Goal: Task Accomplishment & Management: Manage account settings

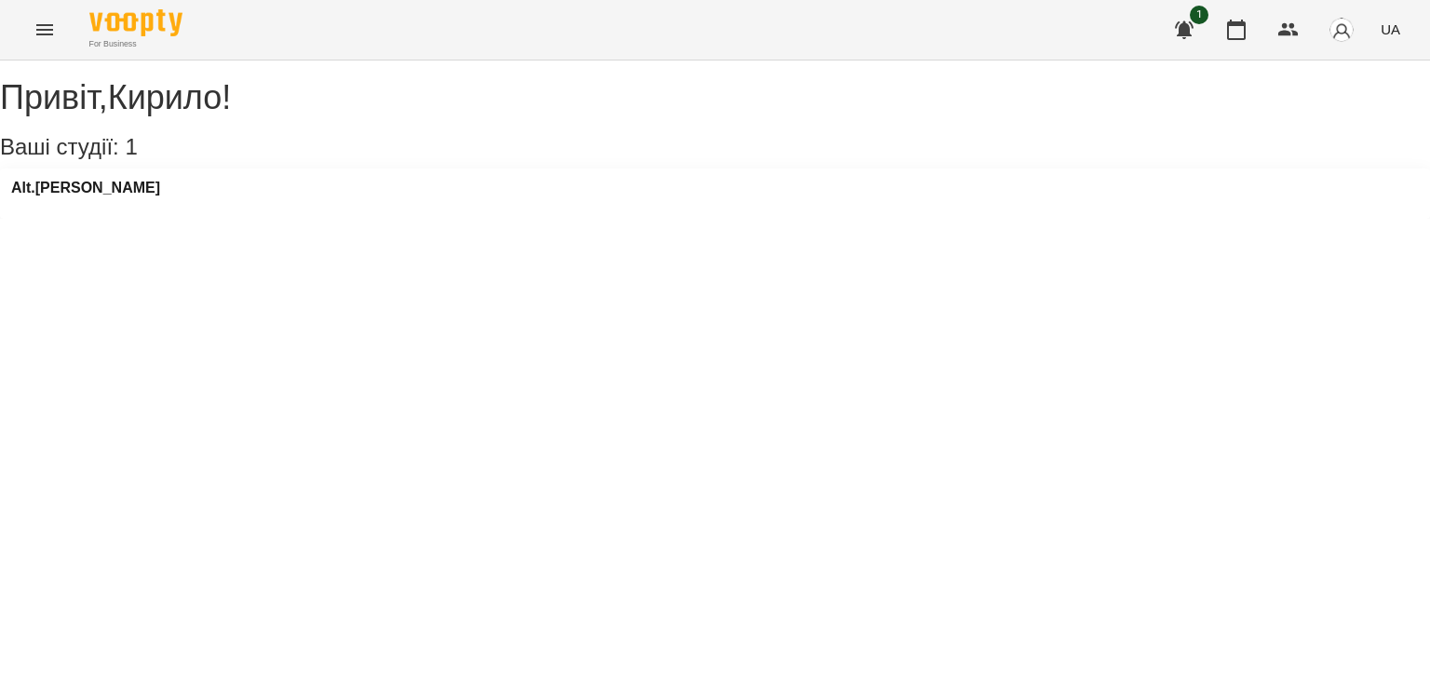
click at [60, 154] on h3 "Ваші студії: 1" at bounding box center [715, 147] width 1430 height 24
click at [58, 196] on h3 "Alt.[PERSON_NAME]" at bounding box center [85, 188] width 149 height 17
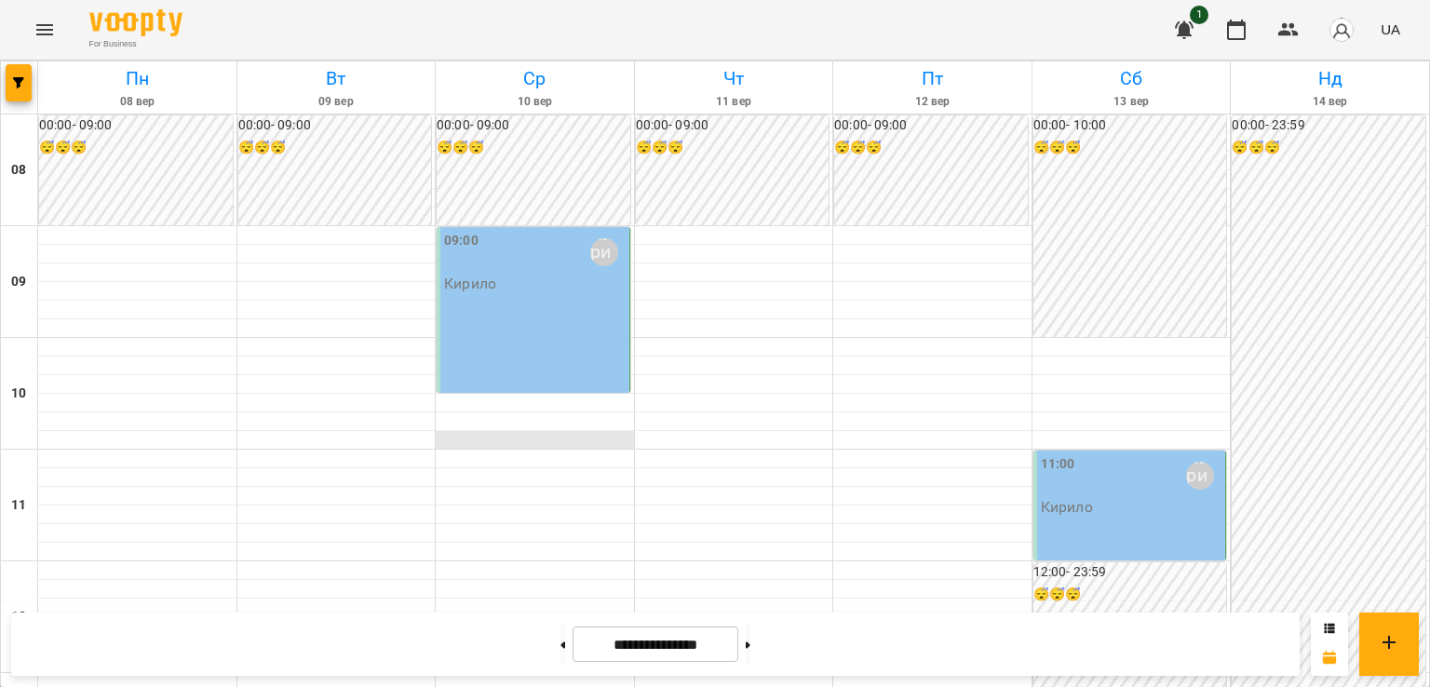
scroll to position [93, 0]
click at [750, 638] on button at bounding box center [748, 644] width 5 height 41
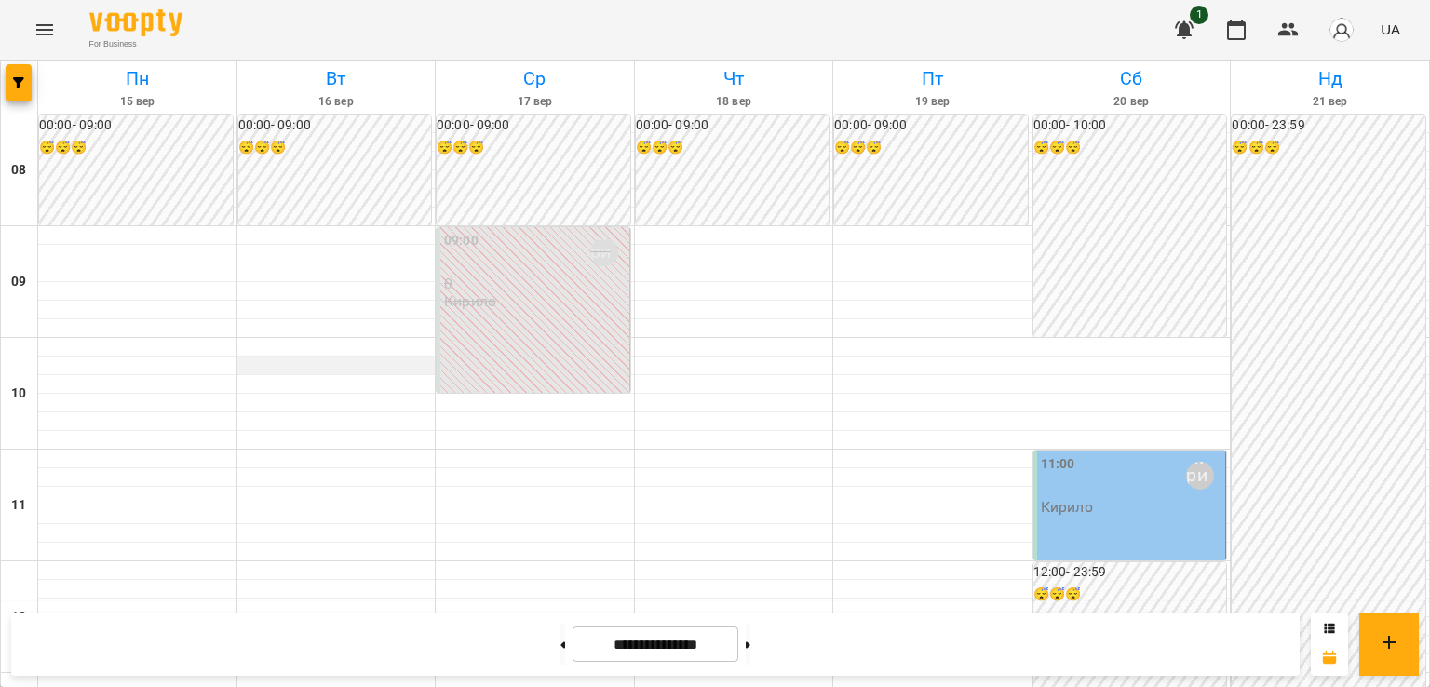
scroll to position [652, 0]
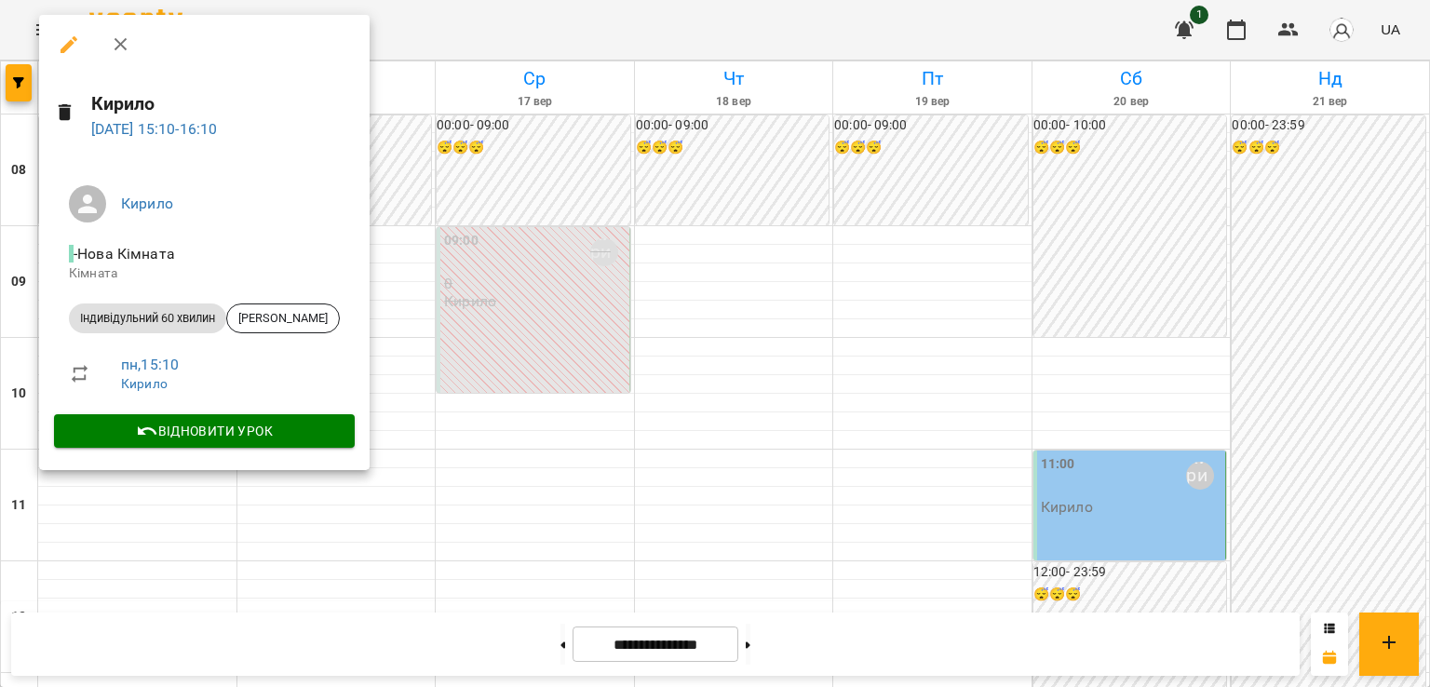
click at [559, 191] on div at bounding box center [715, 343] width 1430 height 687
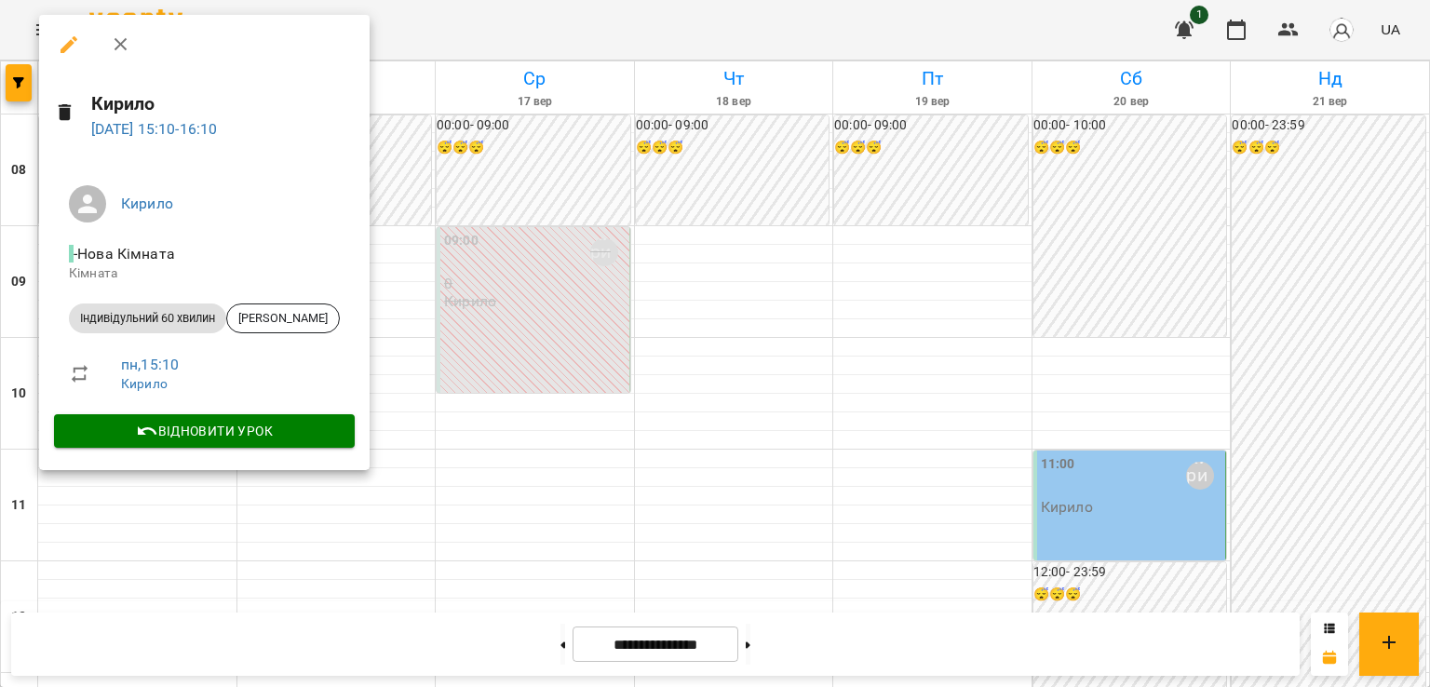
click at [497, 230] on div at bounding box center [715, 343] width 1430 height 687
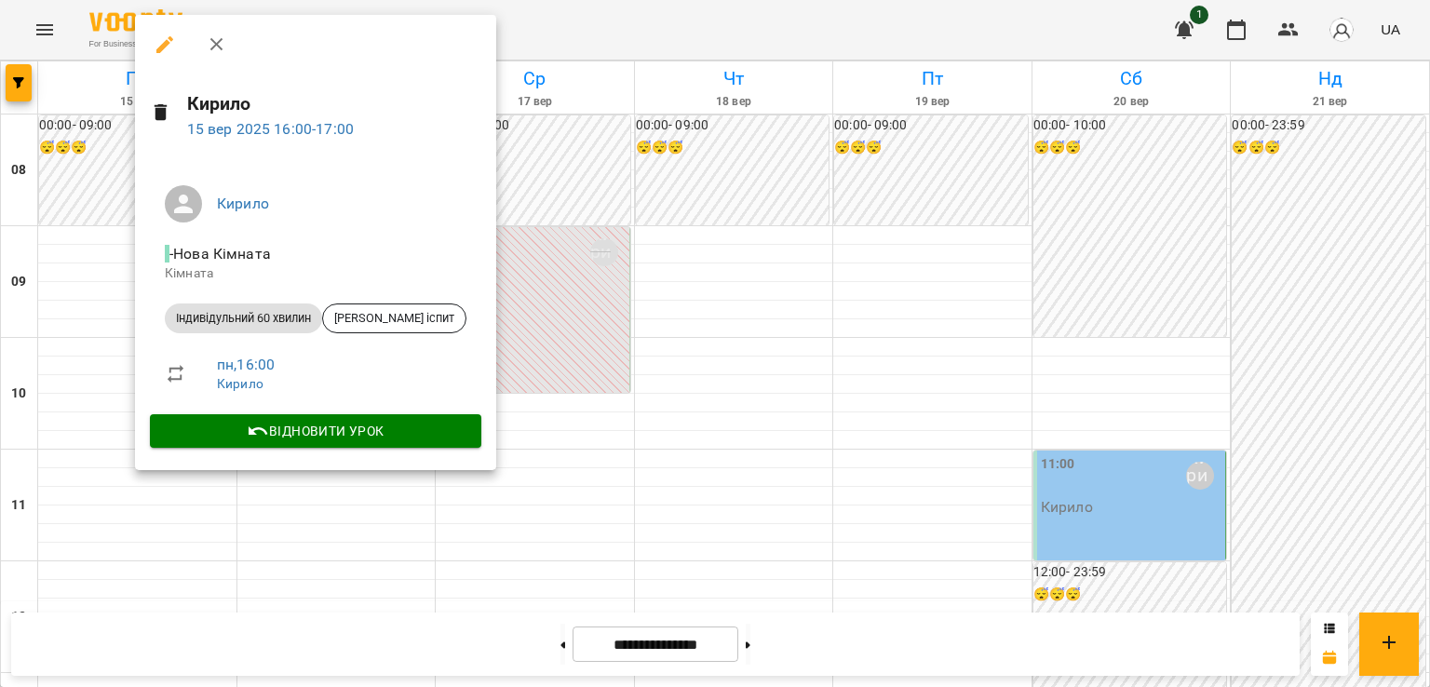
click at [652, 217] on div at bounding box center [715, 343] width 1430 height 687
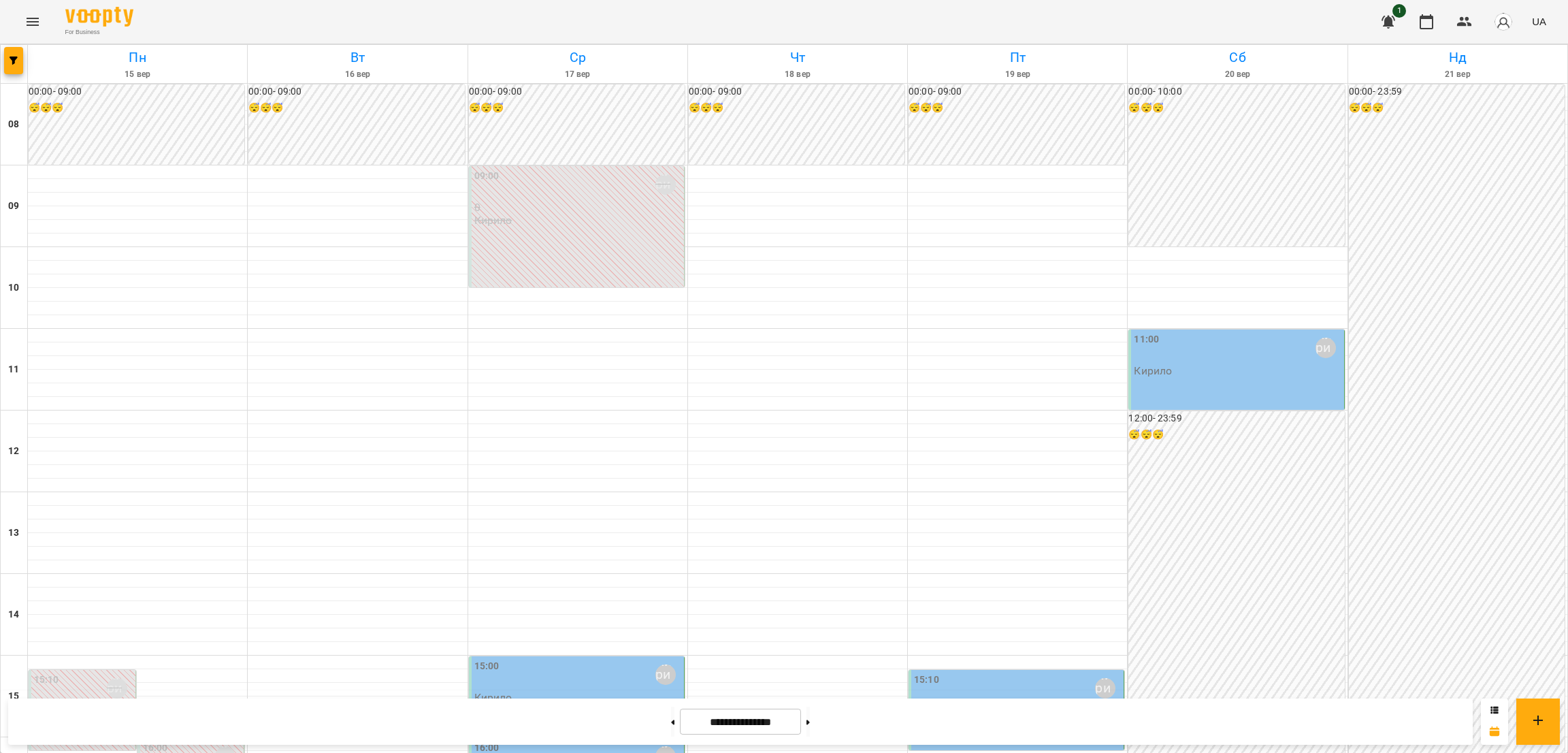
scroll to position [612, 0]
click at [671, 502] on button at bounding box center [673, 721] width 4 height 30
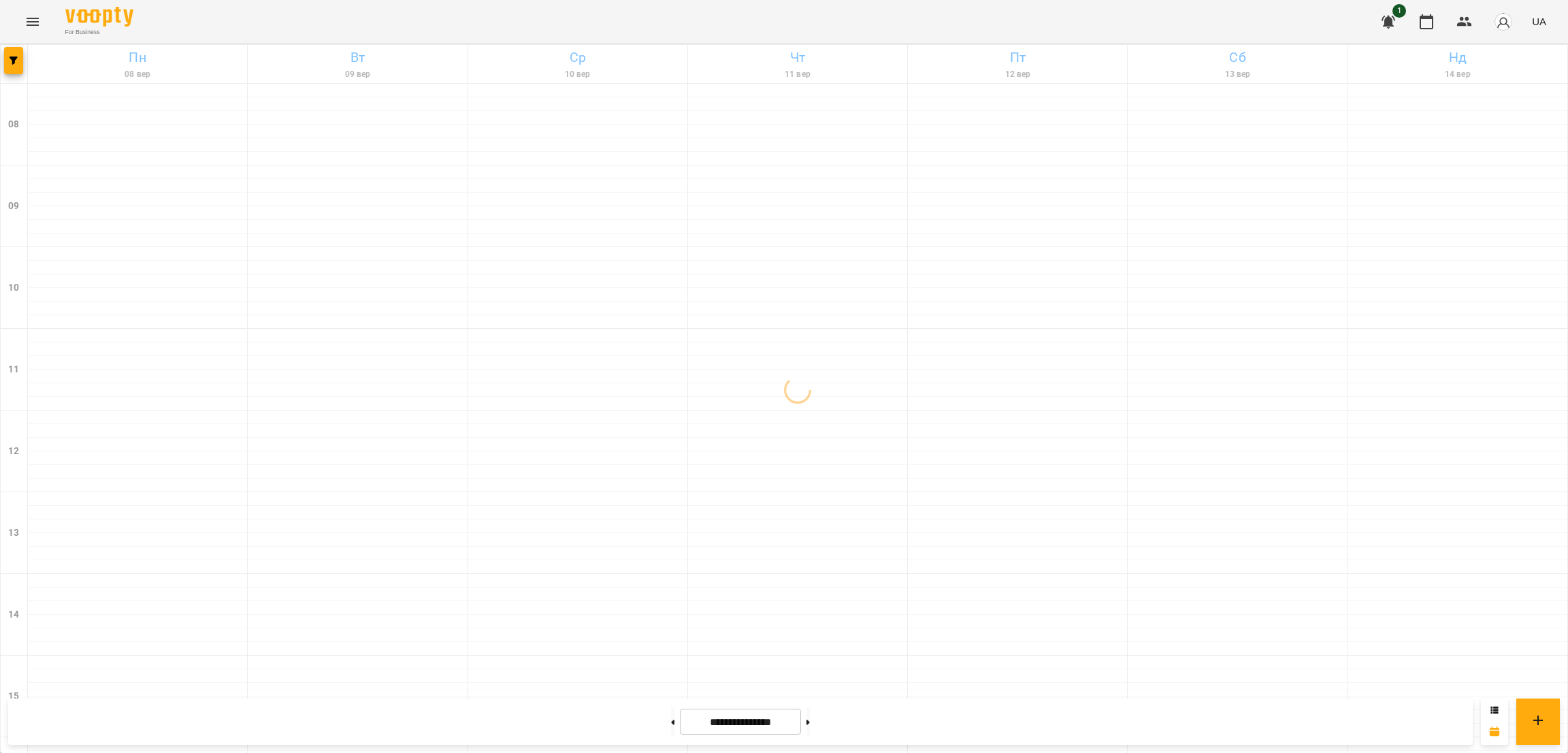
scroll to position [306, 0]
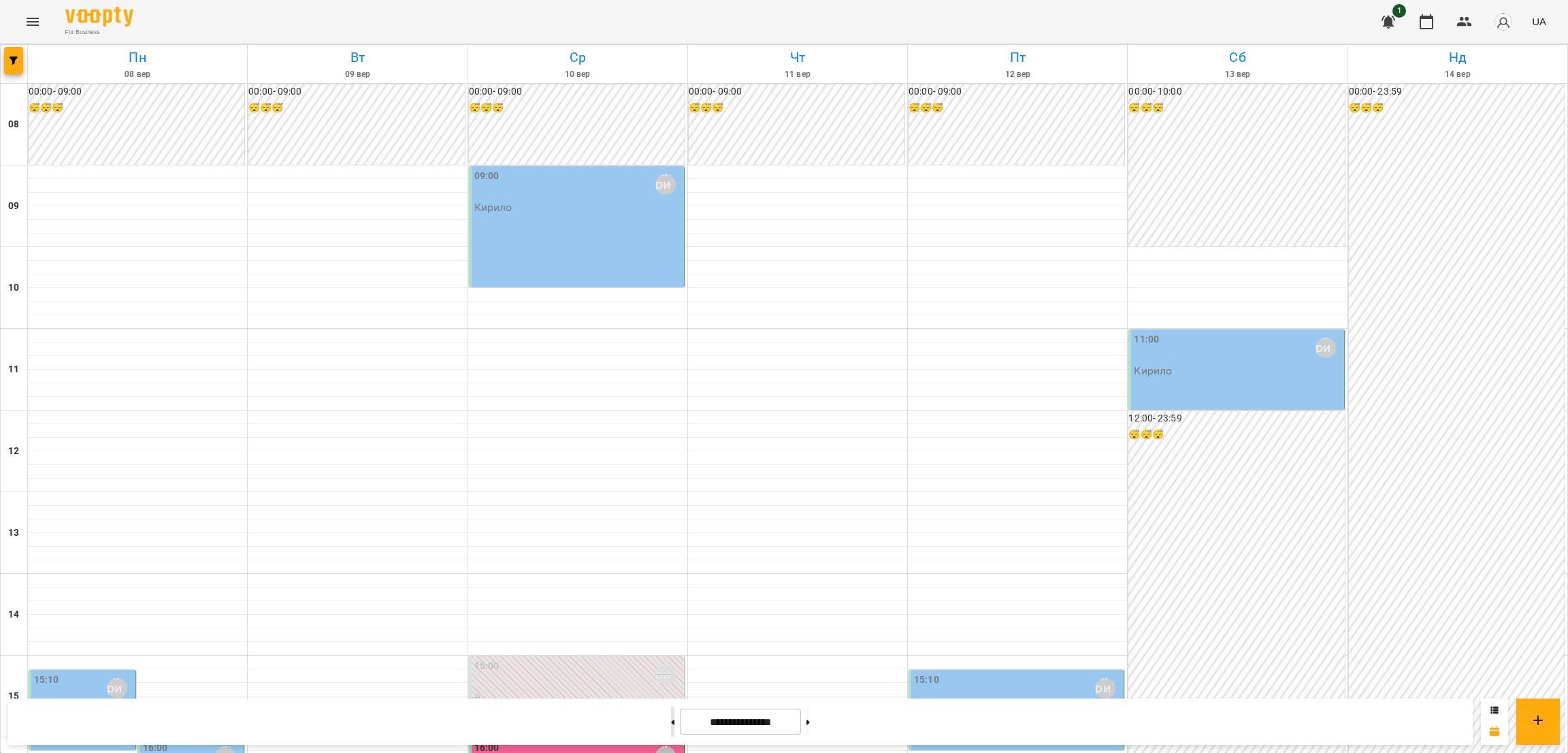
click at [671, 502] on button at bounding box center [673, 721] width 4 height 30
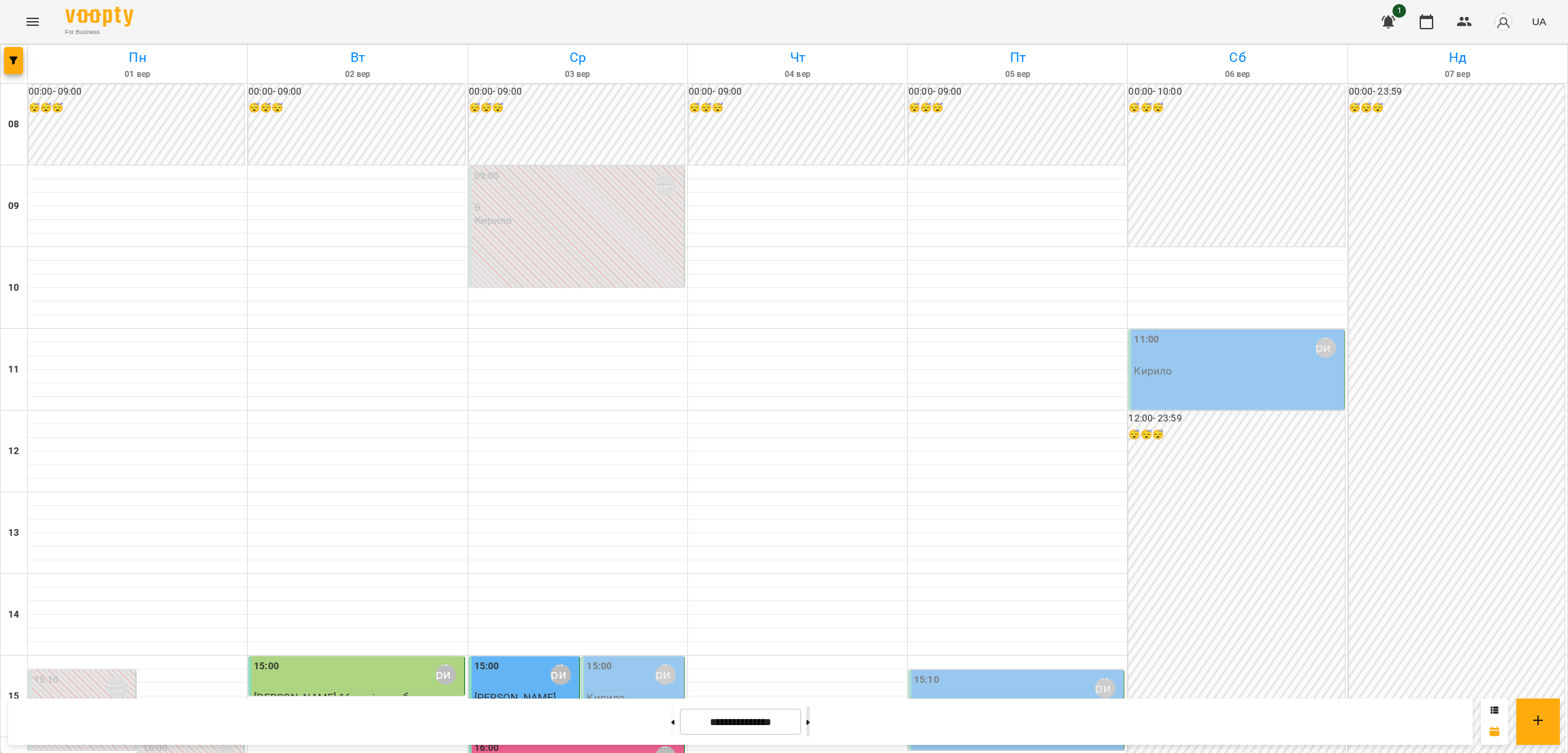
click at [810, 502] on button at bounding box center [808, 721] width 4 height 30
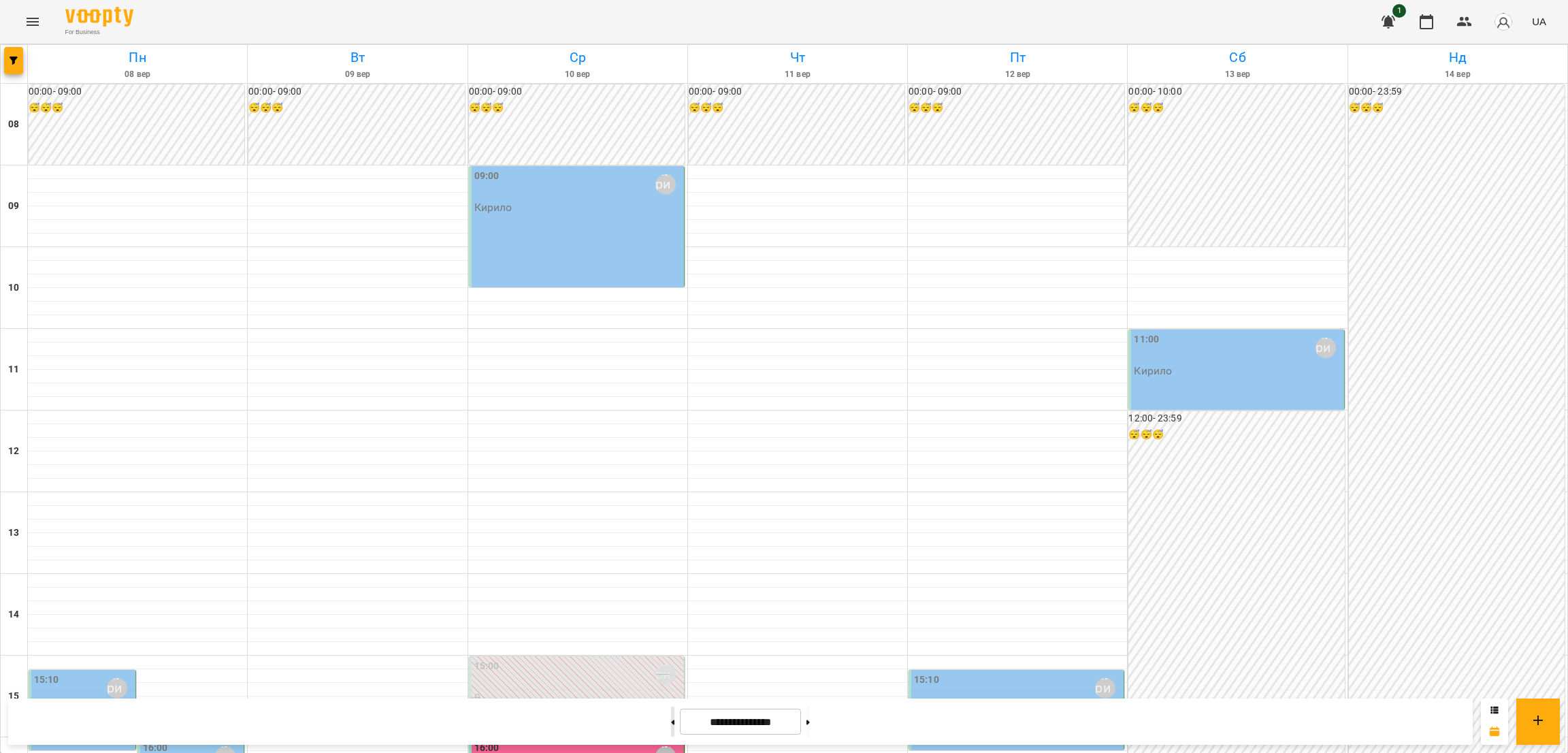
click at [671, 502] on button at bounding box center [673, 721] width 4 height 30
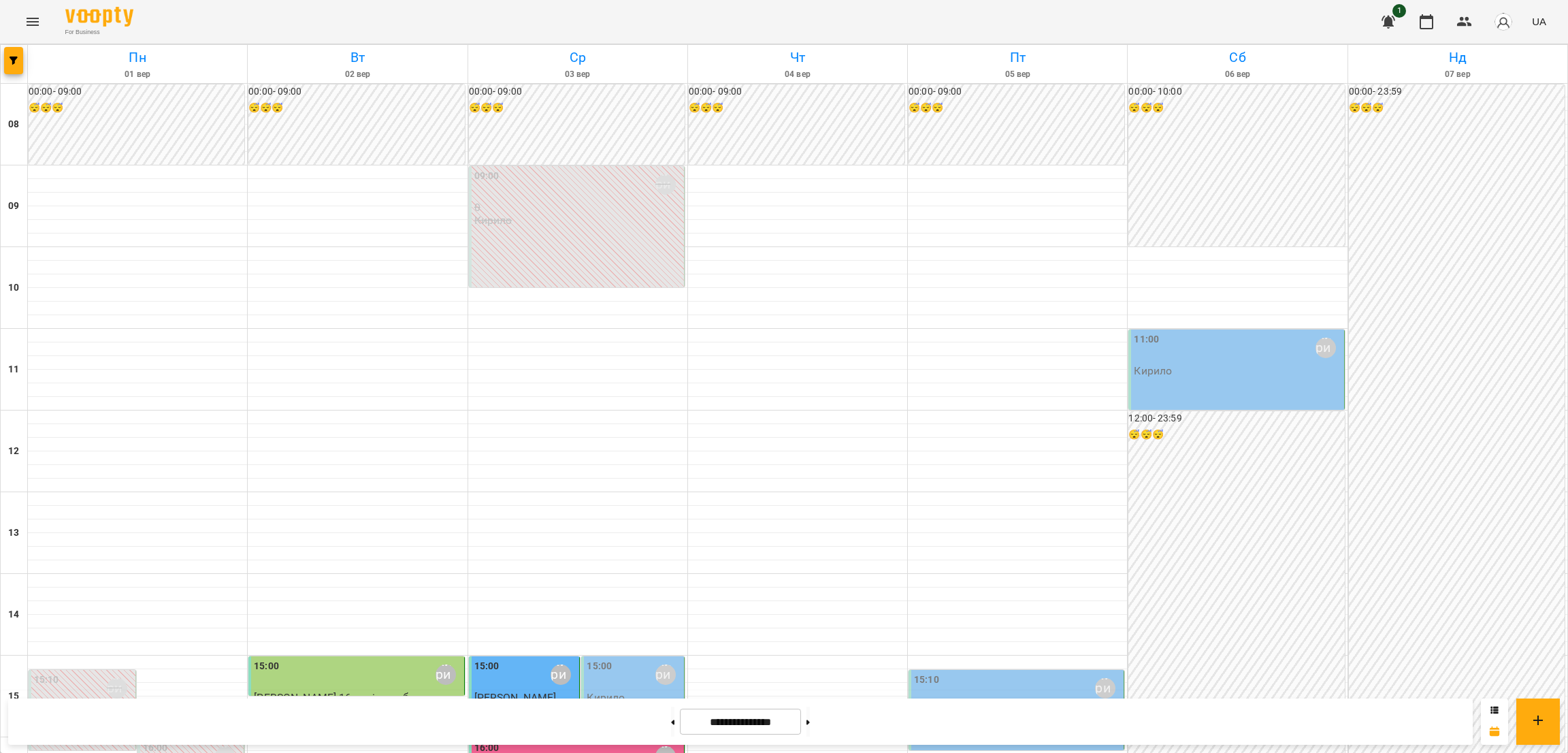
click at [982, 502] on div "15:10 [PERSON_NAME]" at bounding box center [1016, 710] width 216 height 80
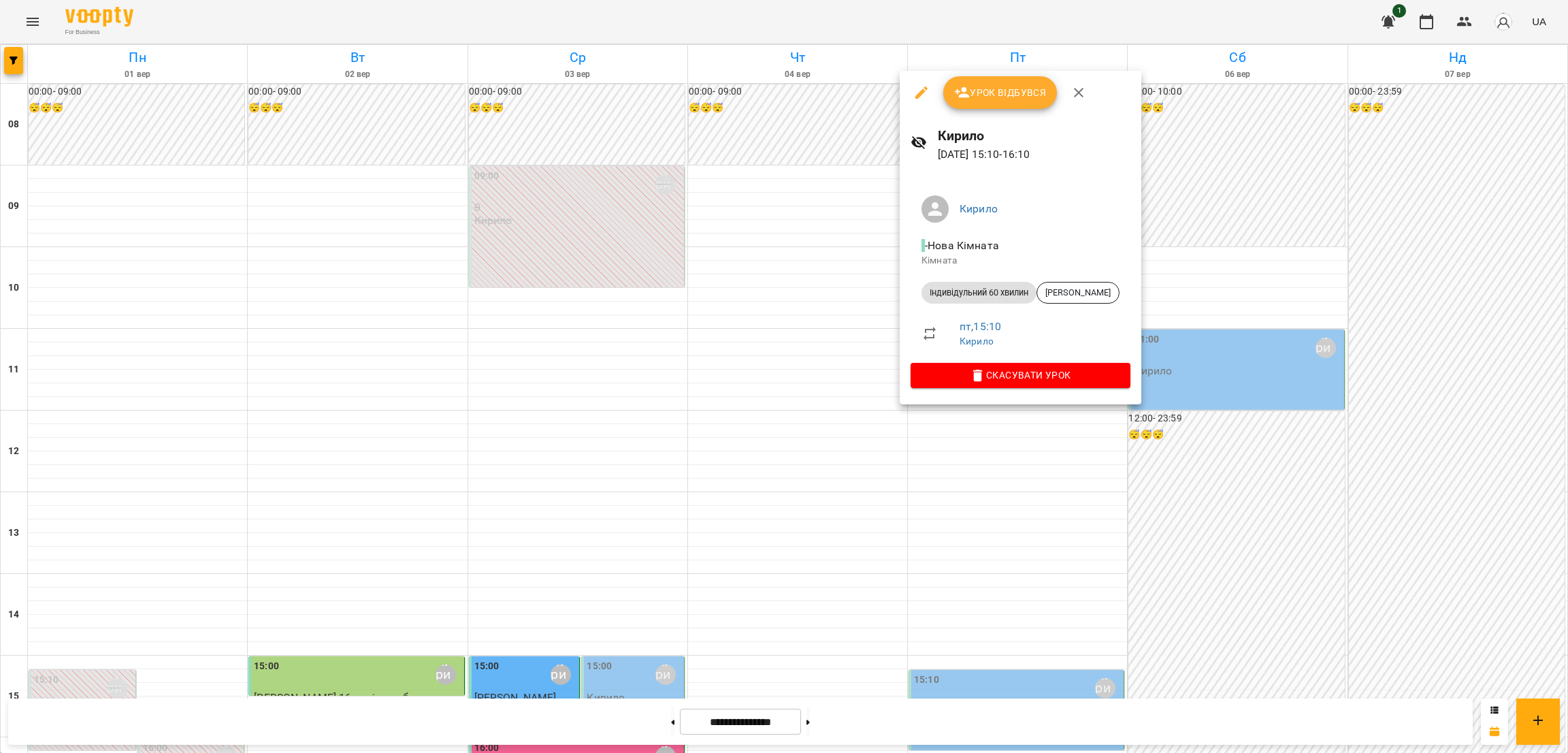
click at [982, 415] on div at bounding box center [784, 376] width 1568 height 753
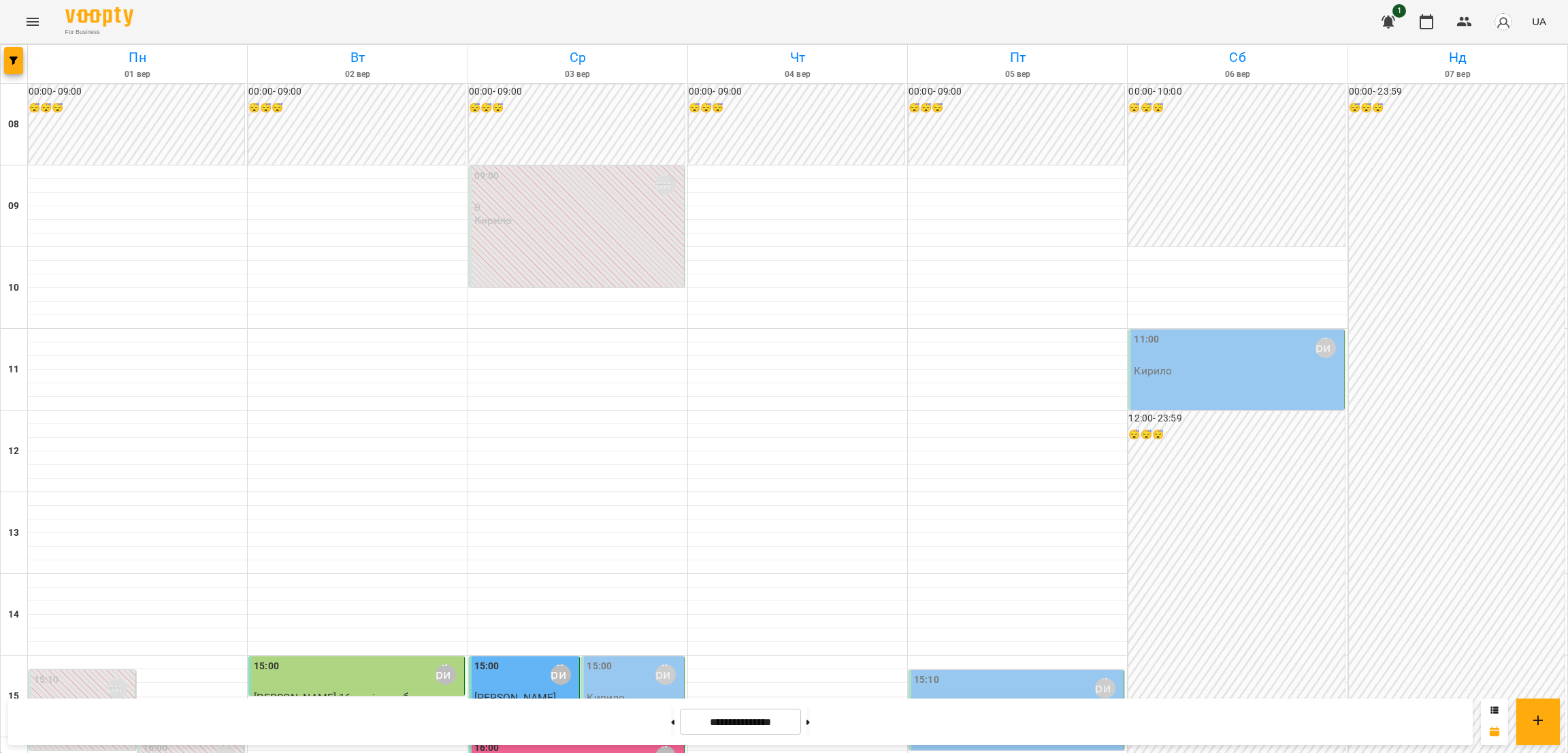
scroll to position [515, 0]
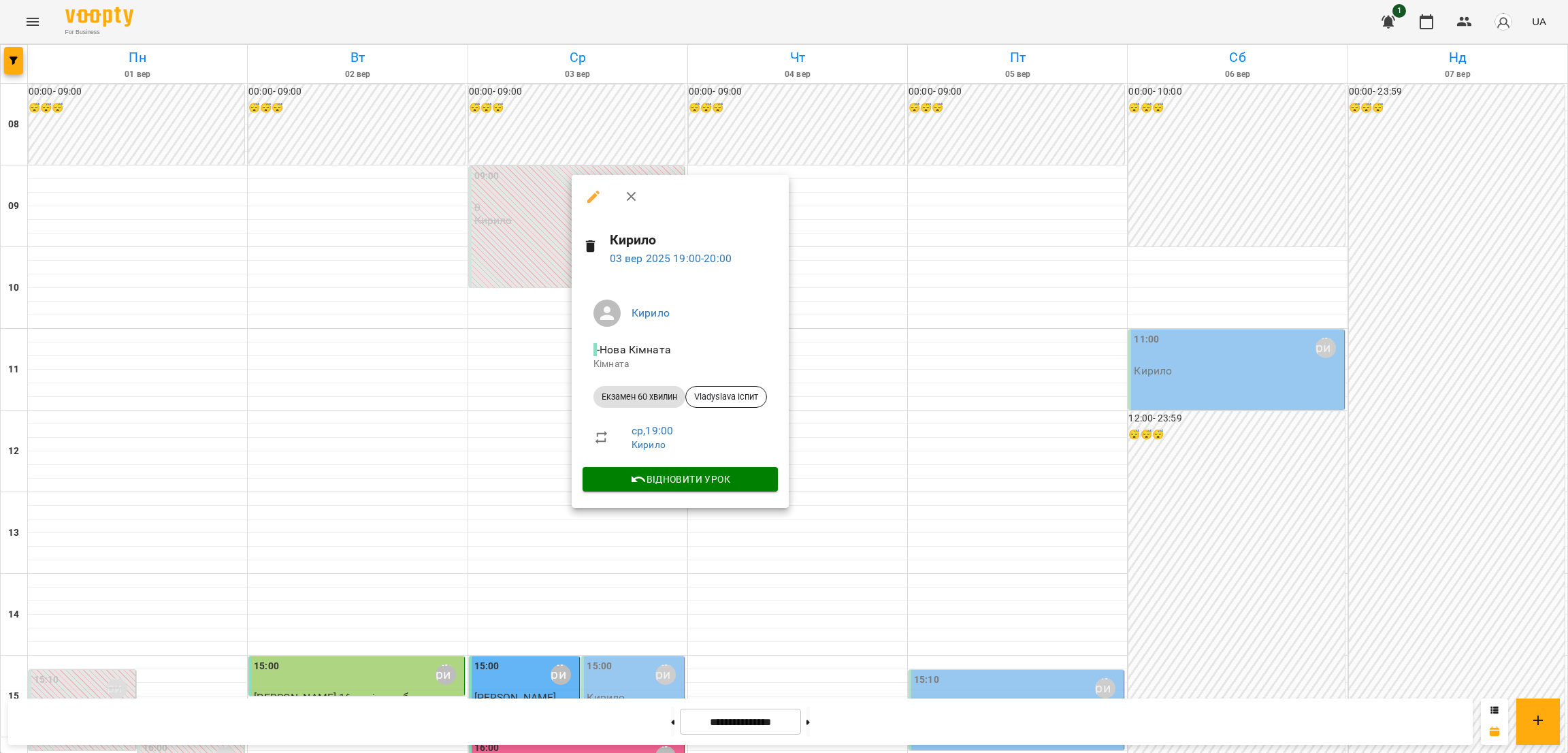
click at [980, 443] on div at bounding box center [784, 376] width 1568 height 753
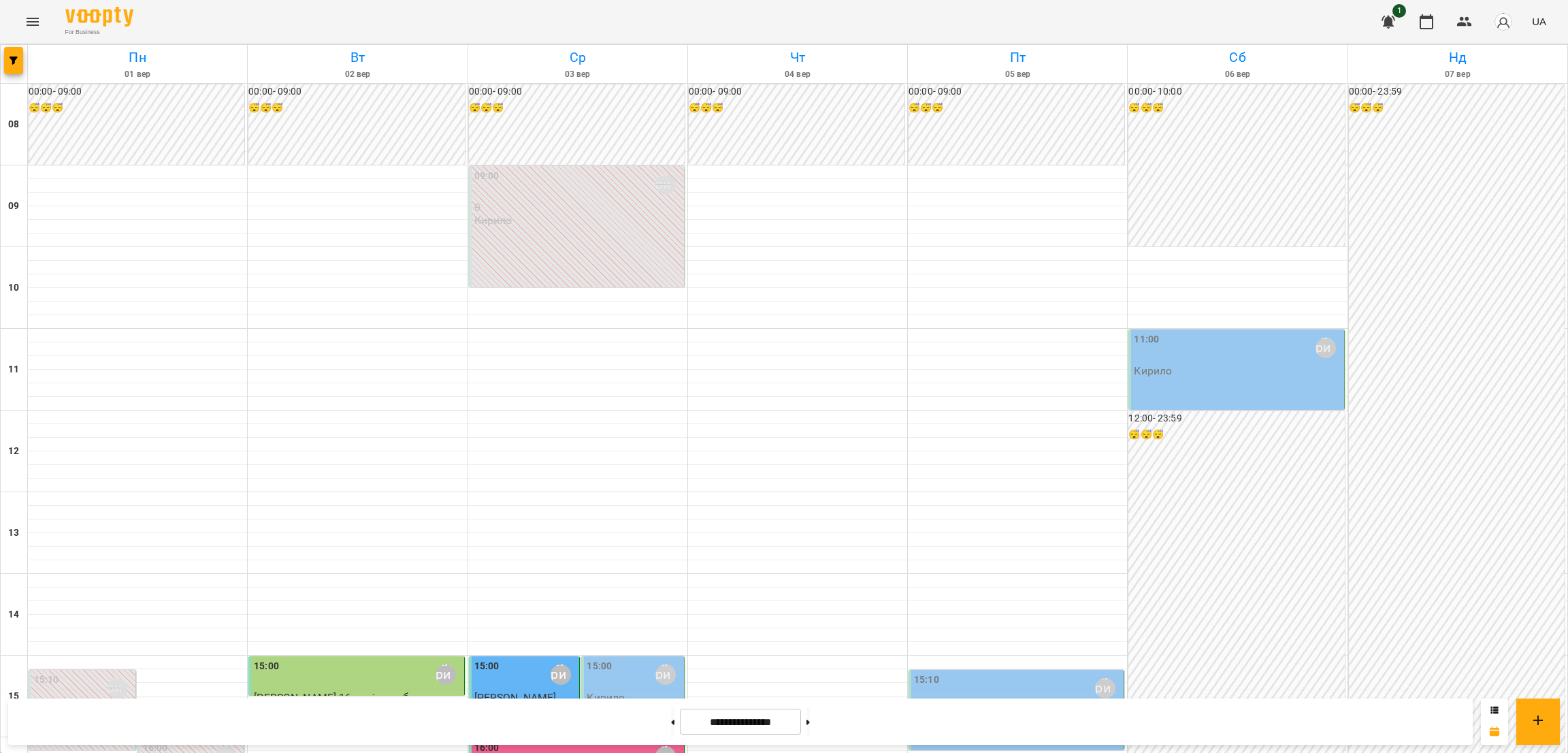
scroll to position [5, 0]
click at [1045, 356] on div "11:00 [PERSON_NAME]" at bounding box center [1237, 347] width 207 height 31
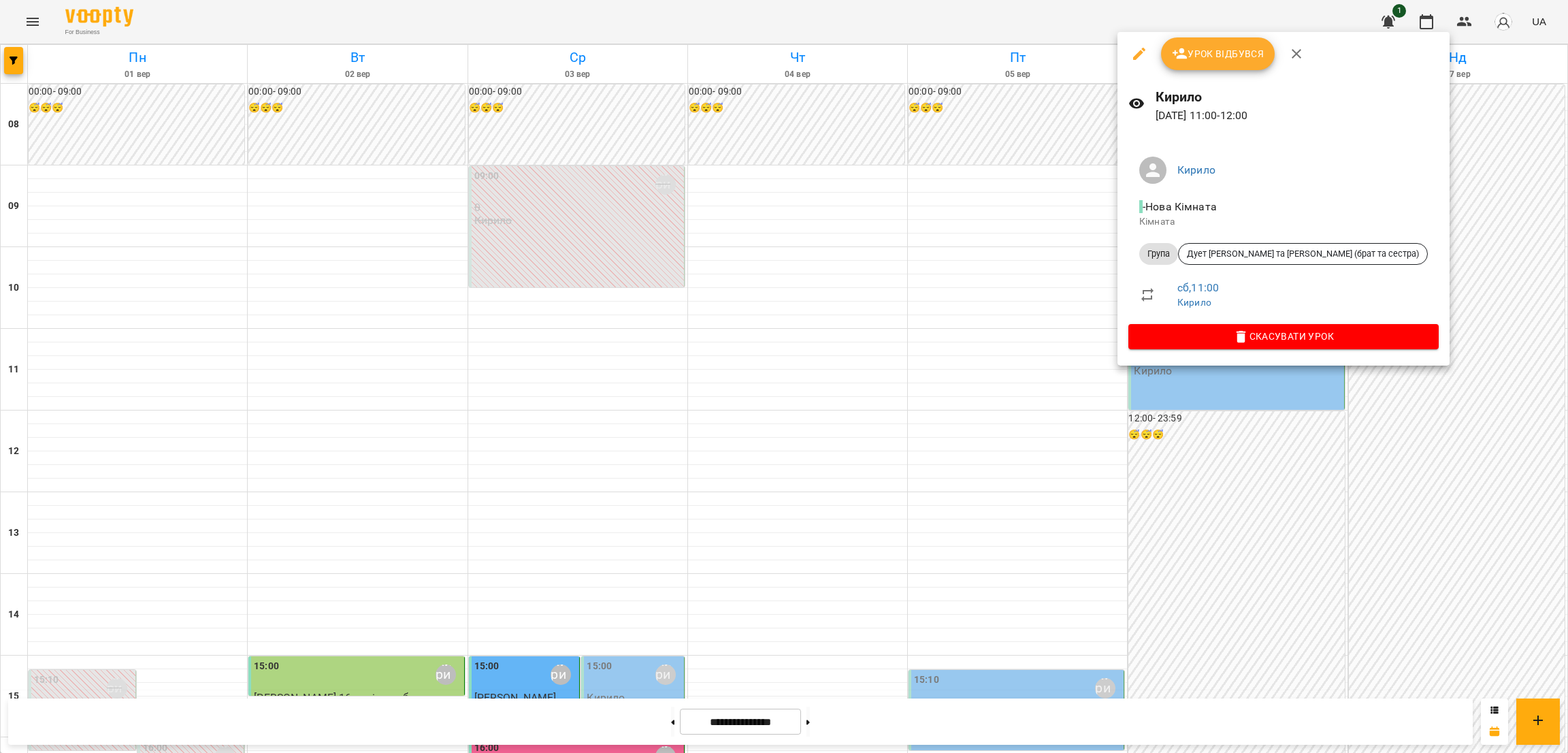
click at [1045, 387] on div at bounding box center [784, 376] width 1568 height 753
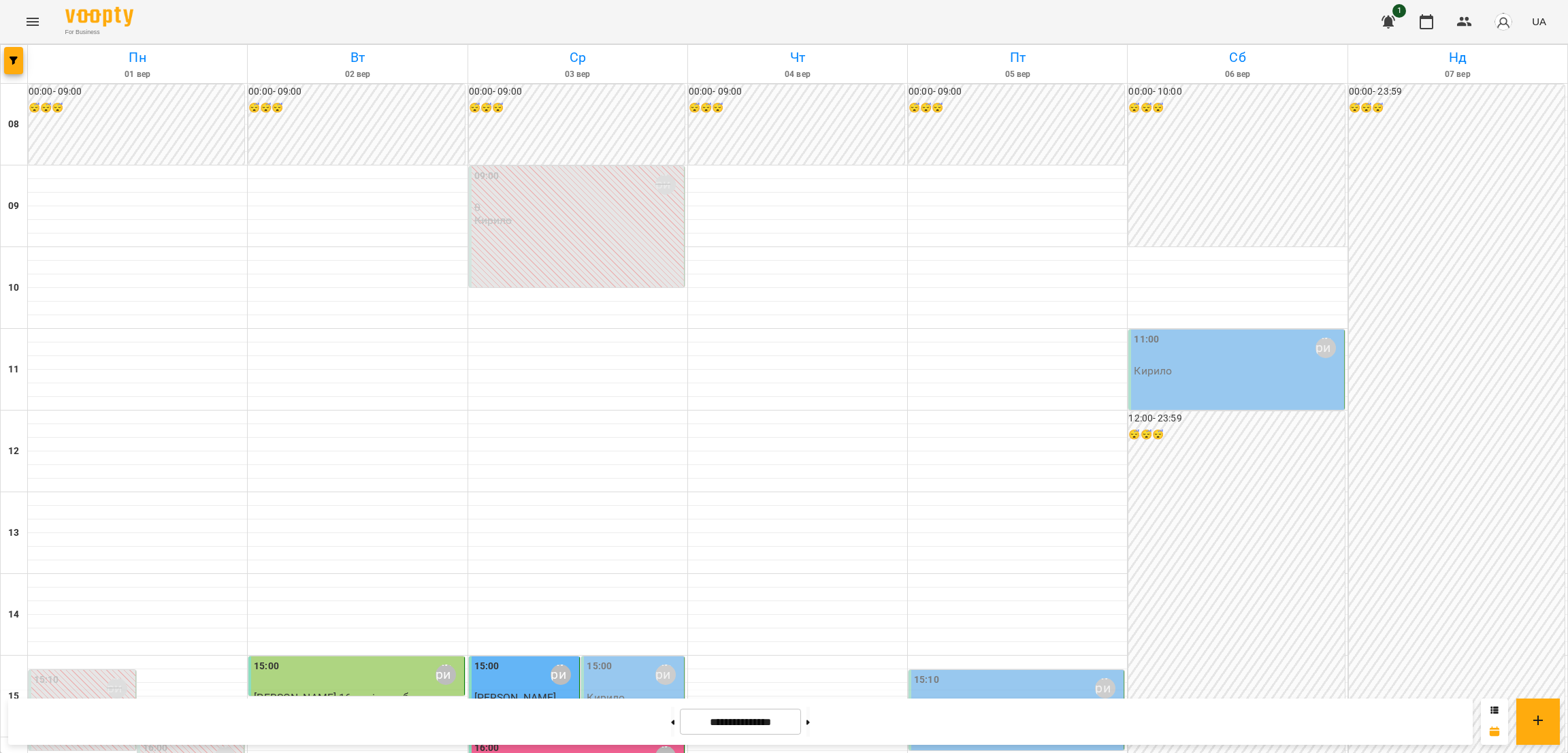
scroll to position [0, 0]
click at [810, 502] on button at bounding box center [808, 721] width 4 height 30
type input "**********"
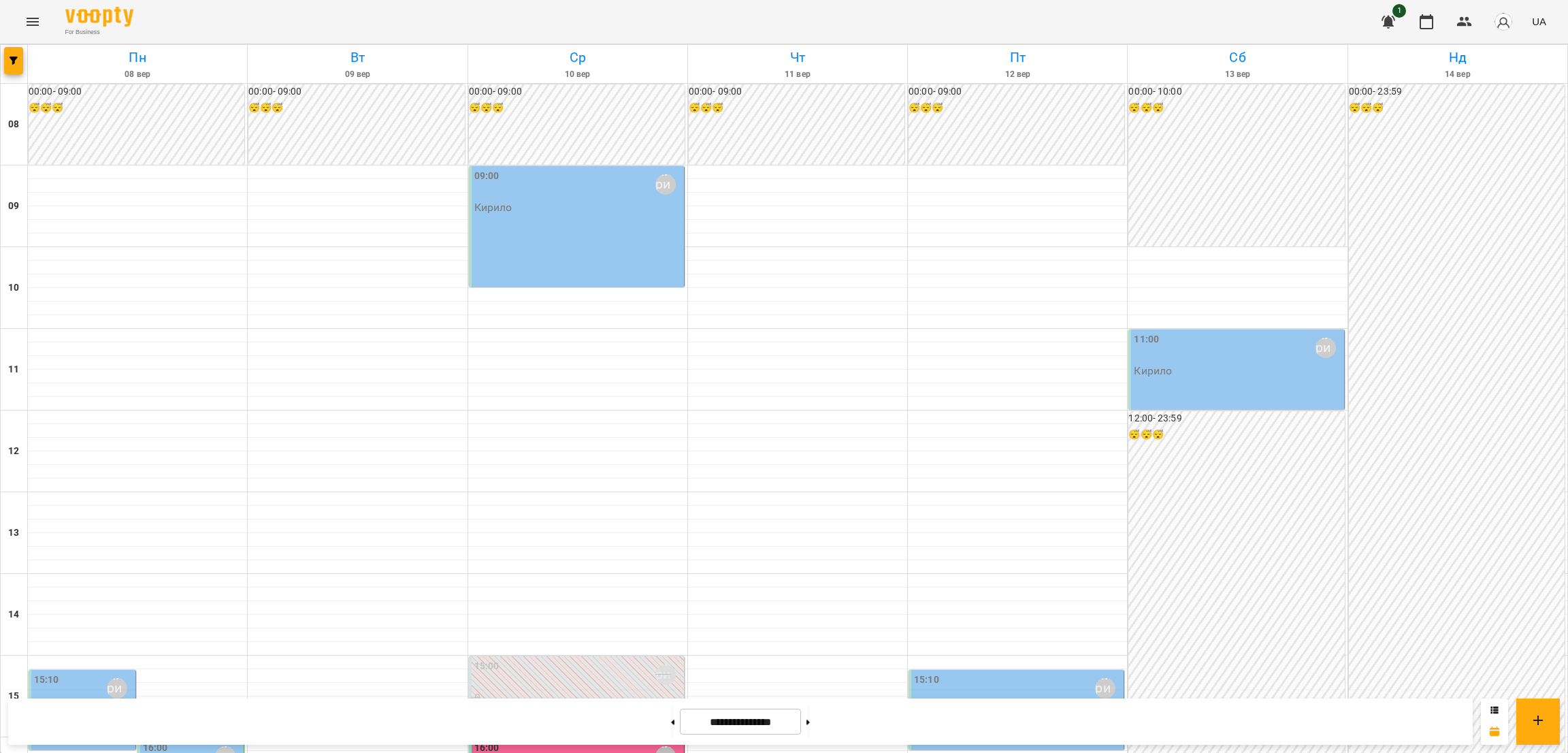
scroll to position [612, 0]
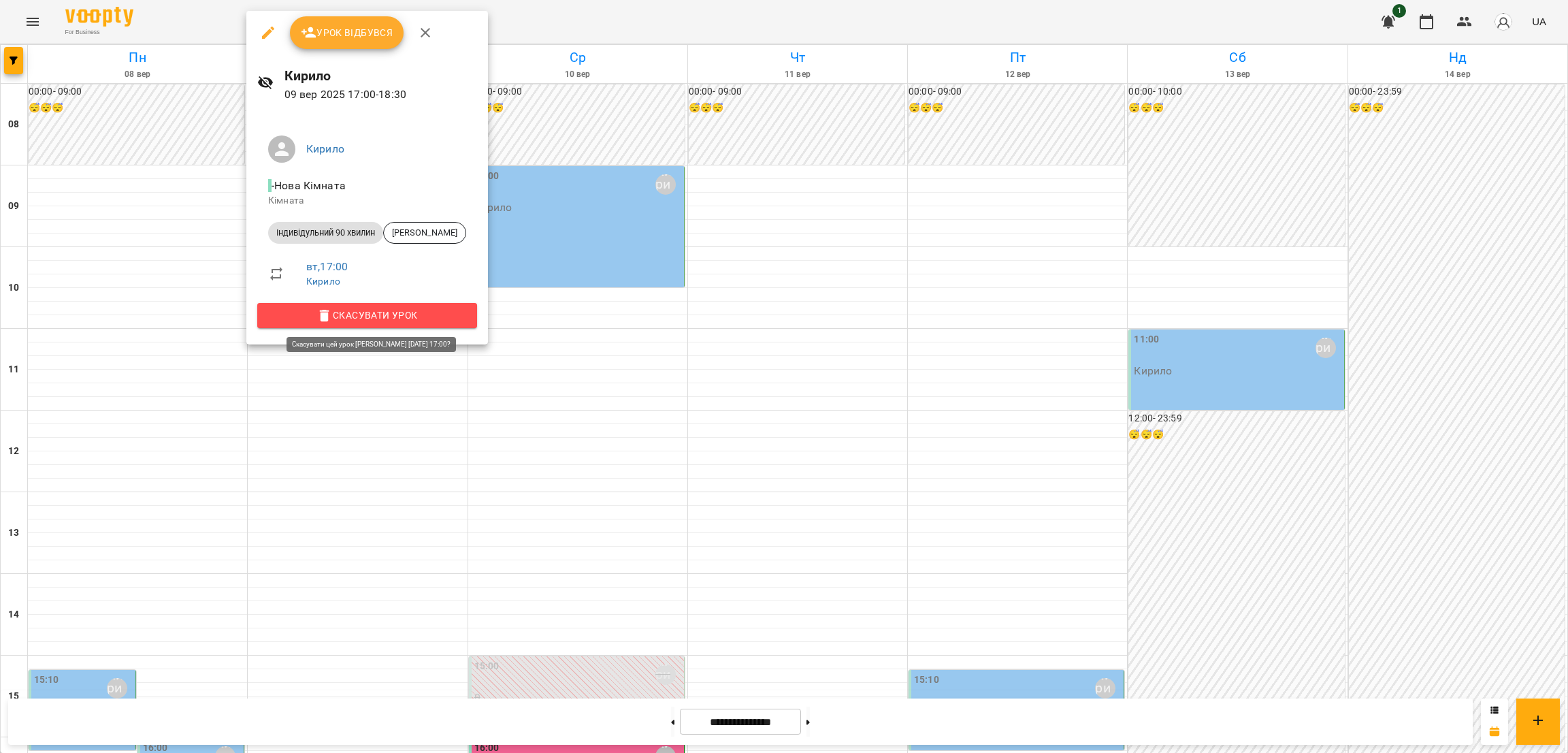
click at [386, 316] on span "Скасувати Урок" at bounding box center [367, 315] width 198 height 16
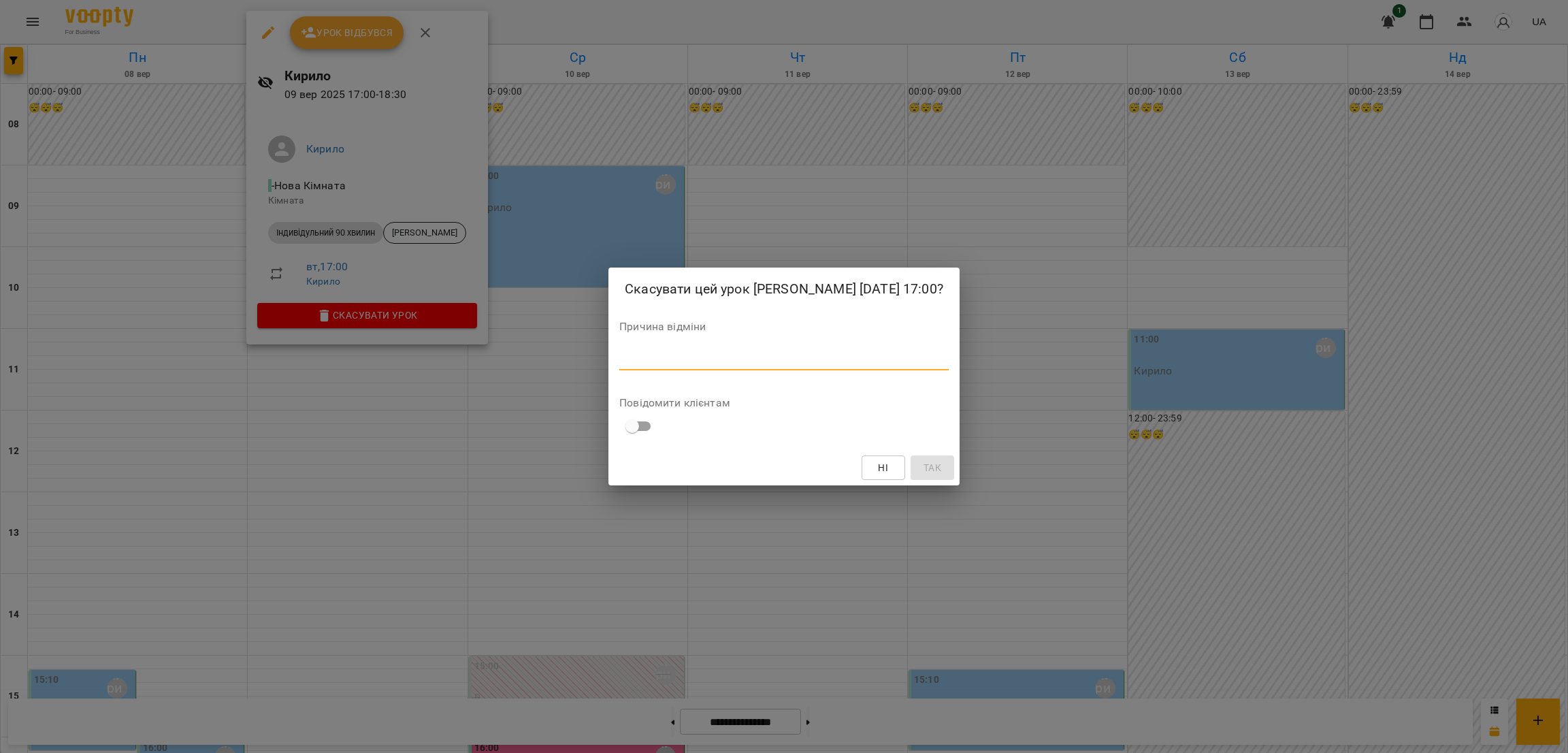
click at [691, 360] on textarea at bounding box center [784, 359] width 330 height 13
type textarea "**********"
click at [923, 466] on span "Так" at bounding box center [932, 467] width 18 height 16
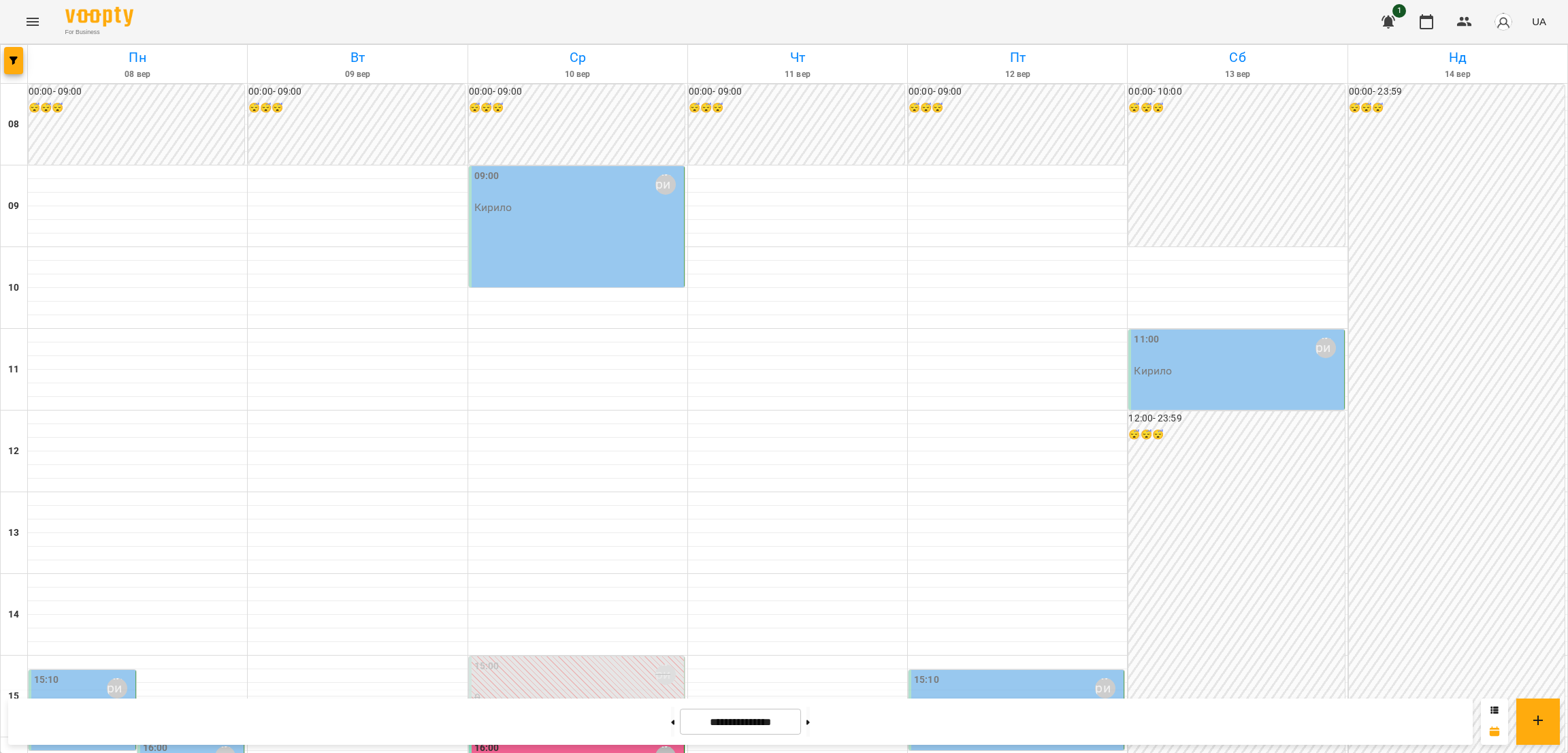
scroll to position [510, 0]
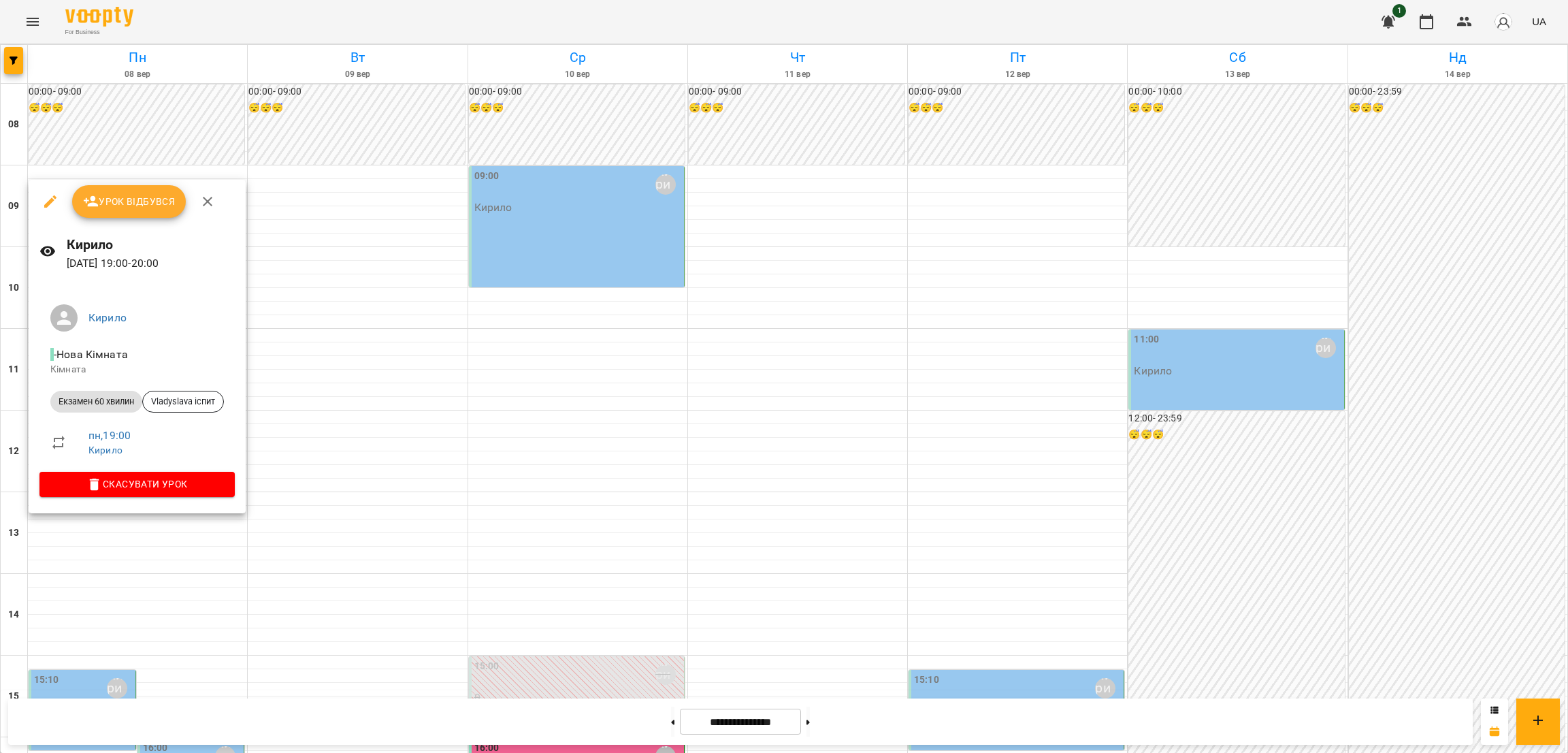
click at [271, 491] on div at bounding box center [784, 376] width 1568 height 753
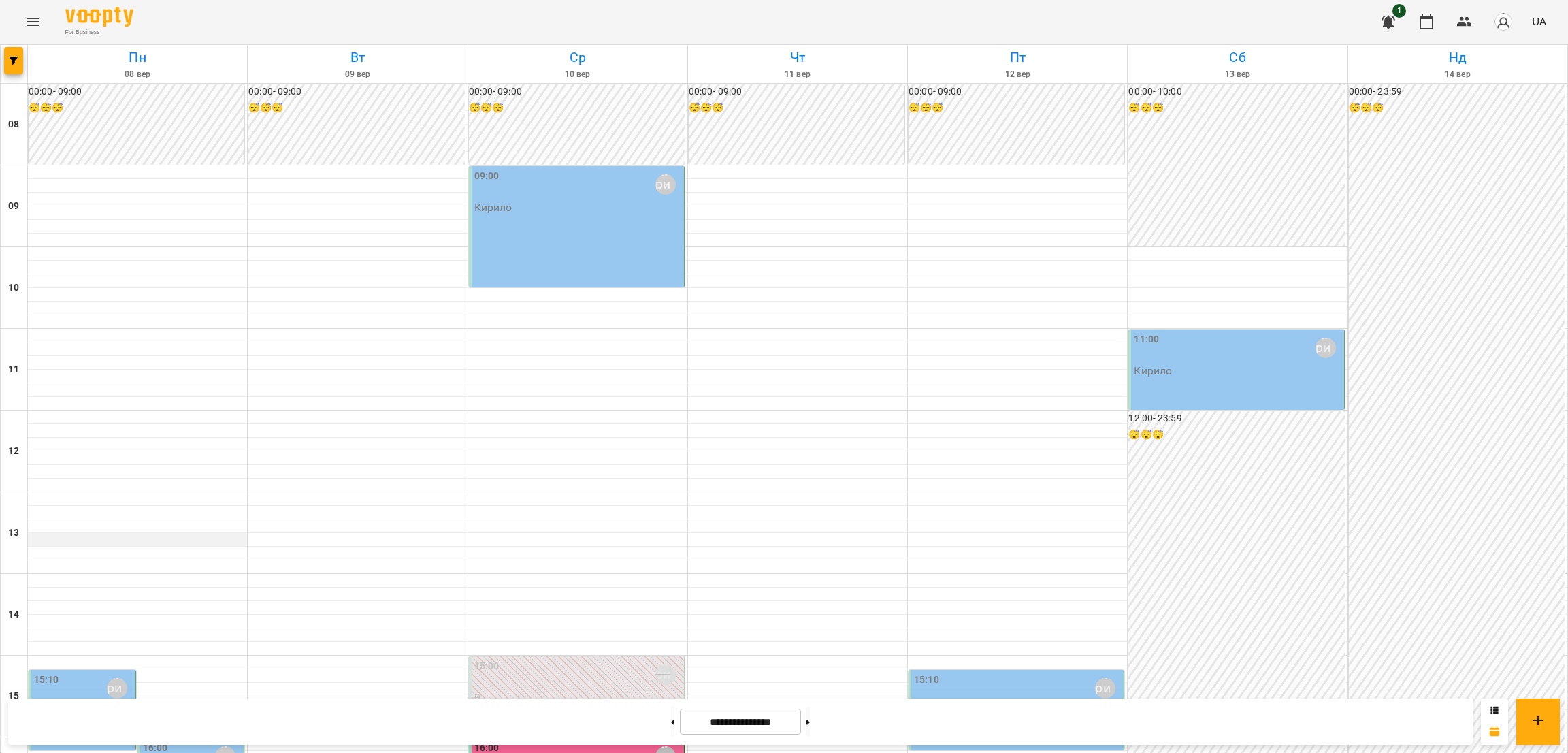
scroll to position [204, 0]
click at [95, 502] on div "15:10 [PERSON_NAME]" at bounding box center [83, 695] width 99 height 45
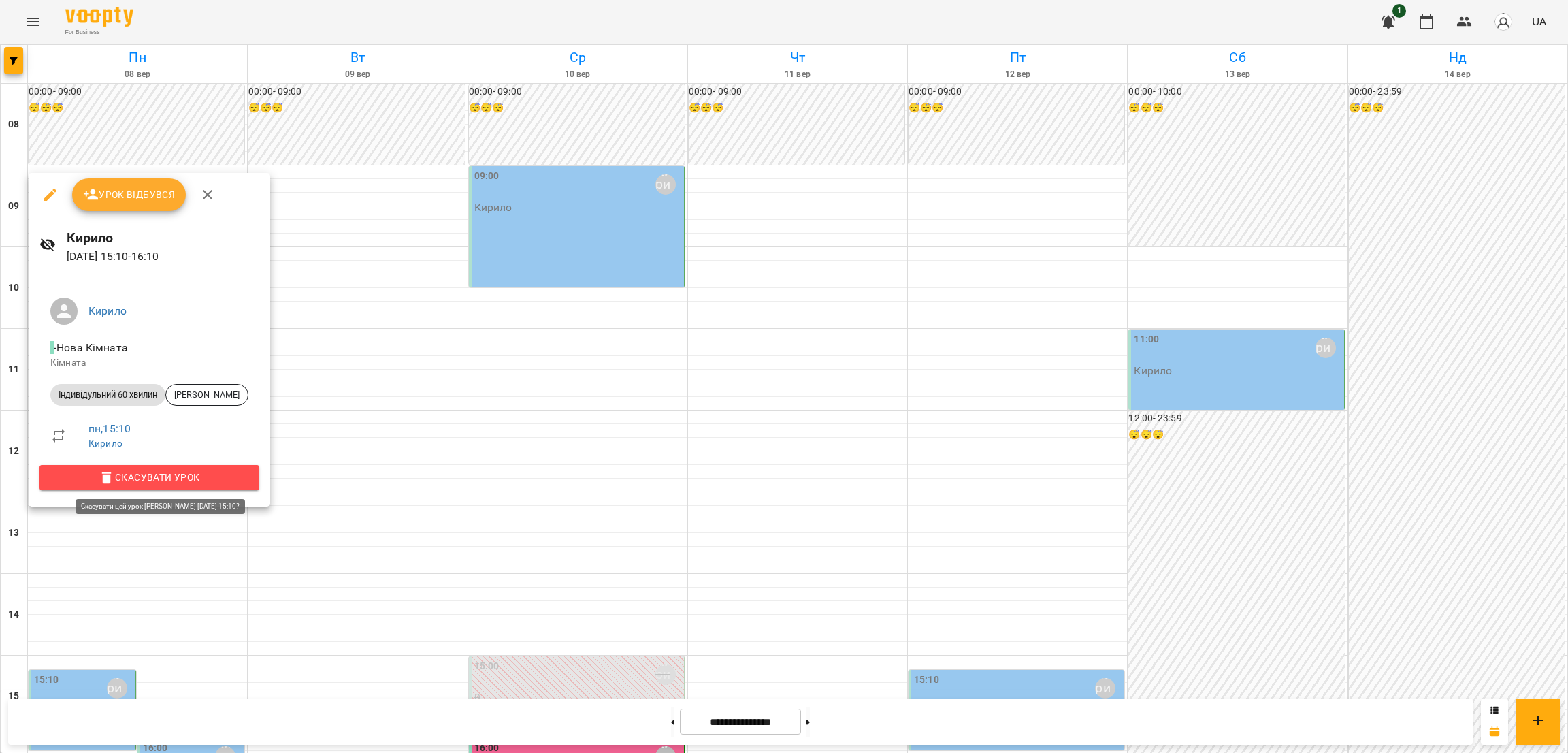
click at [215, 474] on span "Скасувати Урок" at bounding box center [149, 477] width 198 height 16
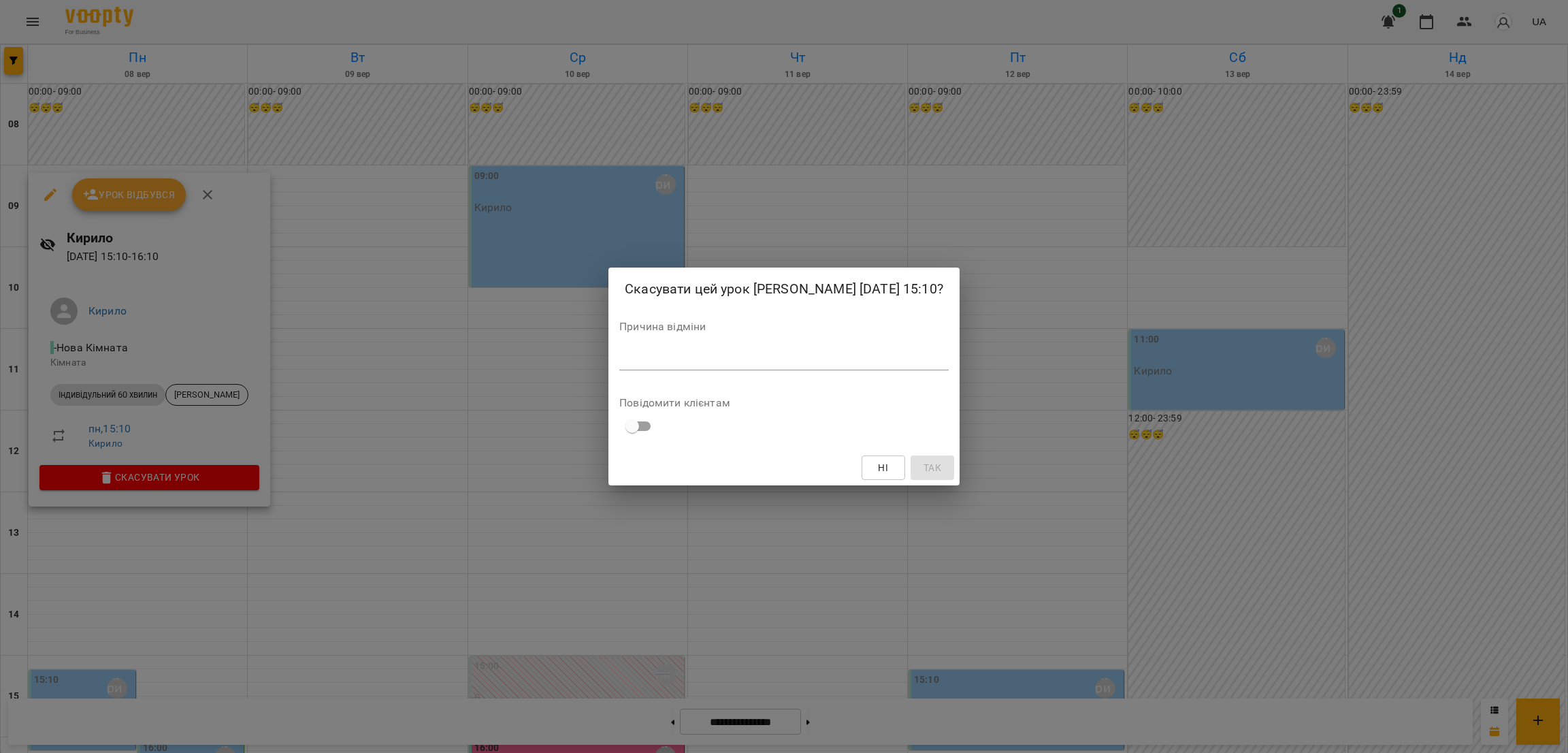
click at [757, 347] on div "Причина відміни *" at bounding box center [784, 348] width 330 height 54
click at [749, 352] on textarea at bounding box center [784, 359] width 330 height 13
drag, startPoint x: 674, startPoint y: 352, endPoint x: 683, endPoint y: 356, distance: 9.8
click at [683, 356] on textarea "*********" at bounding box center [773, 359] width 309 height 13
type textarea "**********"
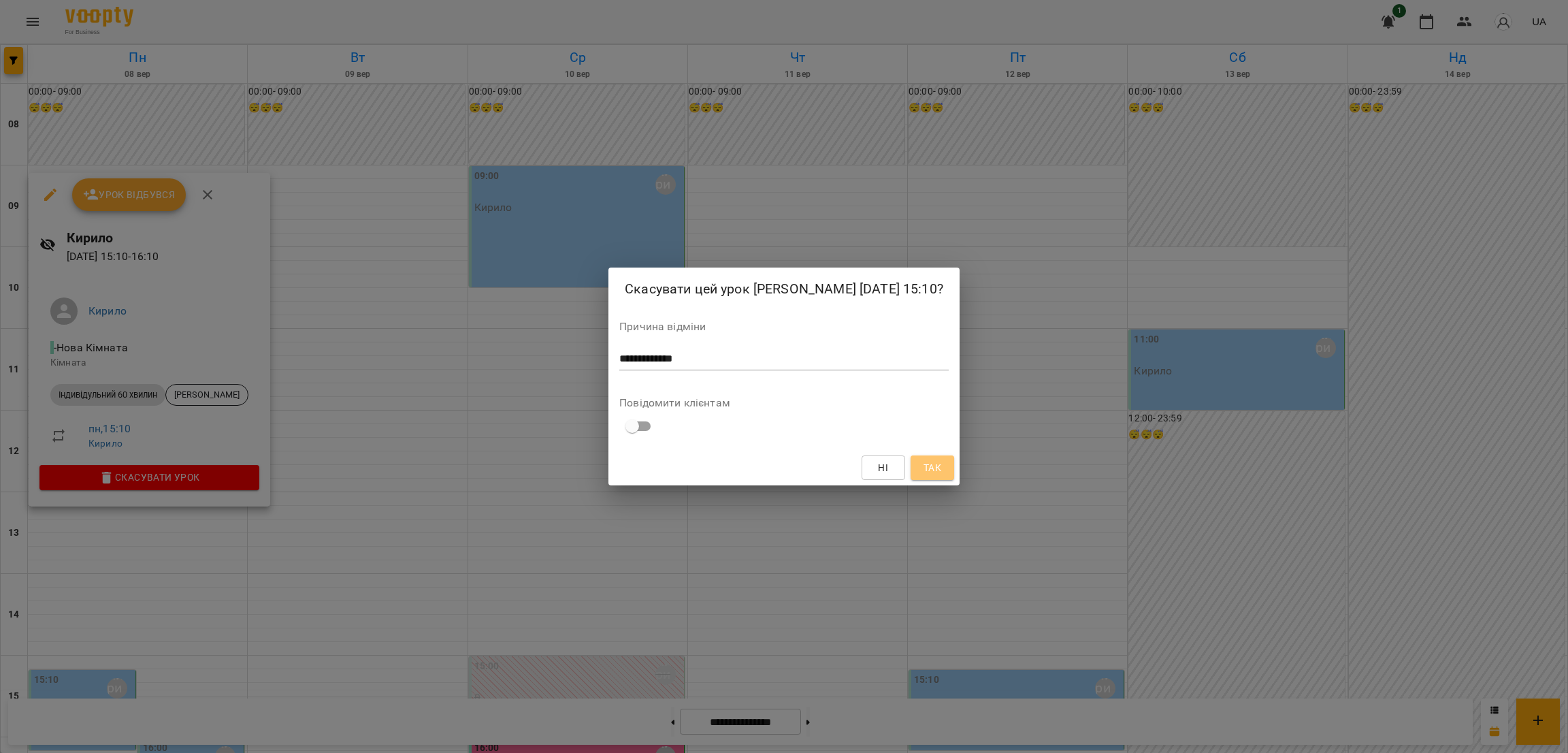
click at [928, 473] on span "Так" at bounding box center [932, 467] width 18 height 16
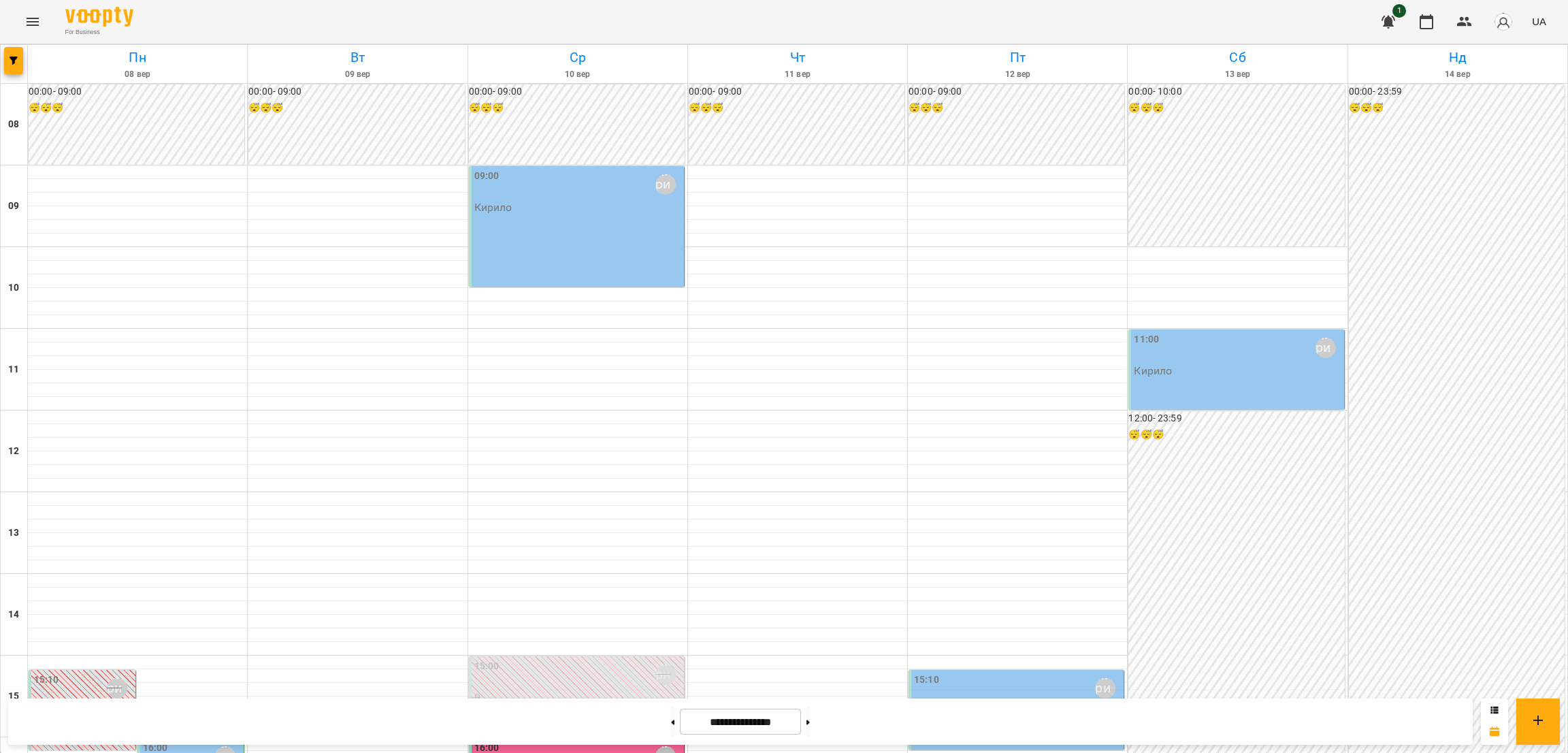
scroll to position [510, 0]
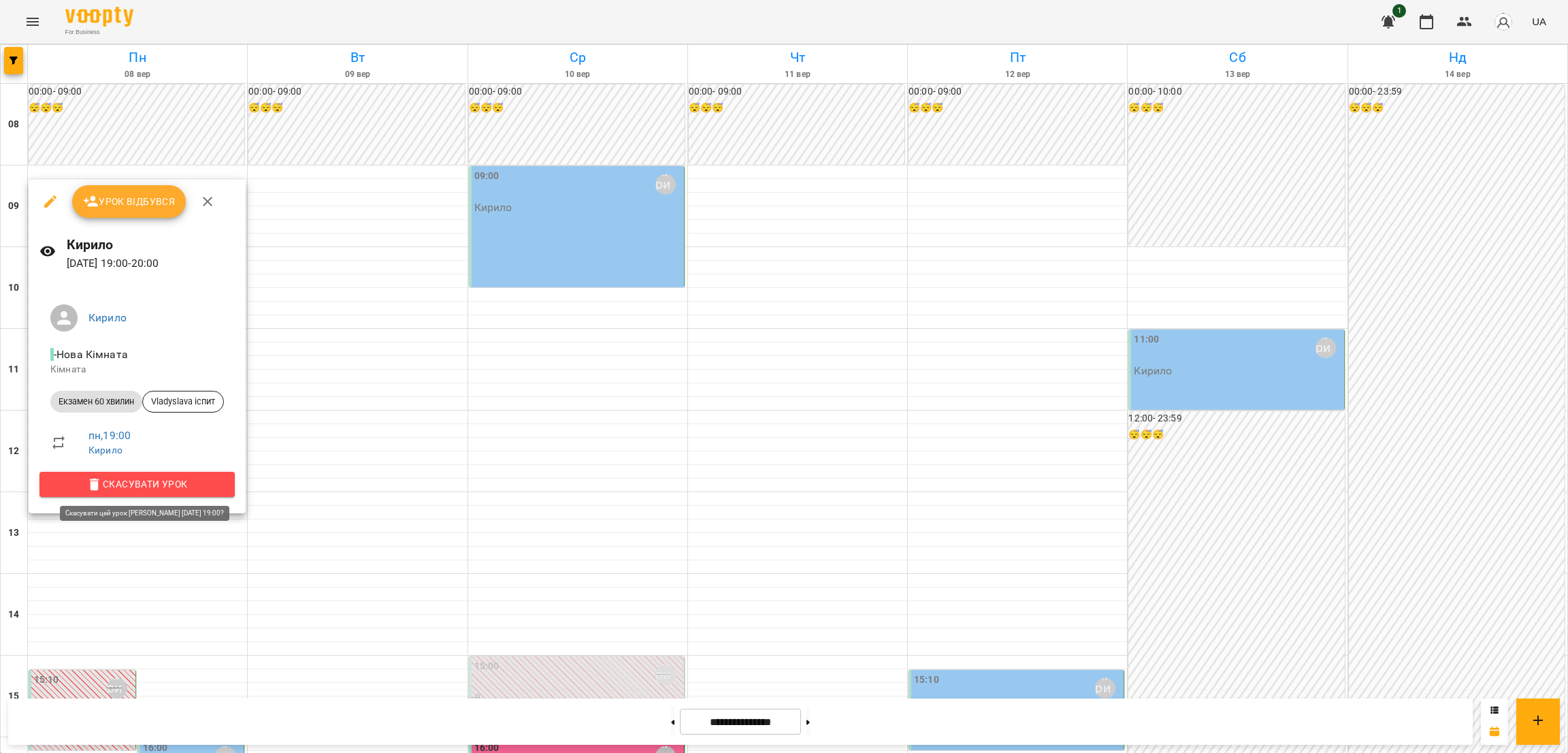
click at [136, 479] on span "Скасувати Урок" at bounding box center [137, 484] width 173 height 16
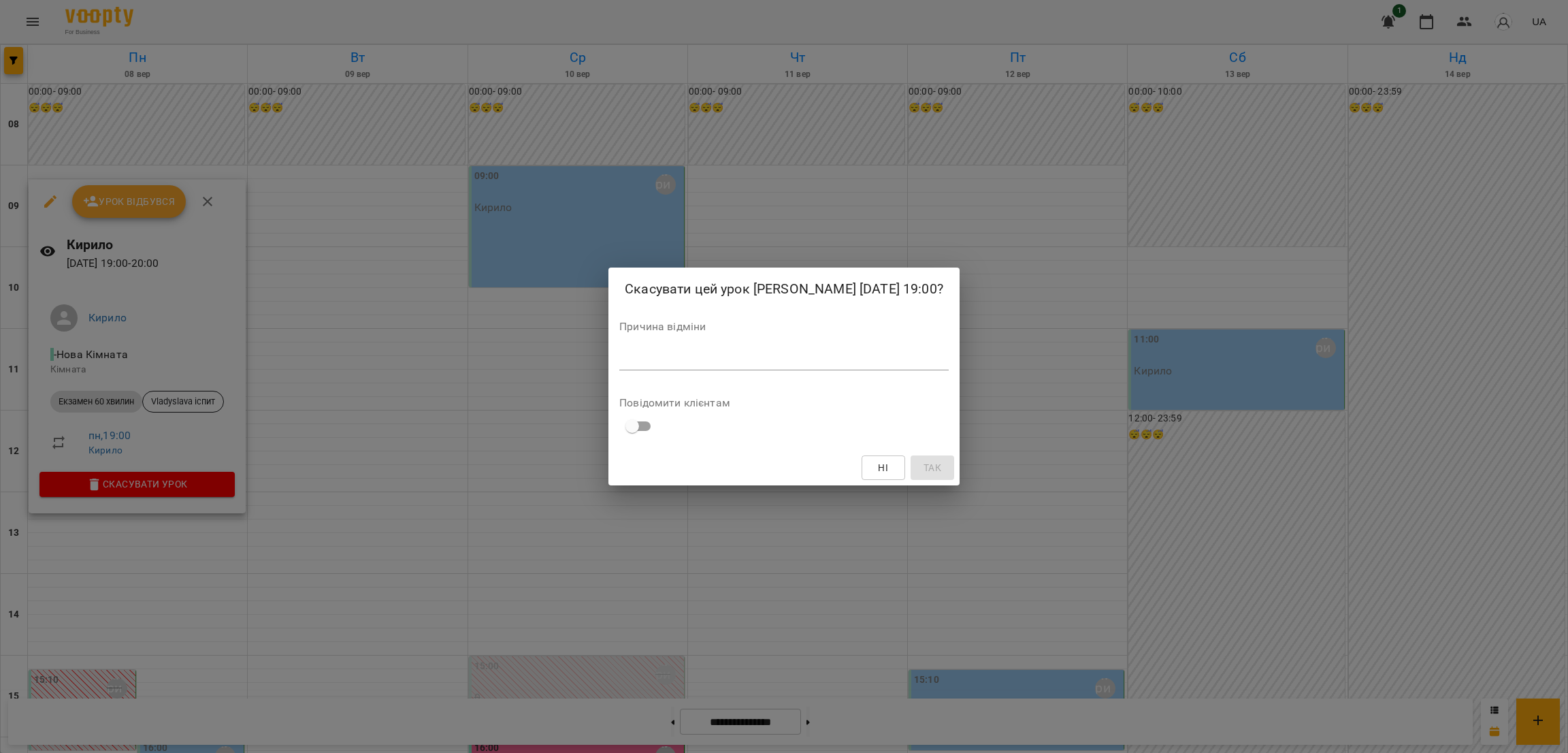
click at [630, 361] on textarea at bounding box center [784, 359] width 330 height 13
drag, startPoint x: 659, startPoint y: 364, endPoint x: 651, endPoint y: 360, distance: 8.9
click at [651, 360] on textarea "*****" at bounding box center [773, 359] width 309 height 13
type textarea "**********"
click at [923, 470] on span "Так" at bounding box center [932, 467] width 18 height 16
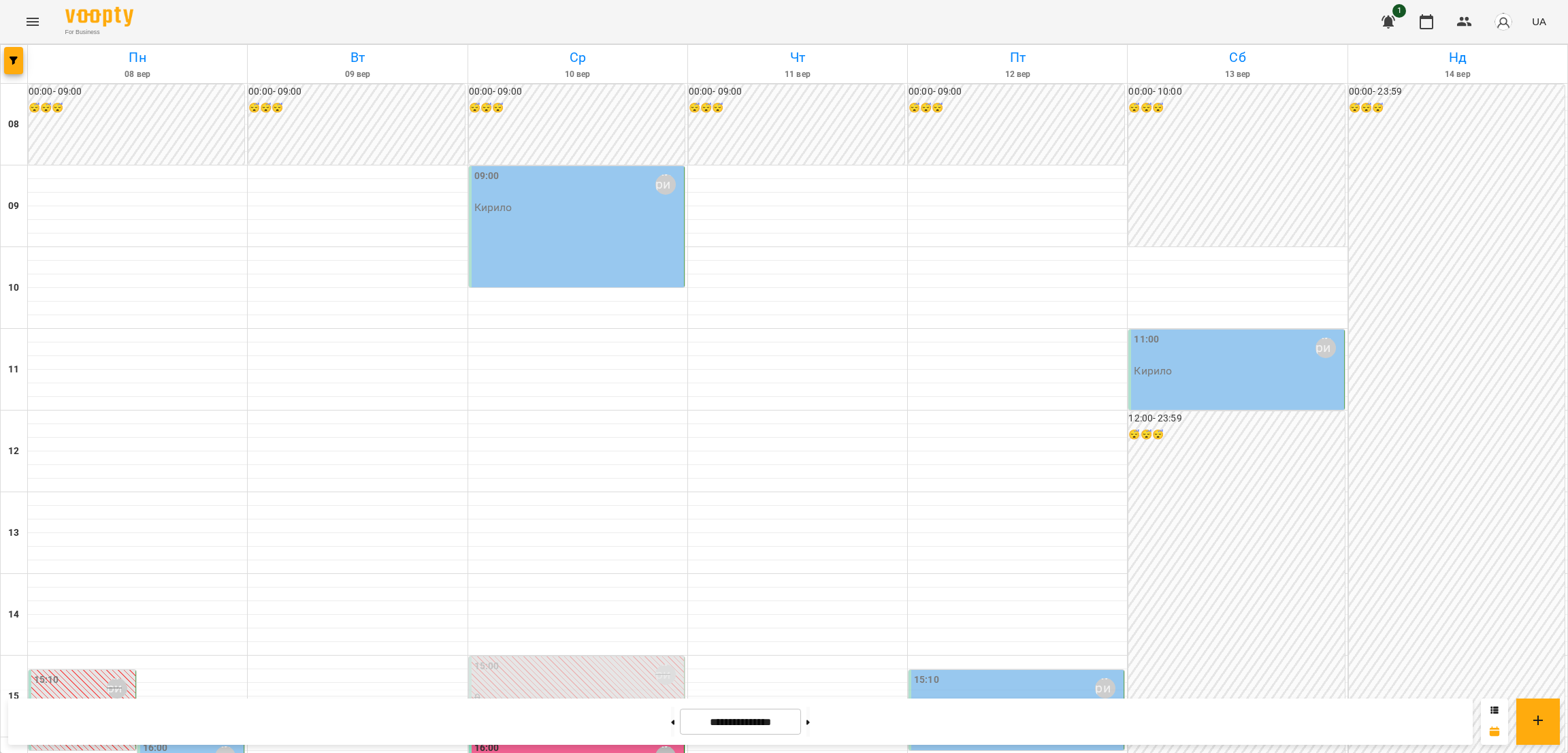
click at [209, 502] on div "16:00 [PERSON_NAME]" at bounding box center [192, 763] width 99 height 45
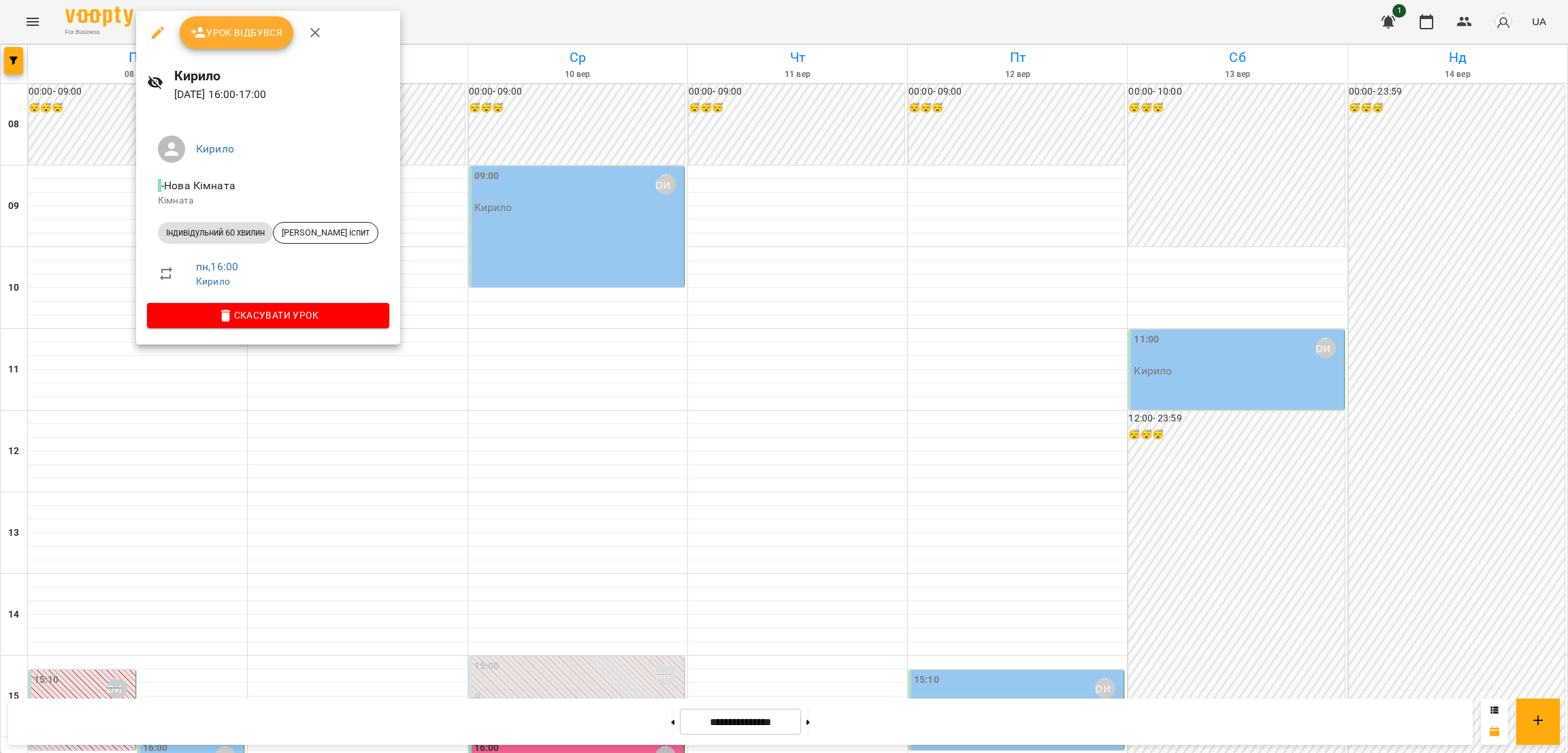
click at [223, 230] on span "Індивідульний 60 хвилин" at bounding box center [215, 232] width 115 height 12
click at [265, 312] on span "Скасувати Урок" at bounding box center [268, 315] width 221 height 16
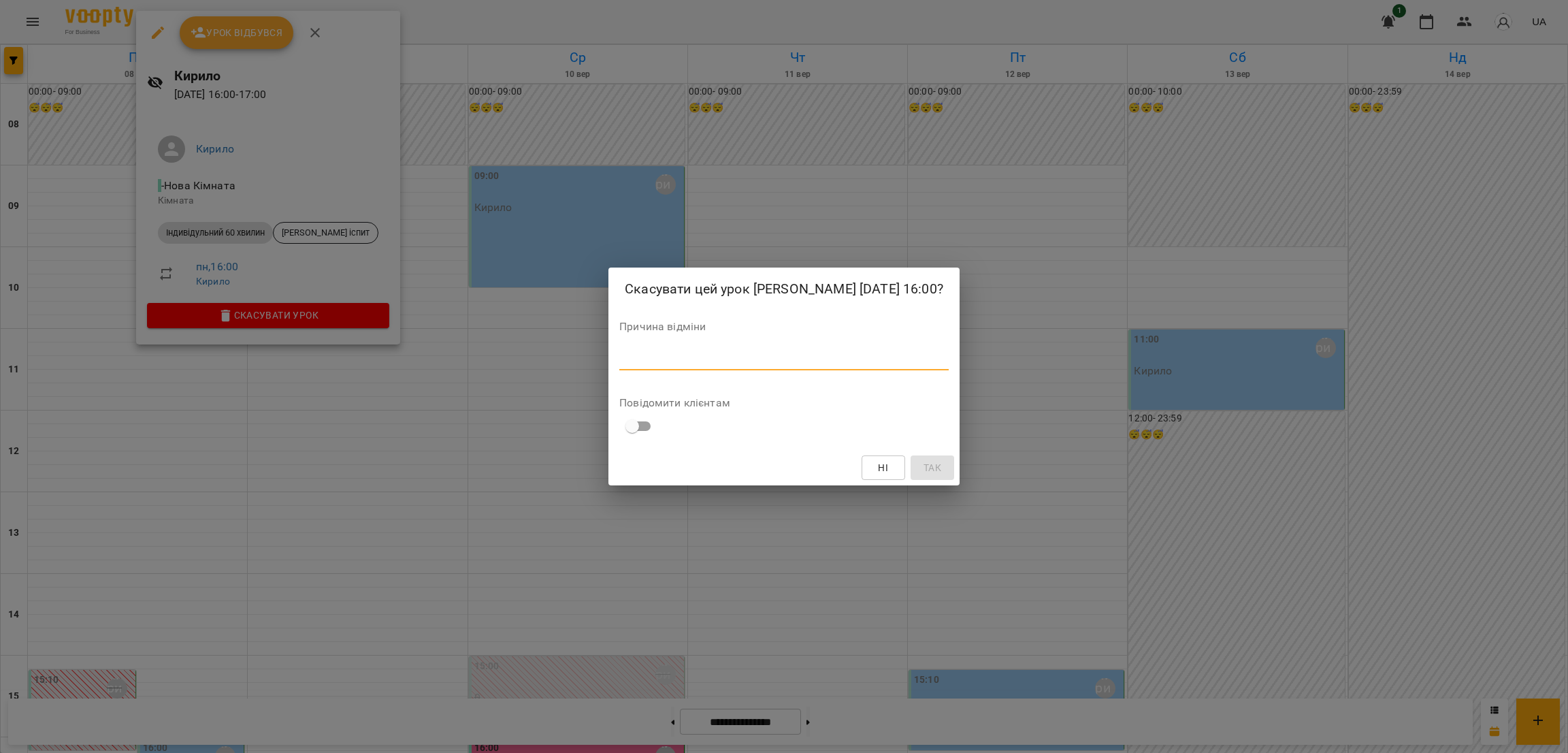
click at [659, 363] on textarea at bounding box center [784, 359] width 330 height 13
type textarea "**********"
click at [923, 459] on span "Так" at bounding box center [932, 467] width 18 height 16
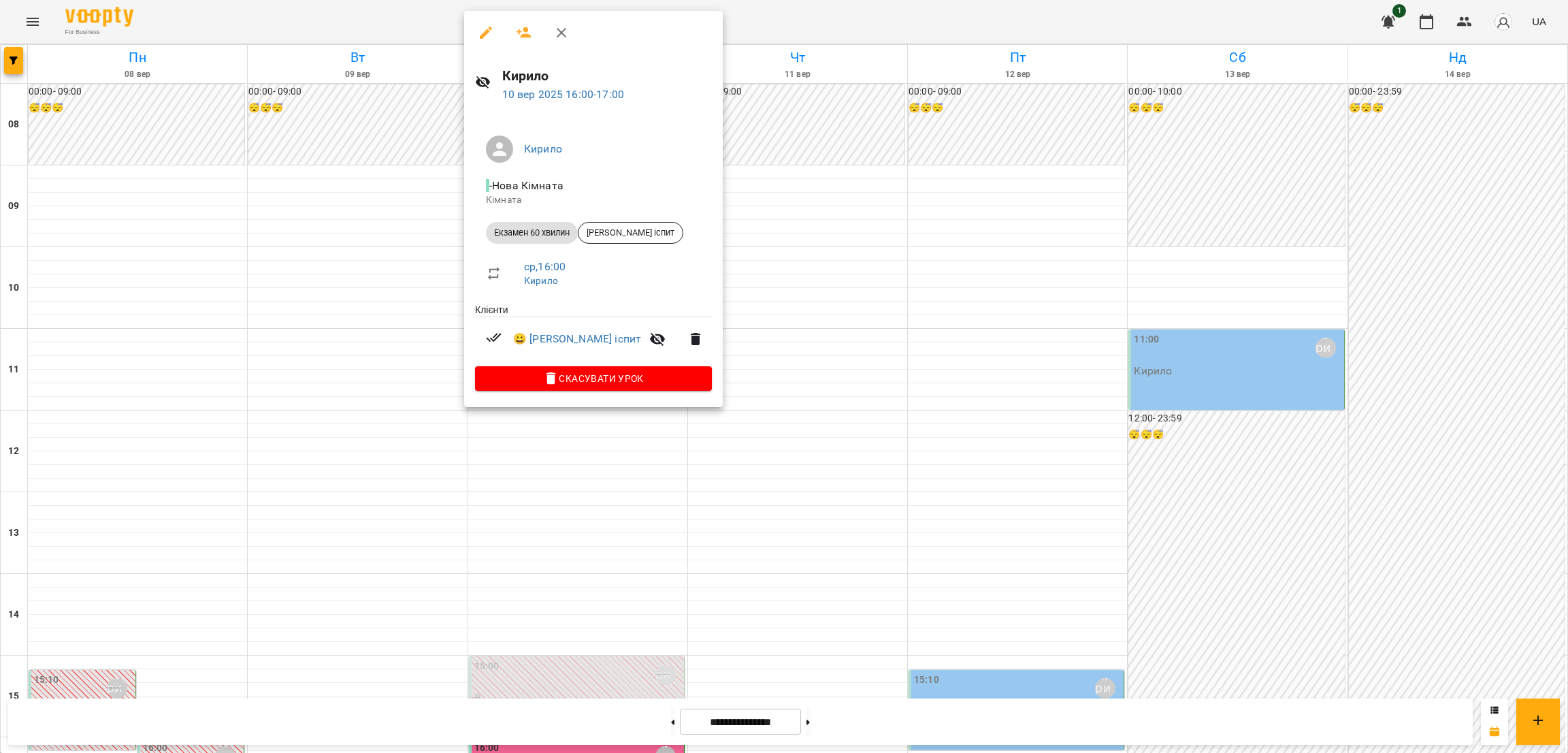
click at [982, 197] on div at bounding box center [784, 376] width 1568 height 753
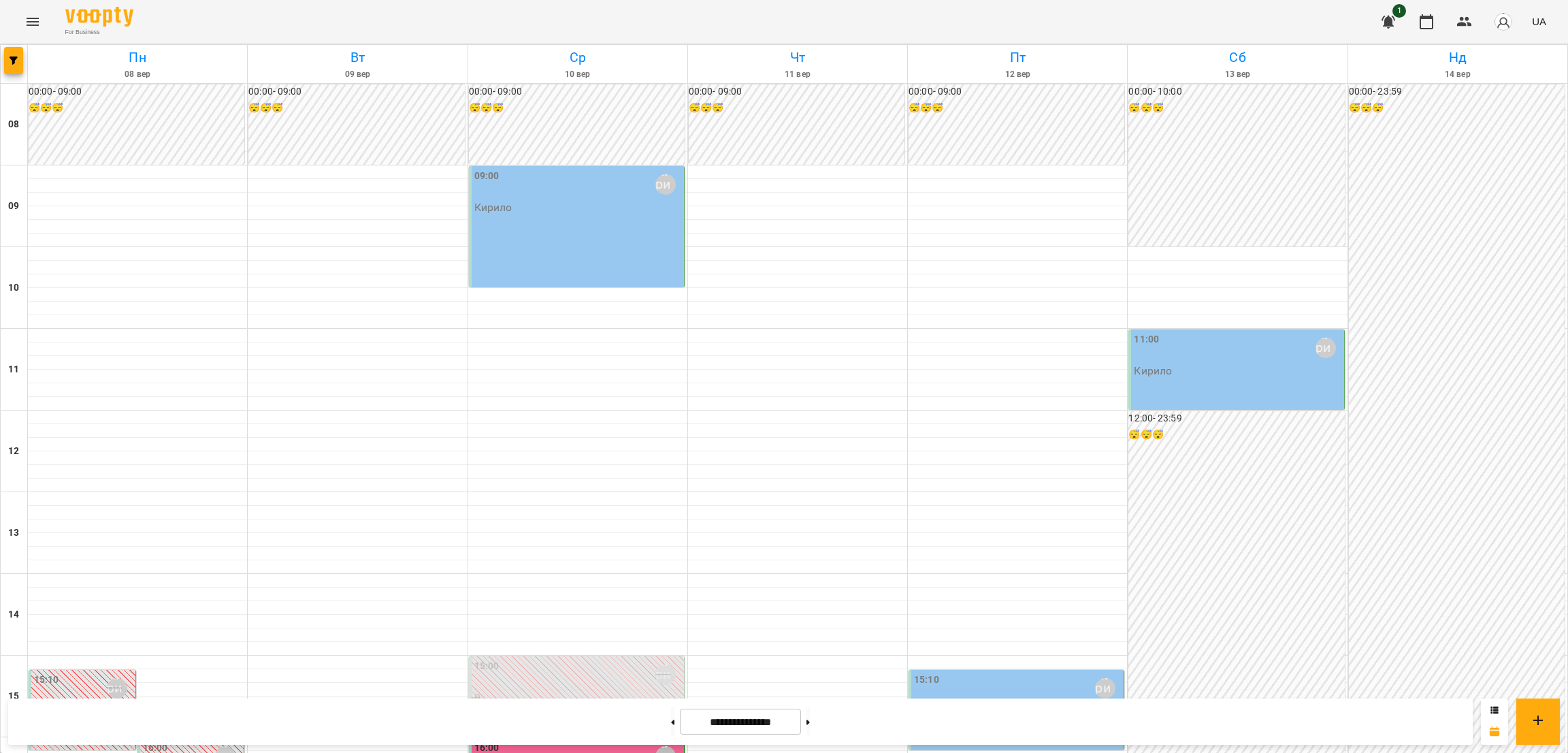
click at [982, 502] on div "15:10 [PERSON_NAME]" at bounding box center [1017, 695] width 207 height 45
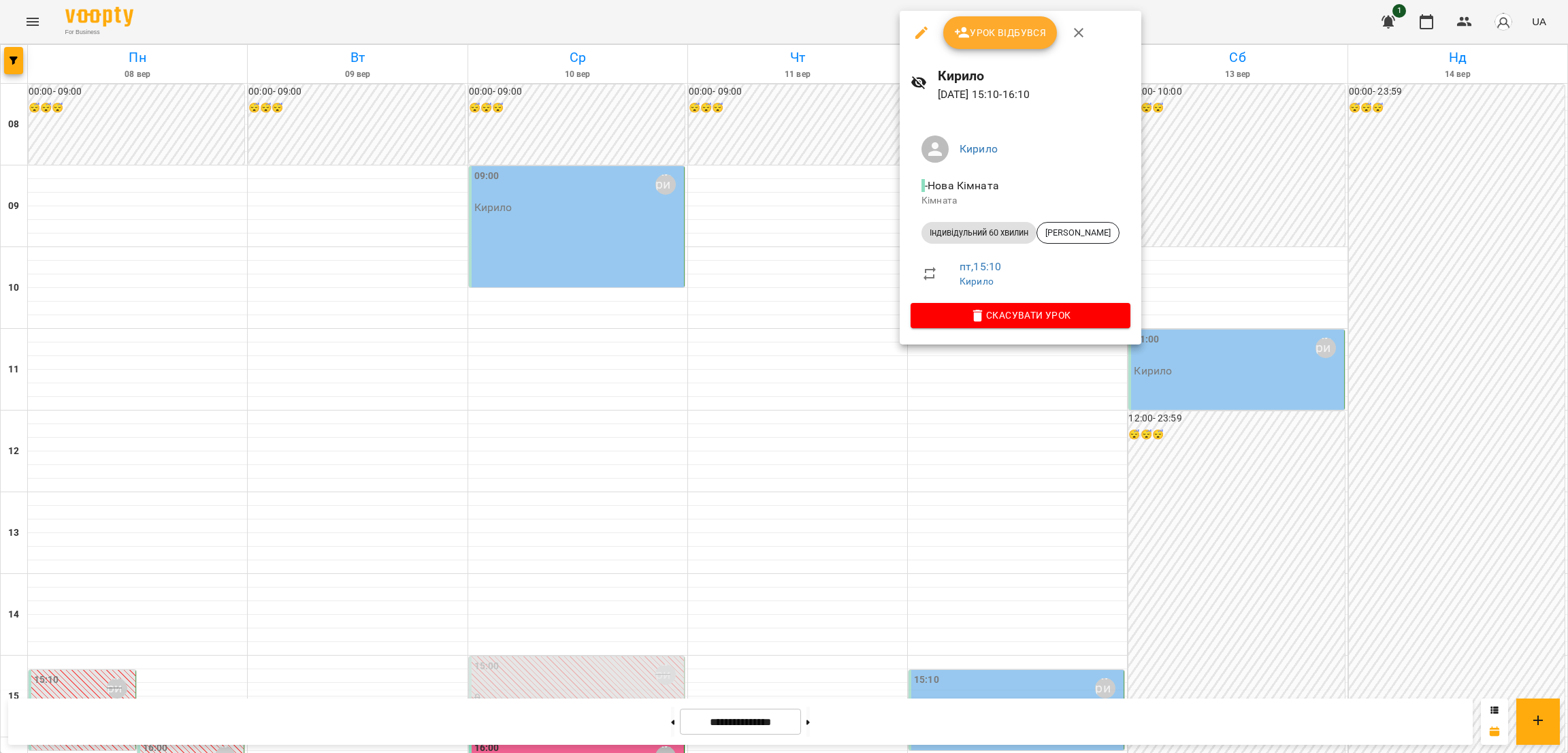
click at [1034, 499] on div at bounding box center [784, 376] width 1568 height 753
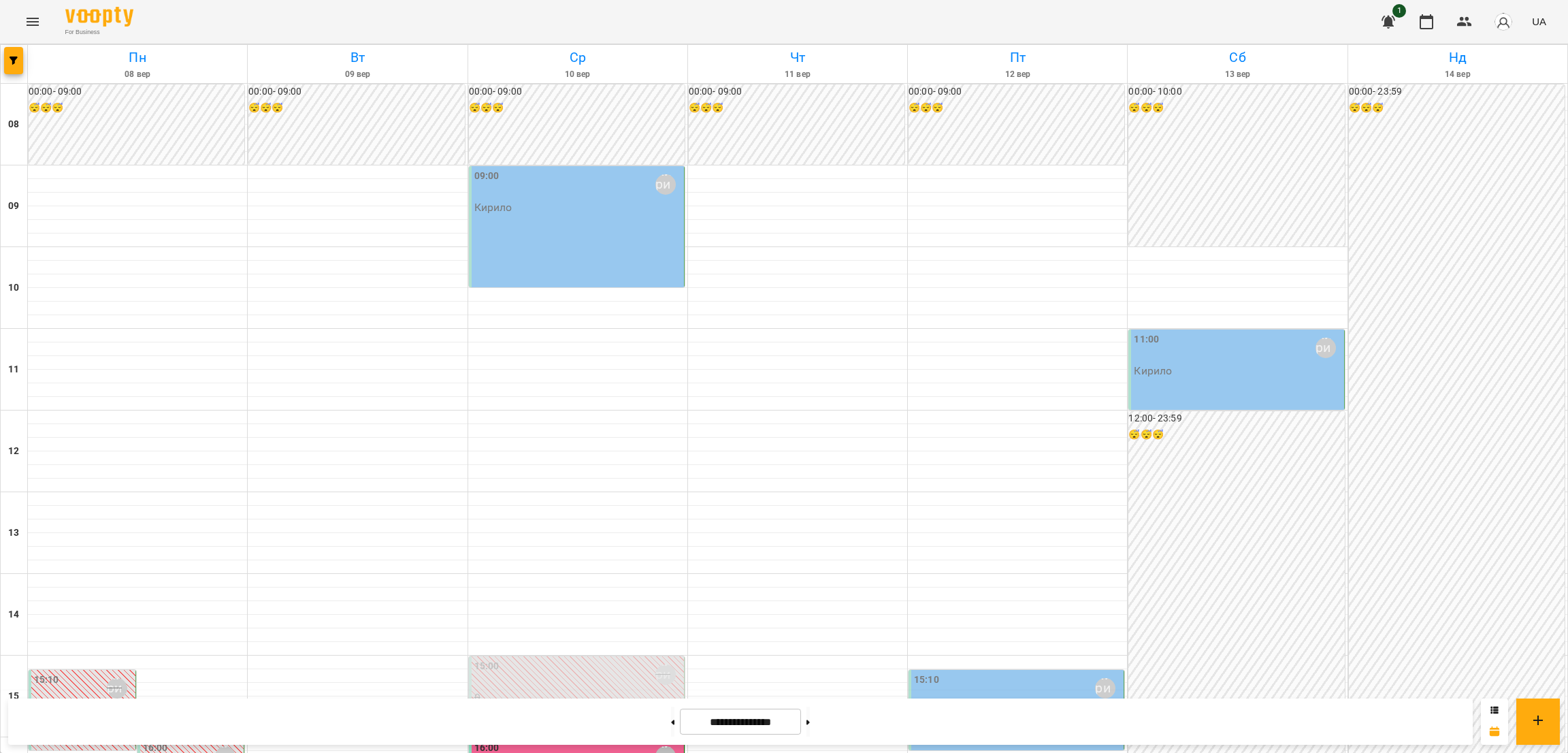
scroll to position [204, 0]
click at [991, 502] on div "15:10 [PERSON_NAME]" at bounding box center [1017, 688] width 207 height 31
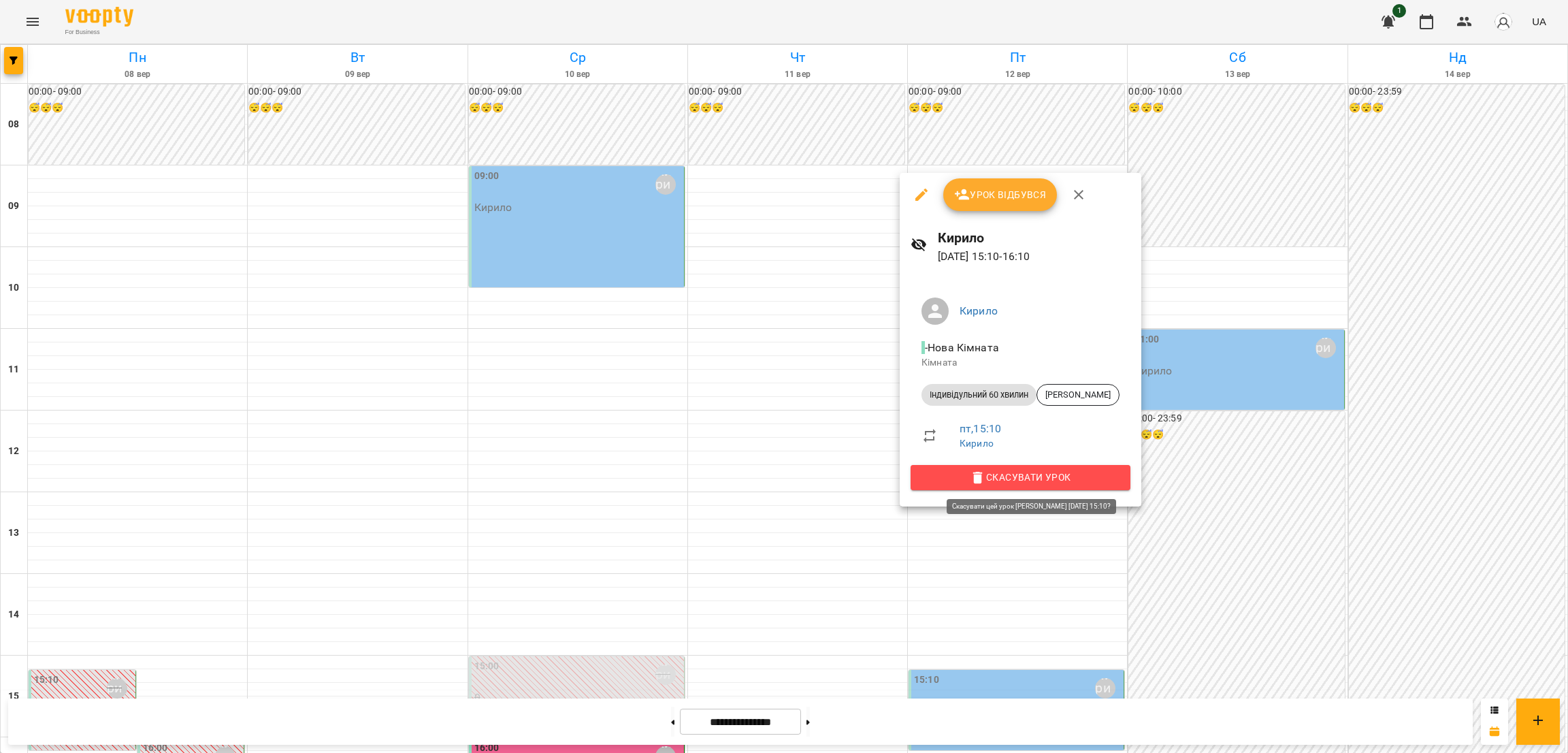
click at [1007, 476] on span "Скасувати Урок" at bounding box center [1020, 477] width 198 height 16
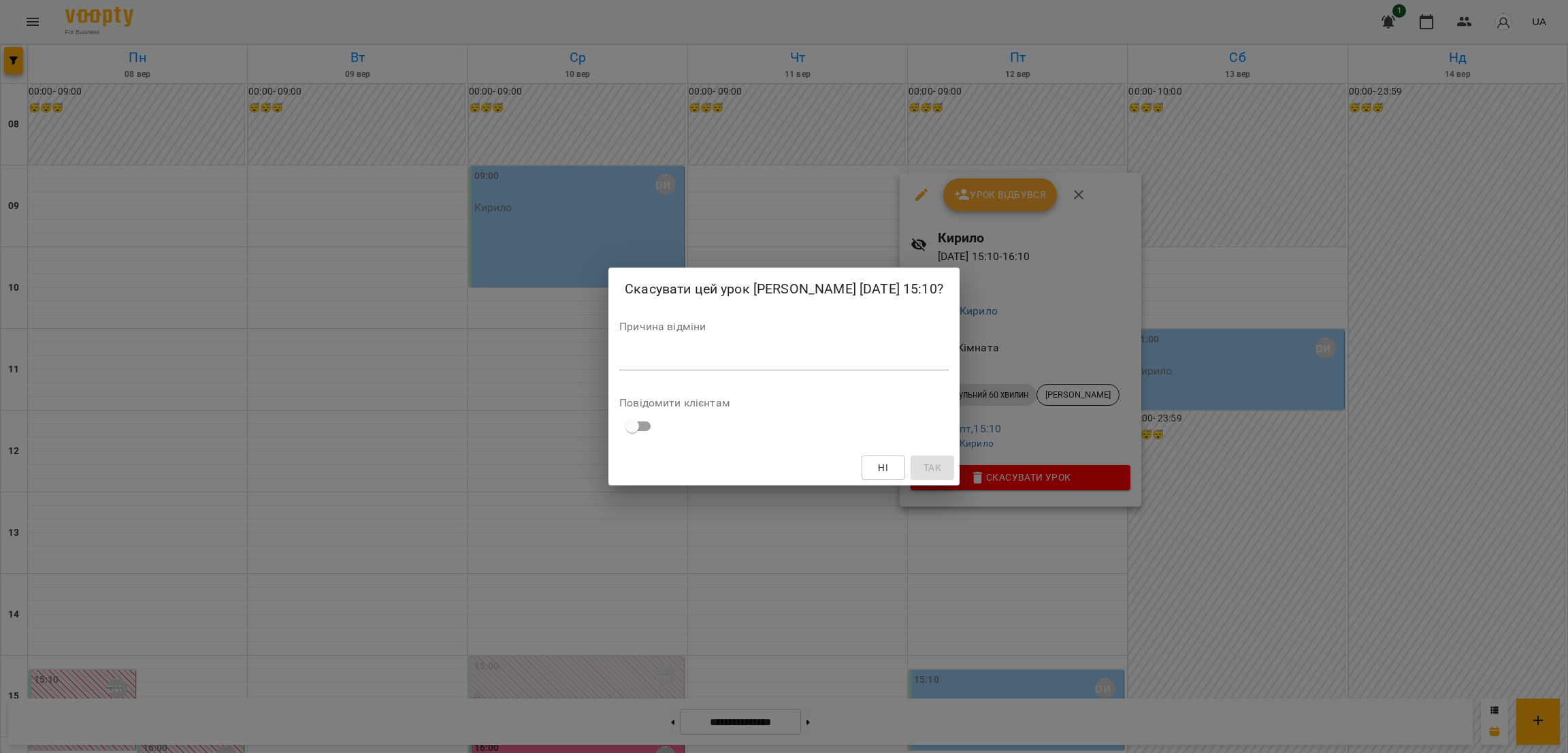
click at [687, 367] on div "*" at bounding box center [784, 360] width 330 height 22
type textarea "**********"
click at [923, 472] on span "Так" at bounding box center [932, 467] width 18 height 16
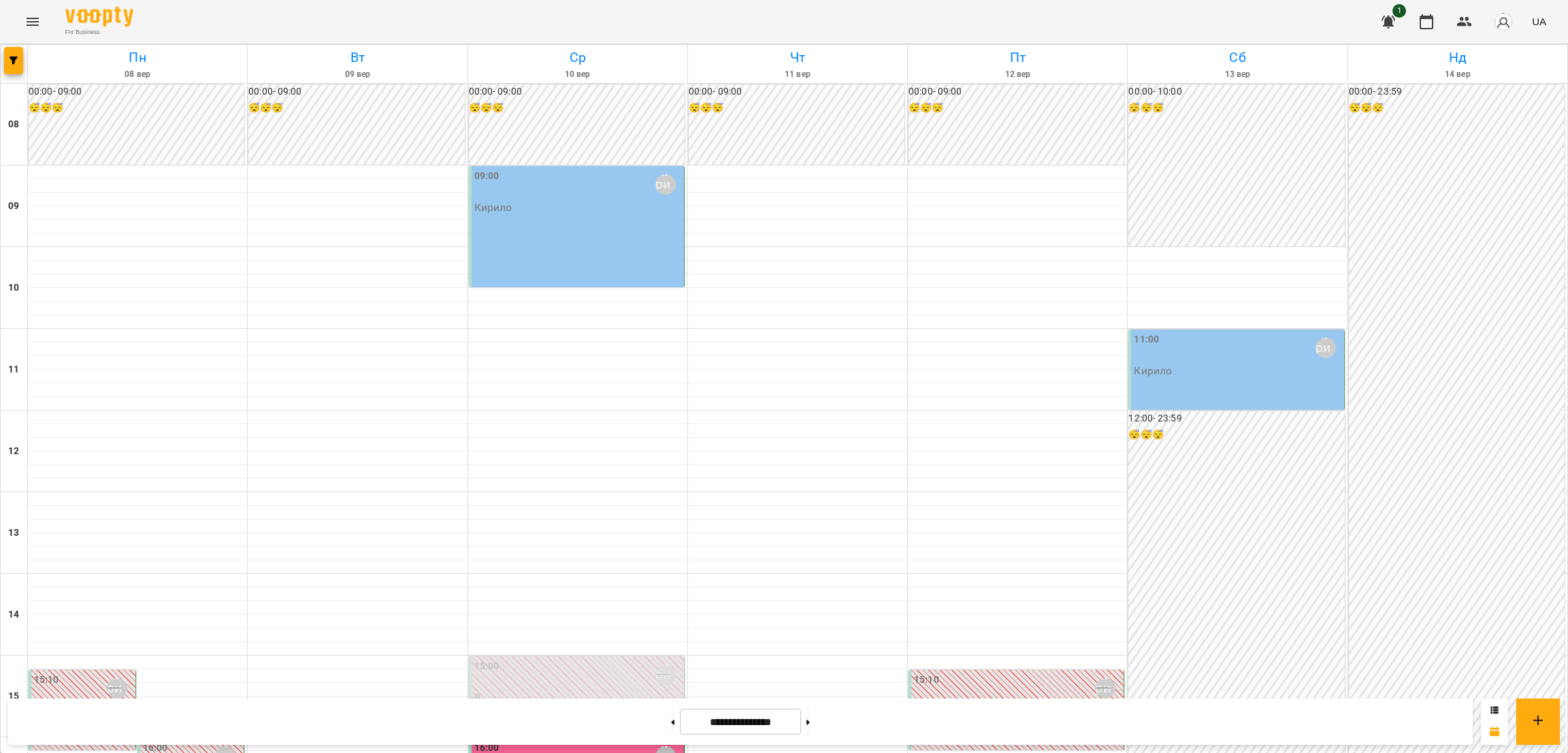
scroll to position [617, 0]
click at [810, 502] on button at bounding box center [808, 721] width 4 height 30
type input "**********"
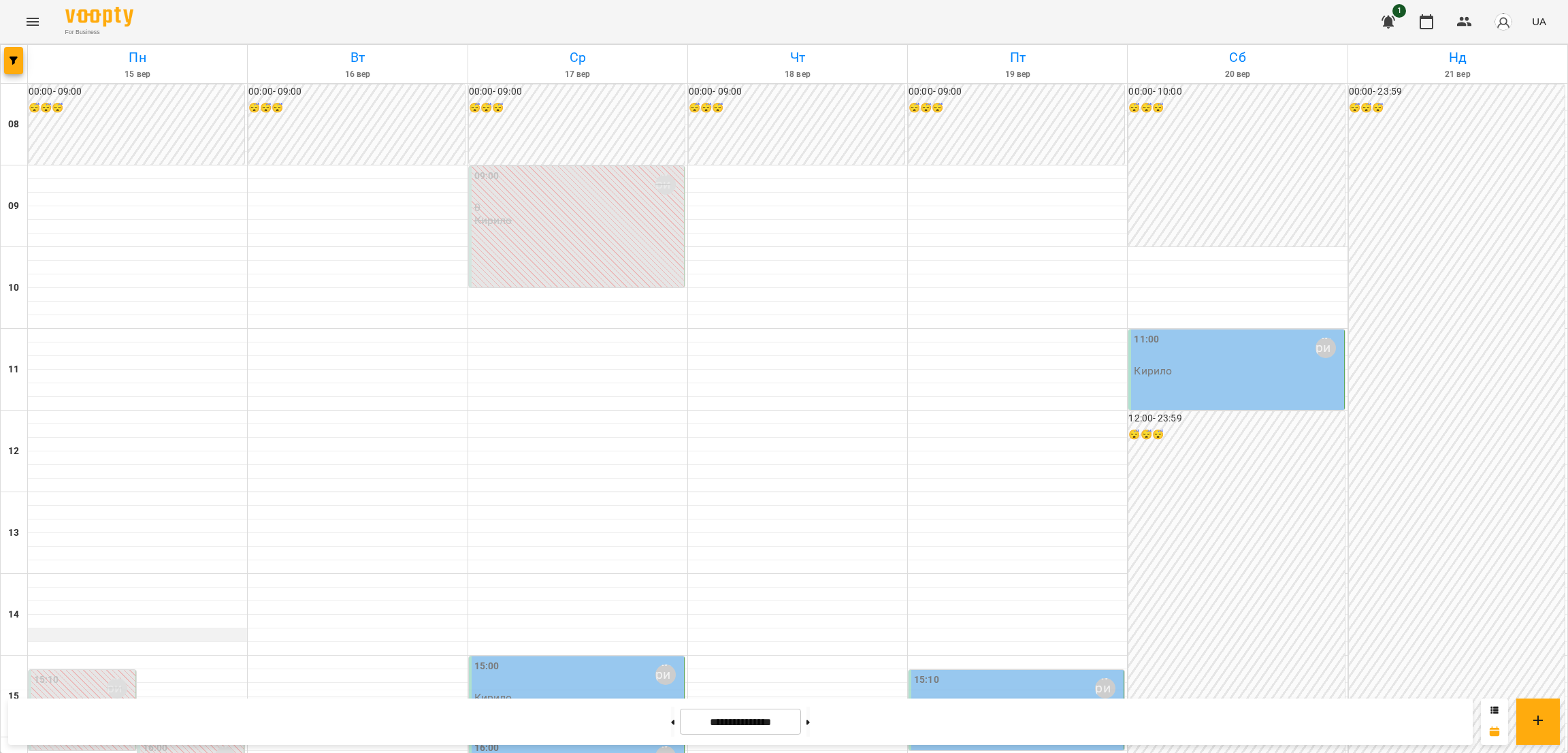
scroll to position [413, 0]
click at [84, 502] on div "15:10 [PERSON_NAME]" at bounding box center [83, 688] width 99 height 31
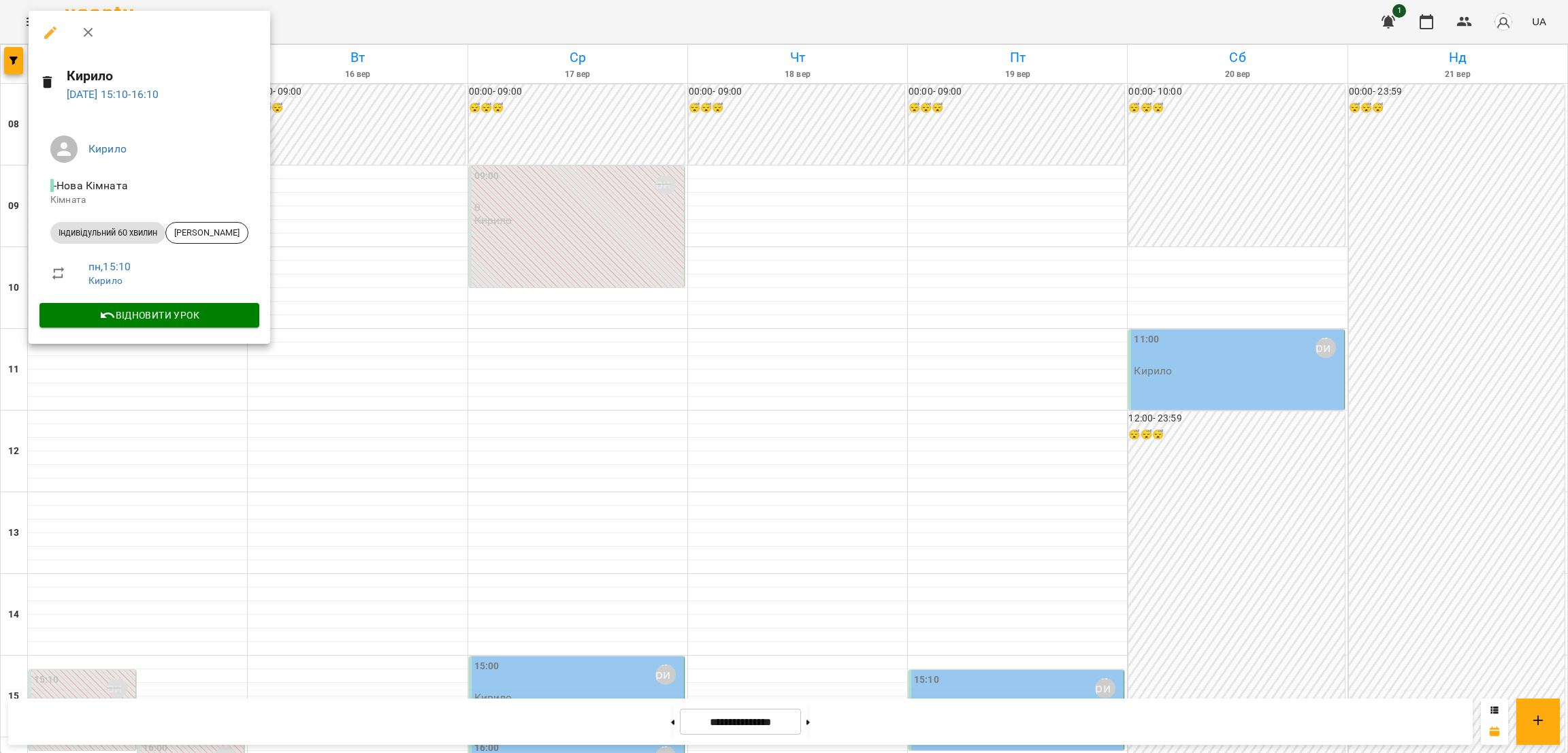
click at [69, 409] on div at bounding box center [784, 376] width 1568 height 753
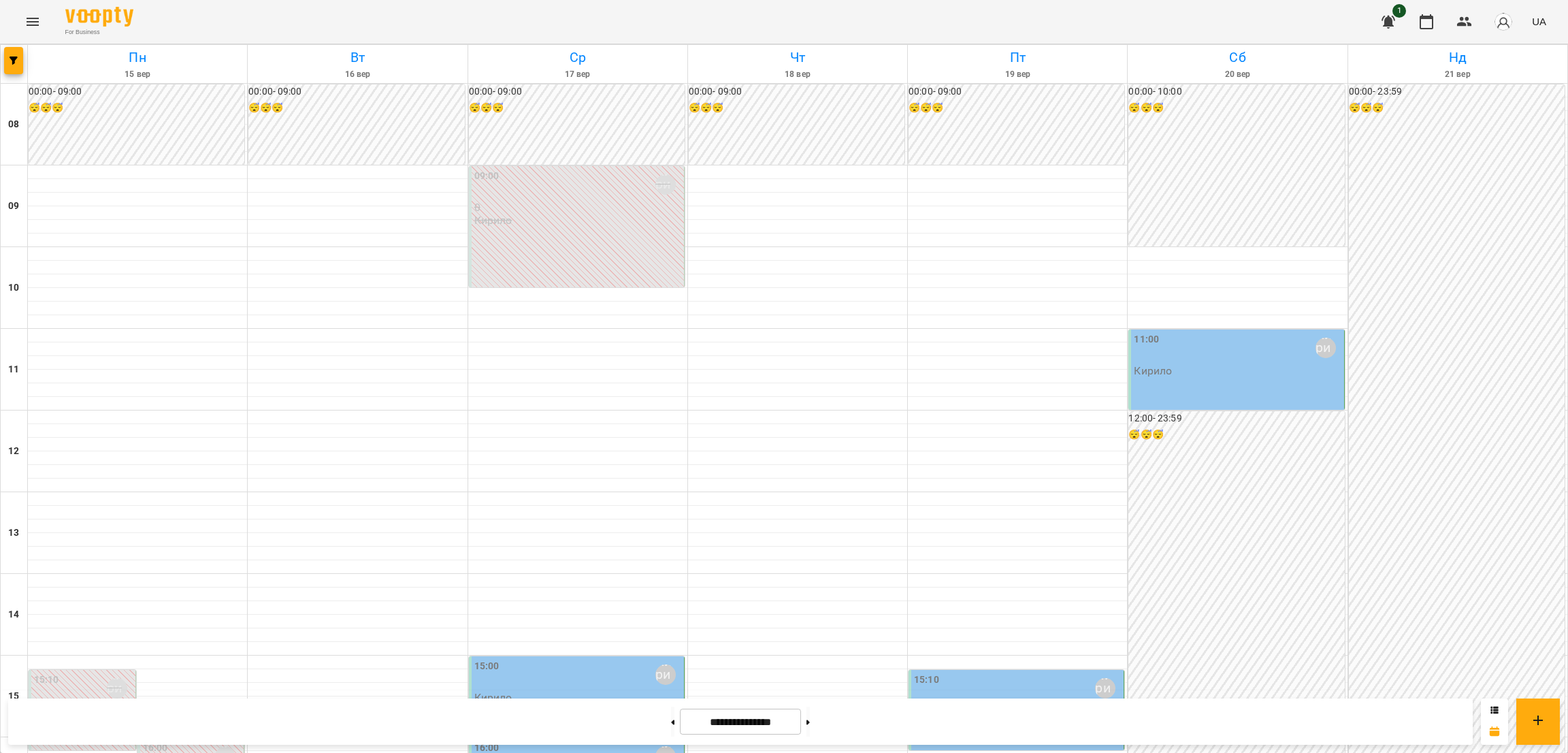
click at [75, 502] on div "15:10 [PERSON_NAME] 0 [PERSON_NAME]" at bounding box center [83, 701] width 99 height 58
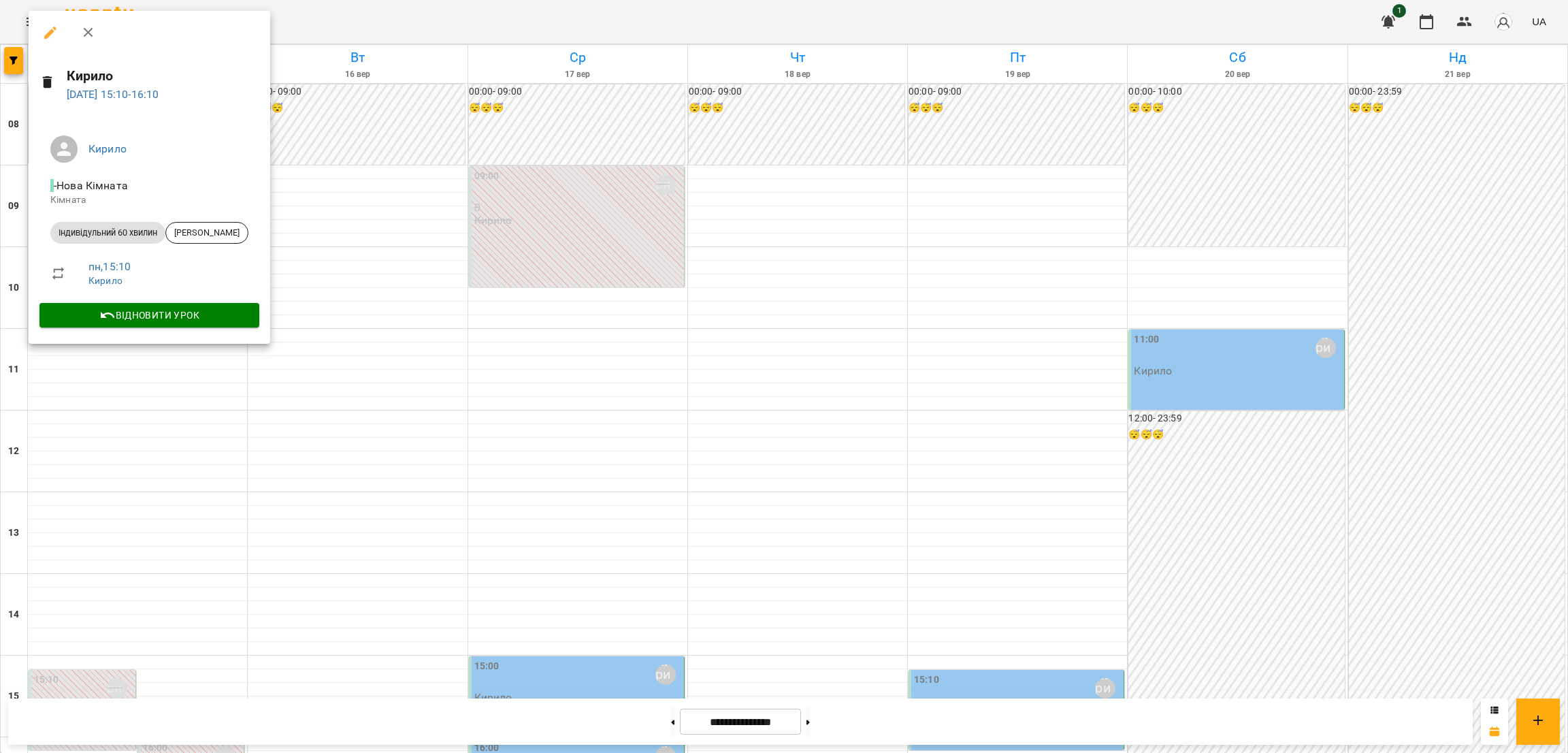
click at [101, 376] on div at bounding box center [784, 376] width 1568 height 753
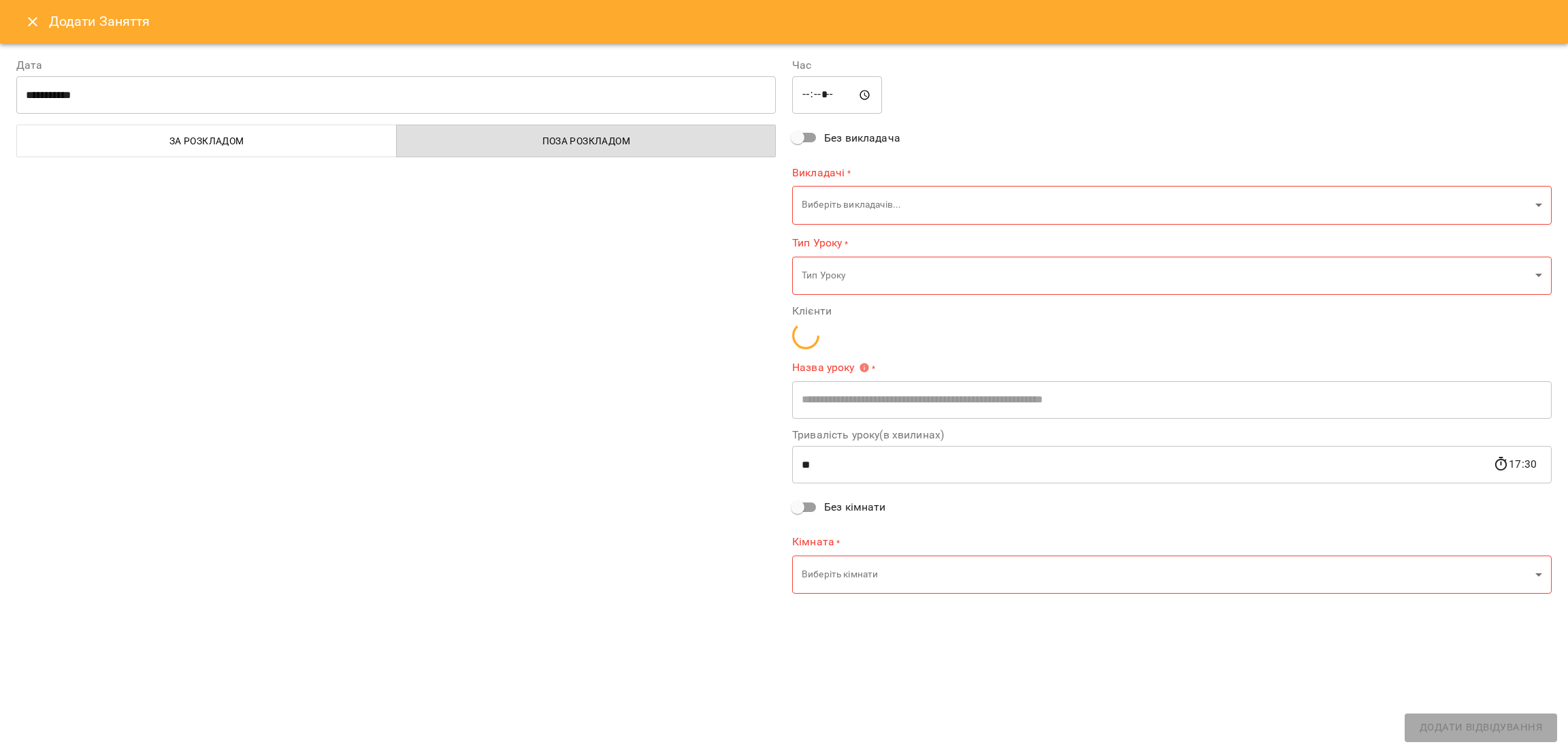
type input "**********"
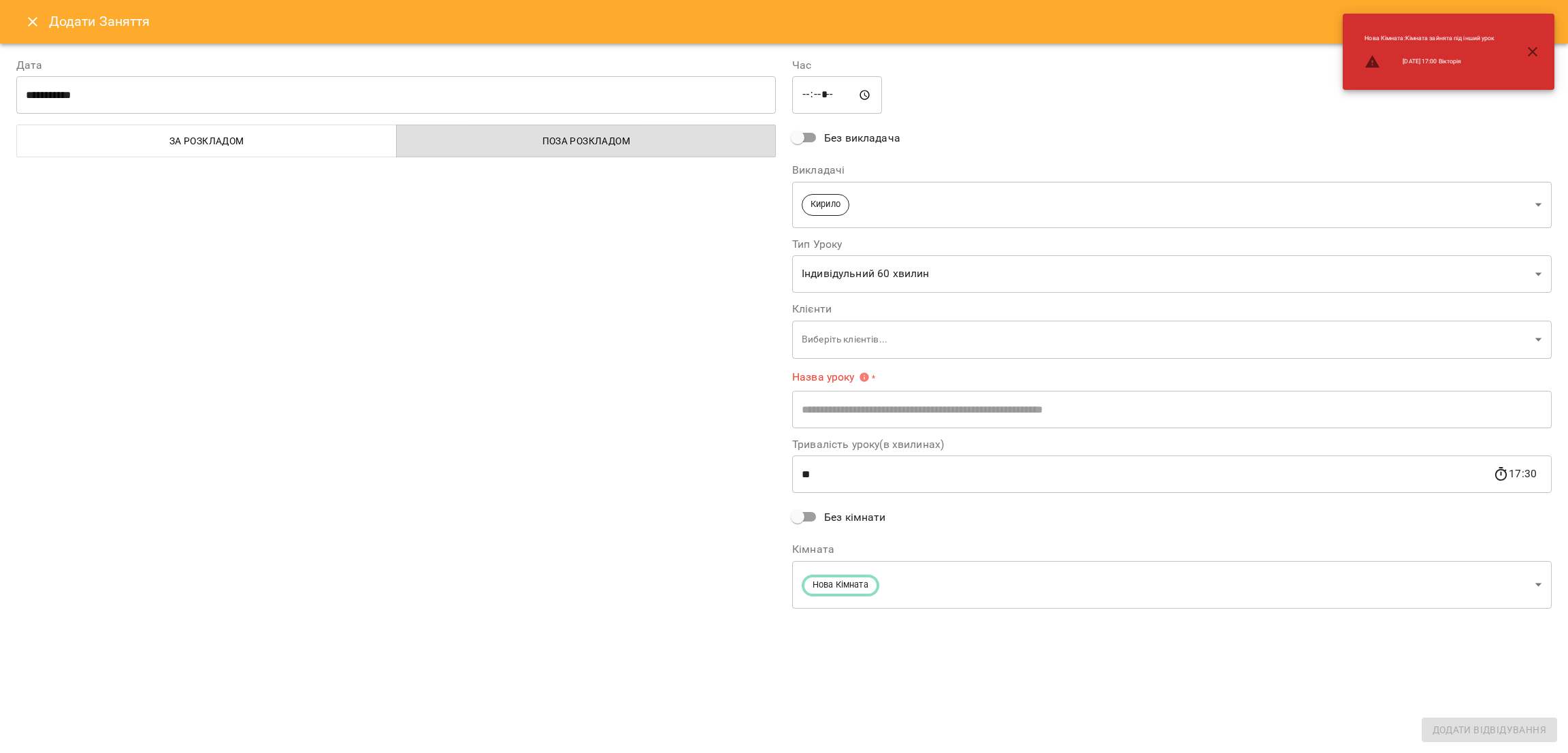
click at [38, 18] on icon "Close" at bounding box center [33, 22] width 16 height 16
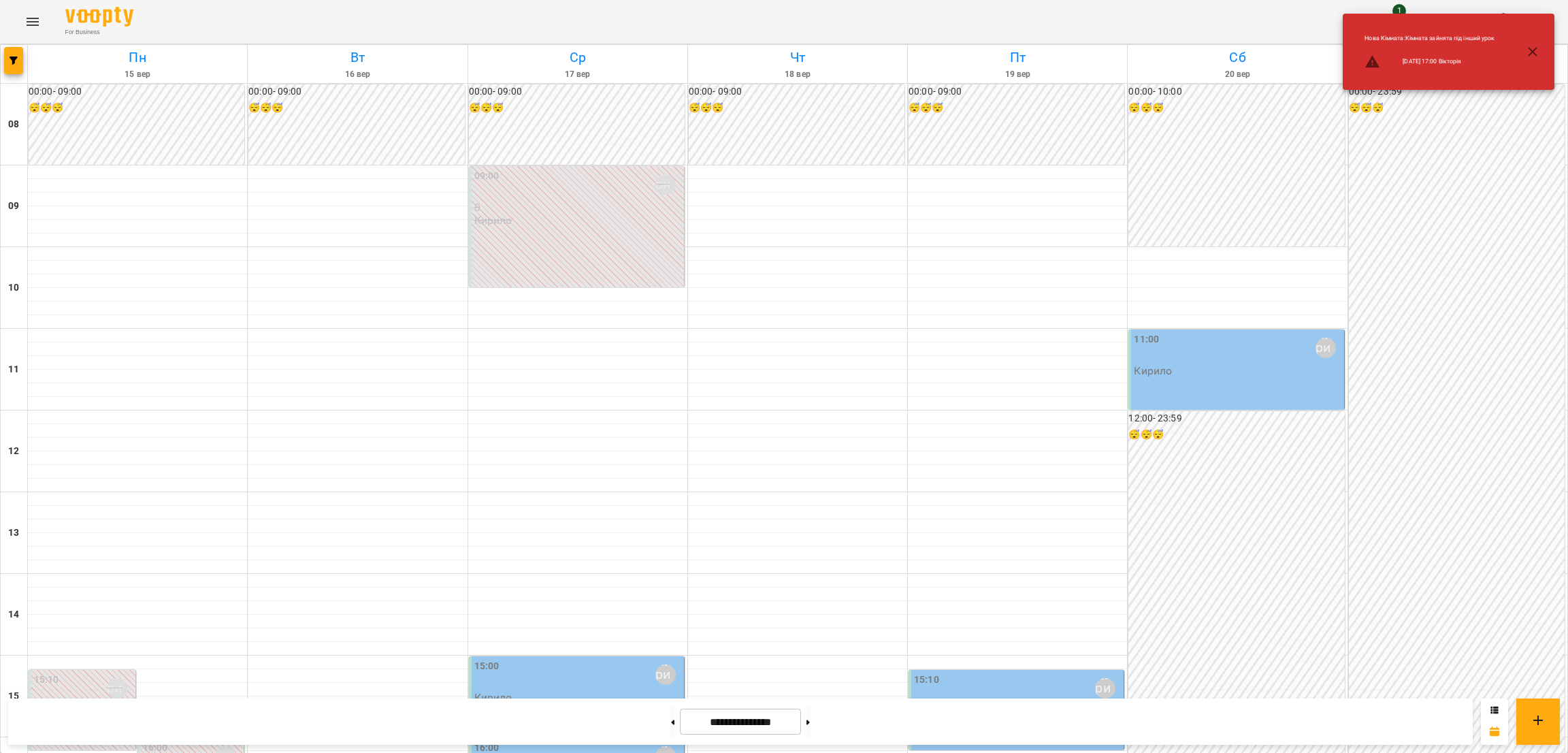
scroll to position [617, 0]
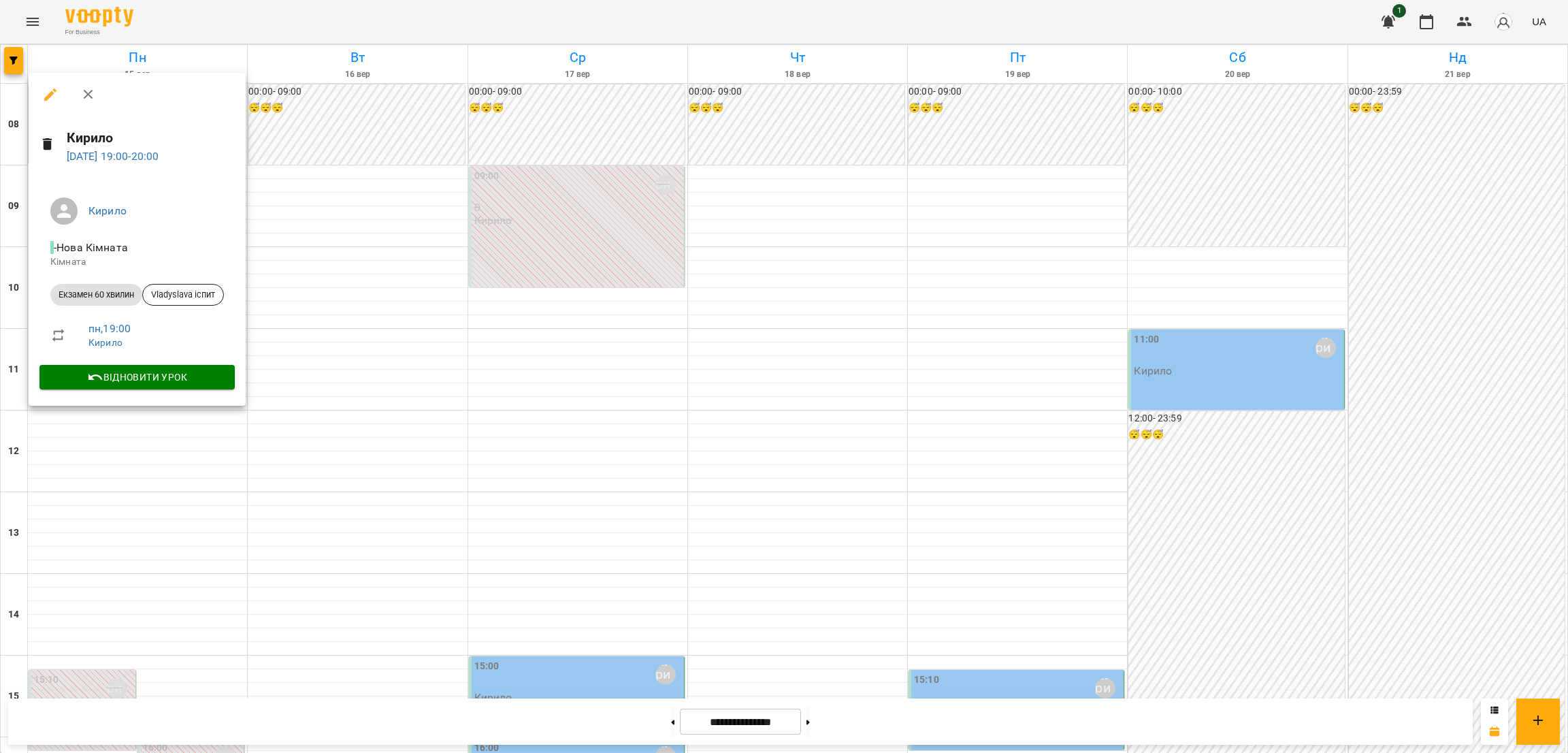
click at [137, 483] on div at bounding box center [784, 376] width 1568 height 753
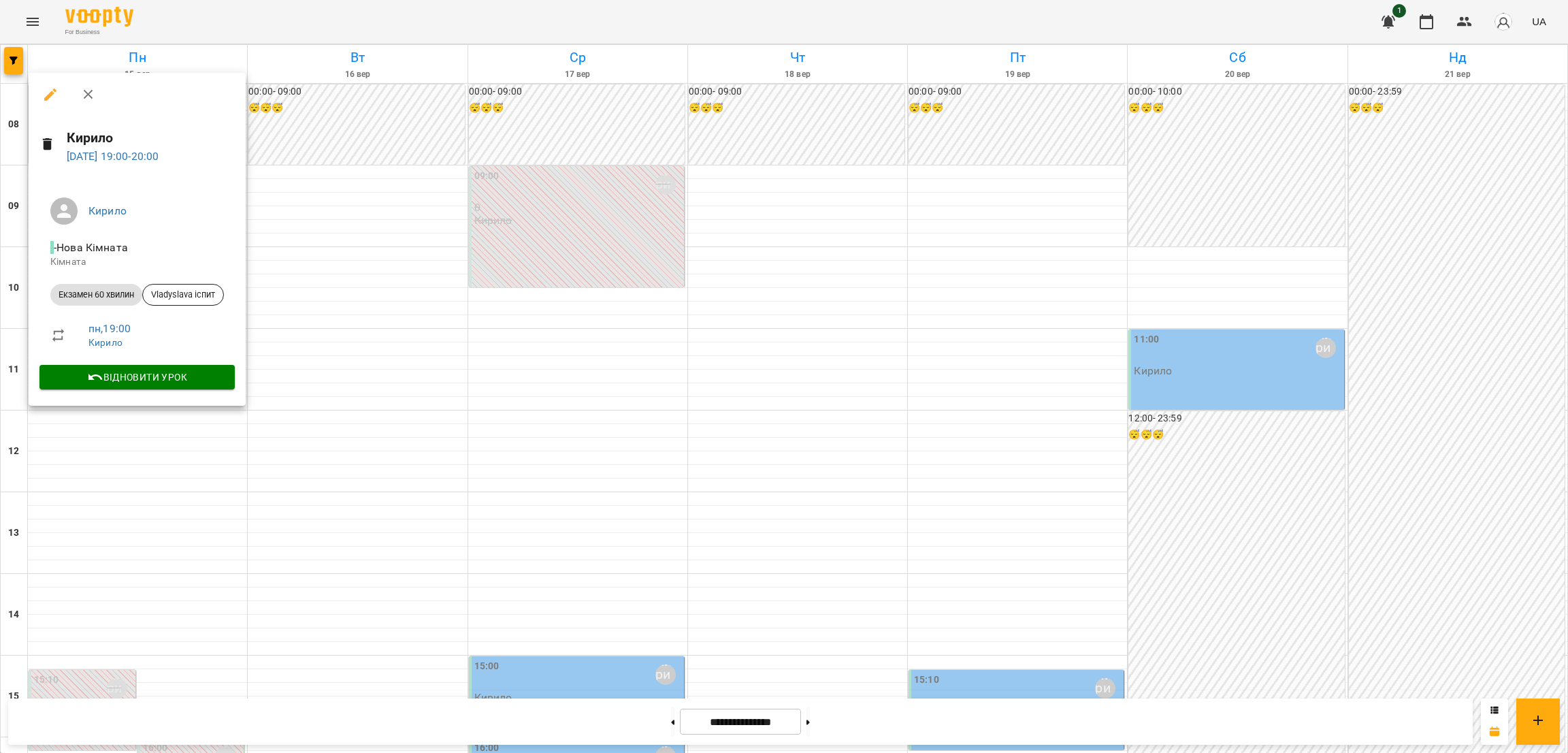
click at [145, 432] on div at bounding box center [784, 376] width 1568 height 753
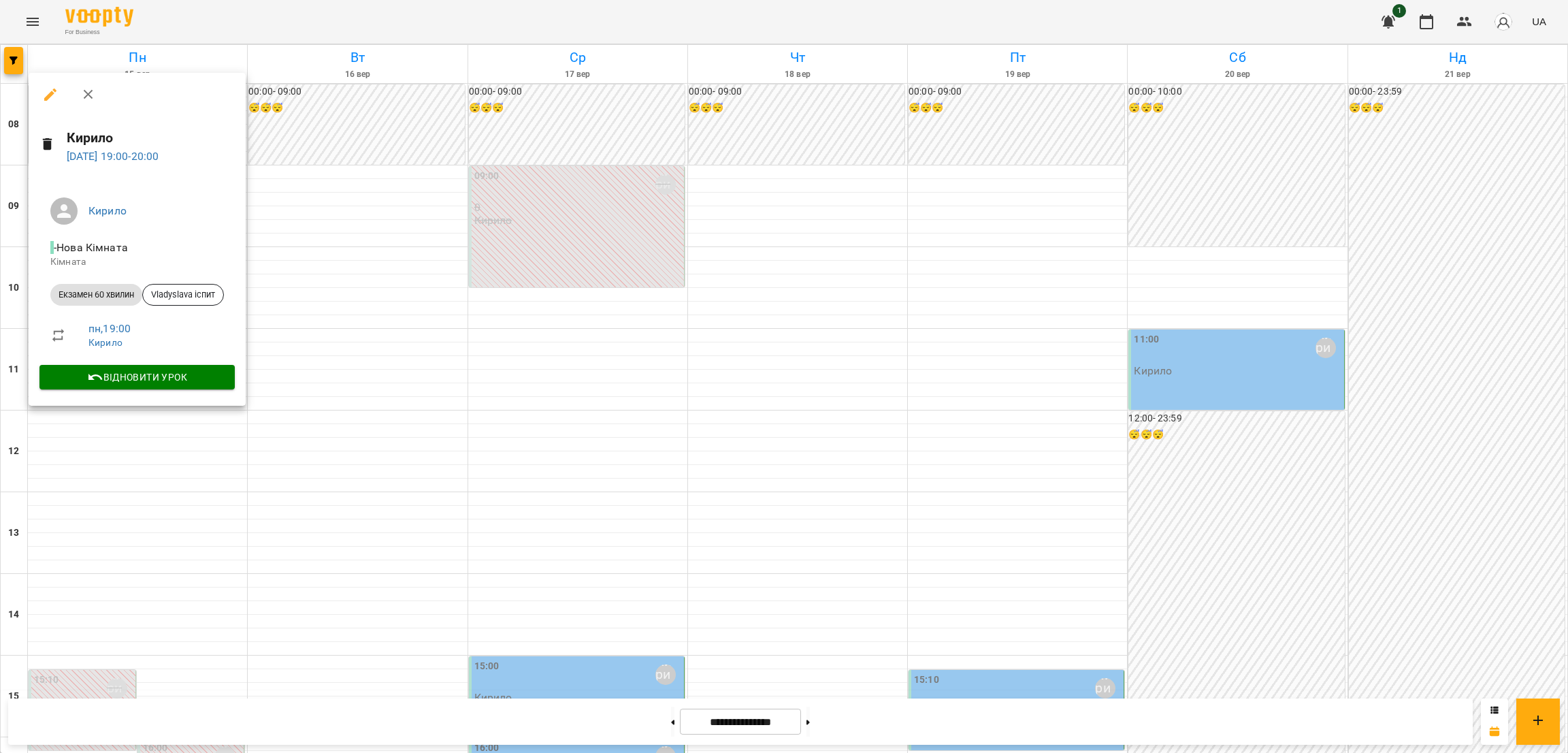
click at [141, 418] on div at bounding box center [784, 376] width 1568 height 753
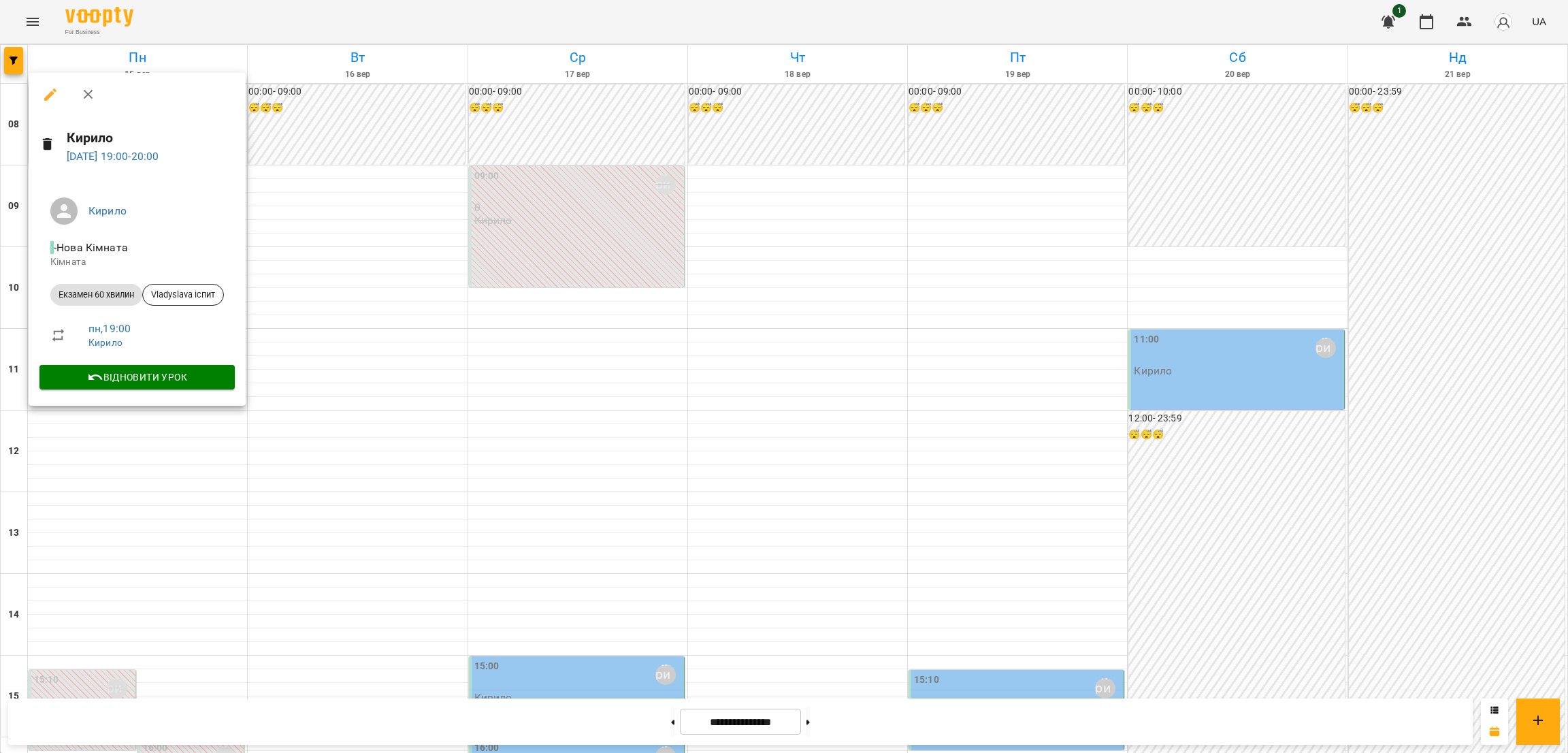
click at [140, 422] on div at bounding box center [784, 376] width 1568 height 753
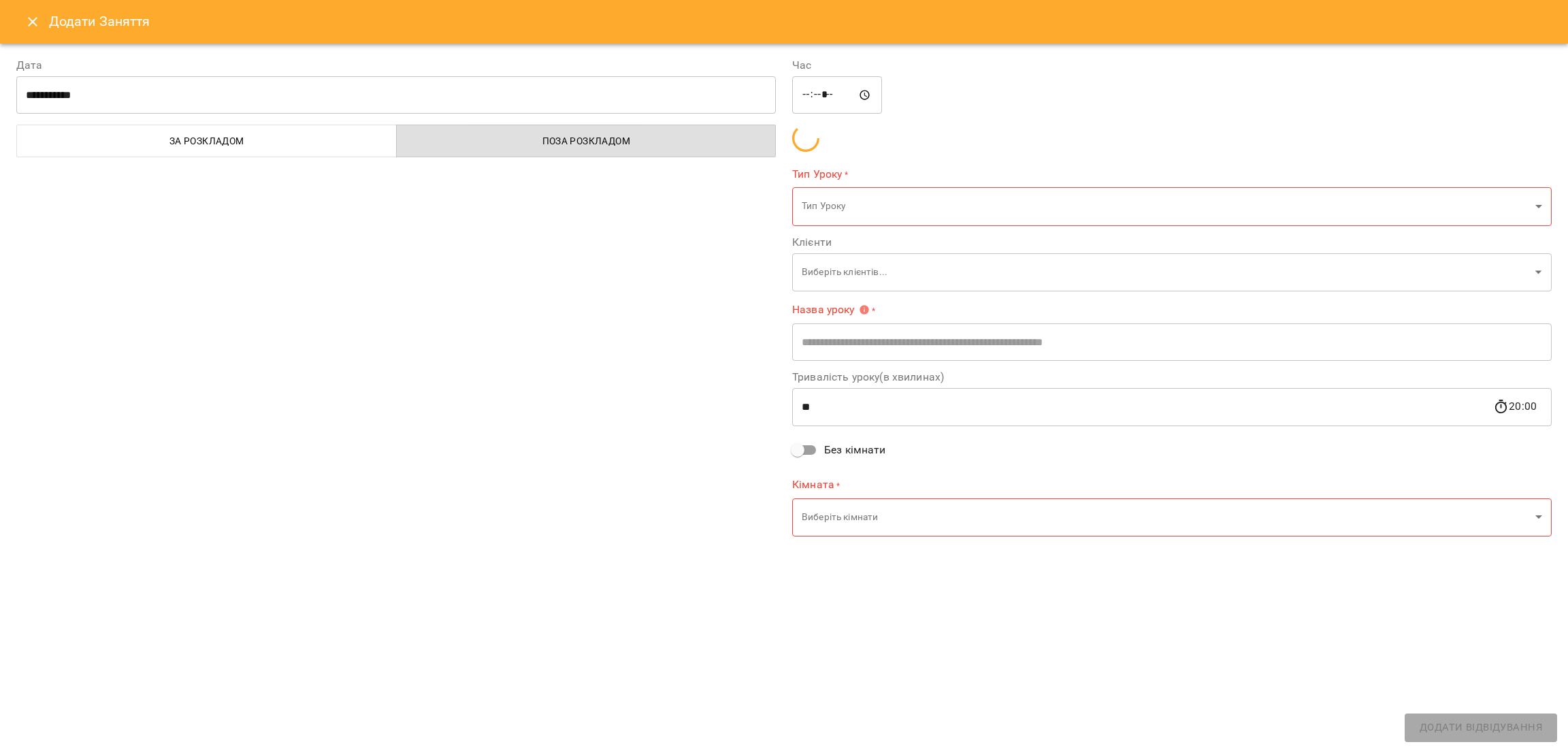
type input "**********"
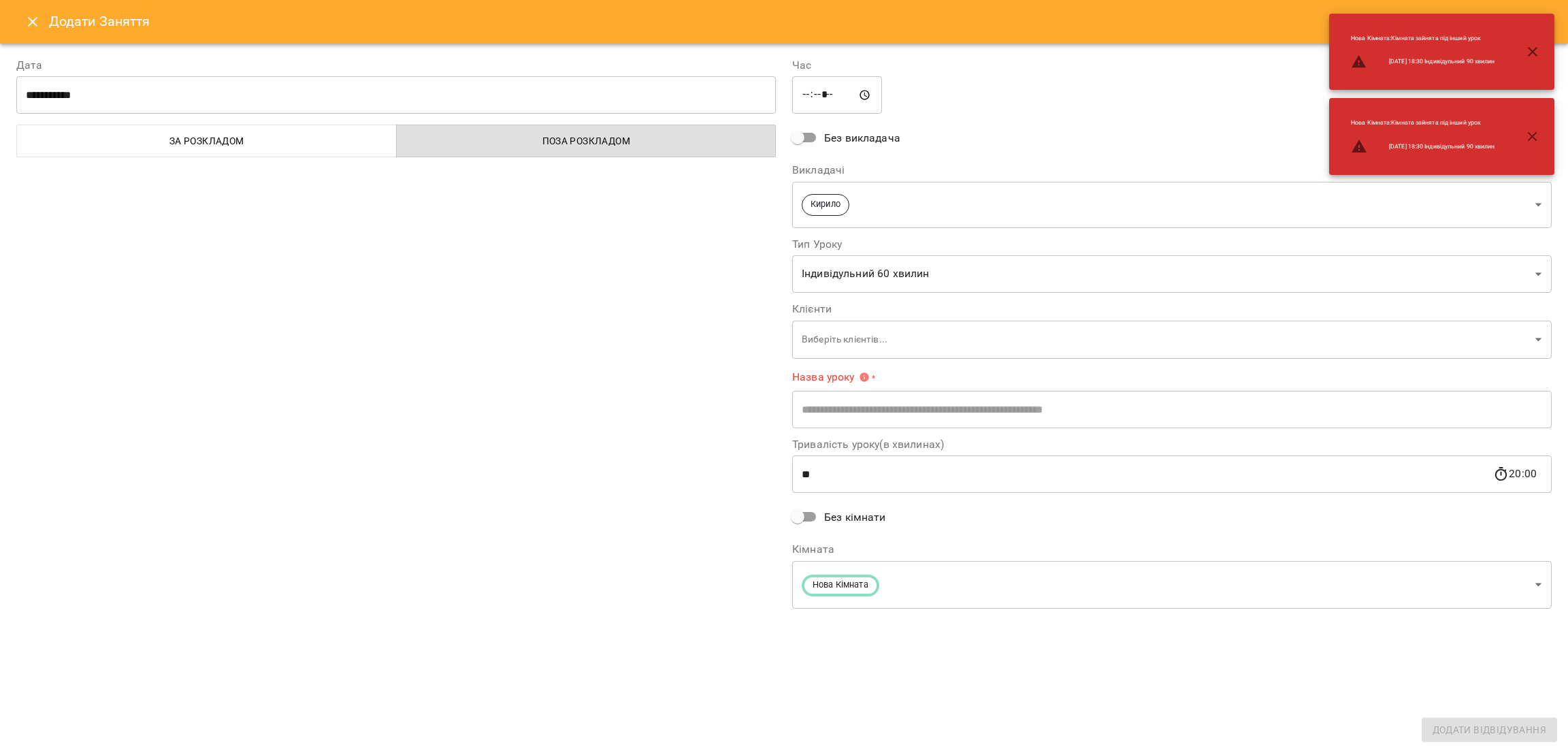
click at [1045, 270] on body "For Business 1 UA [DATE] [DATE] [DATE] [DATE] [DATE] [DATE] Нд [DATE] 09 10 11 …" at bounding box center [784, 685] width 1568 height 1370
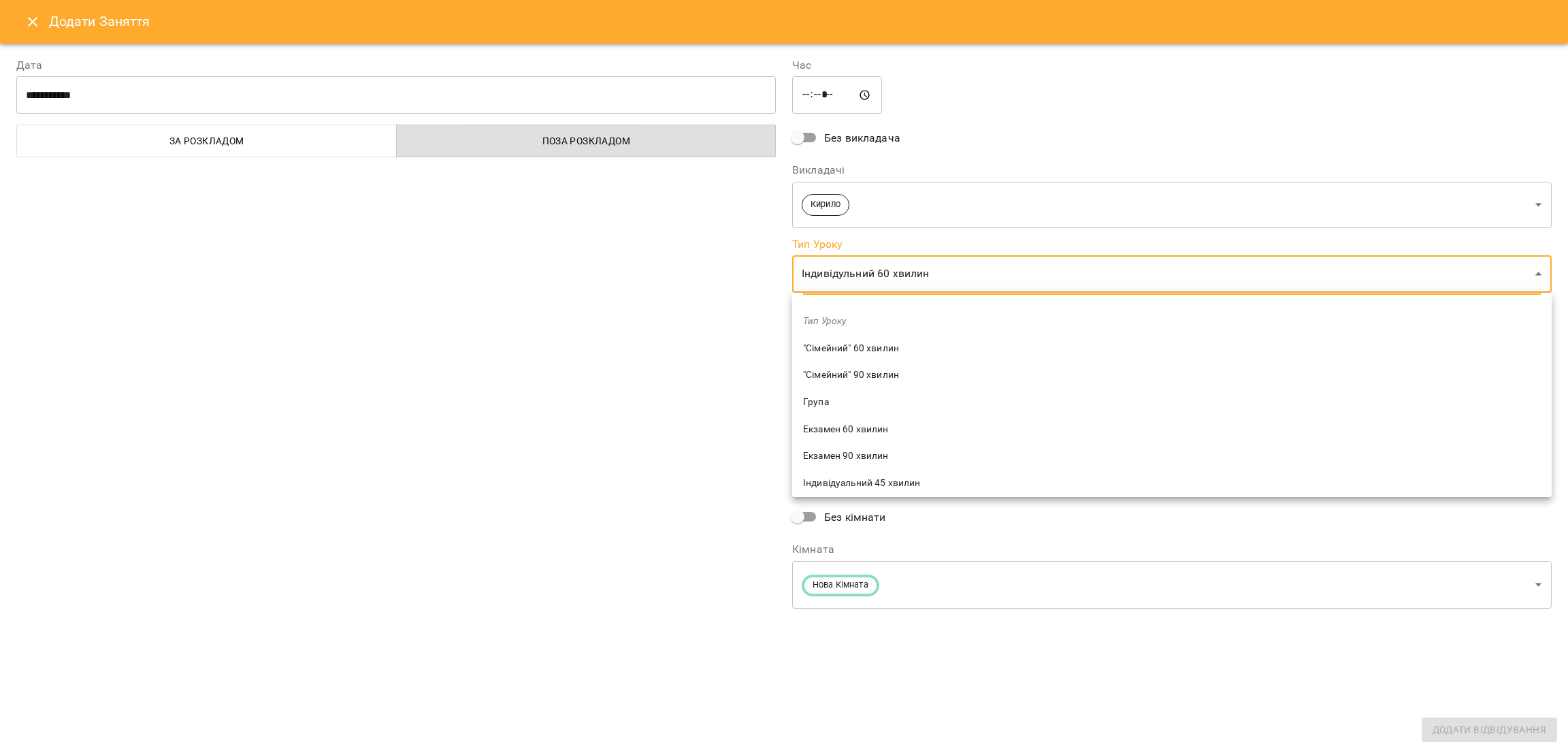
scroll to position [0, 0]
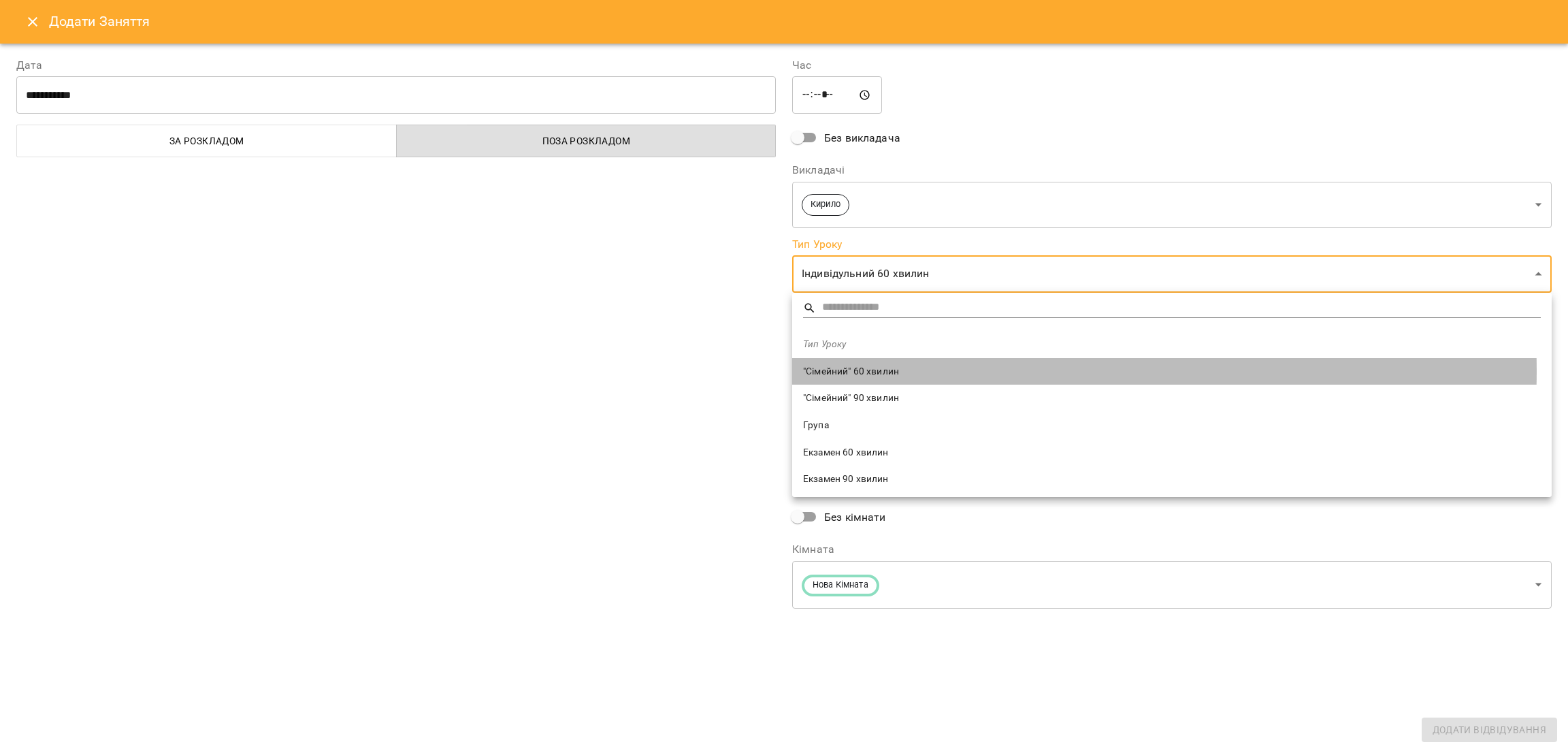
click at [909, 371] on span ""Сімейний" 60 хвилин" at bounding box center [1171, 371] width 738 height 14
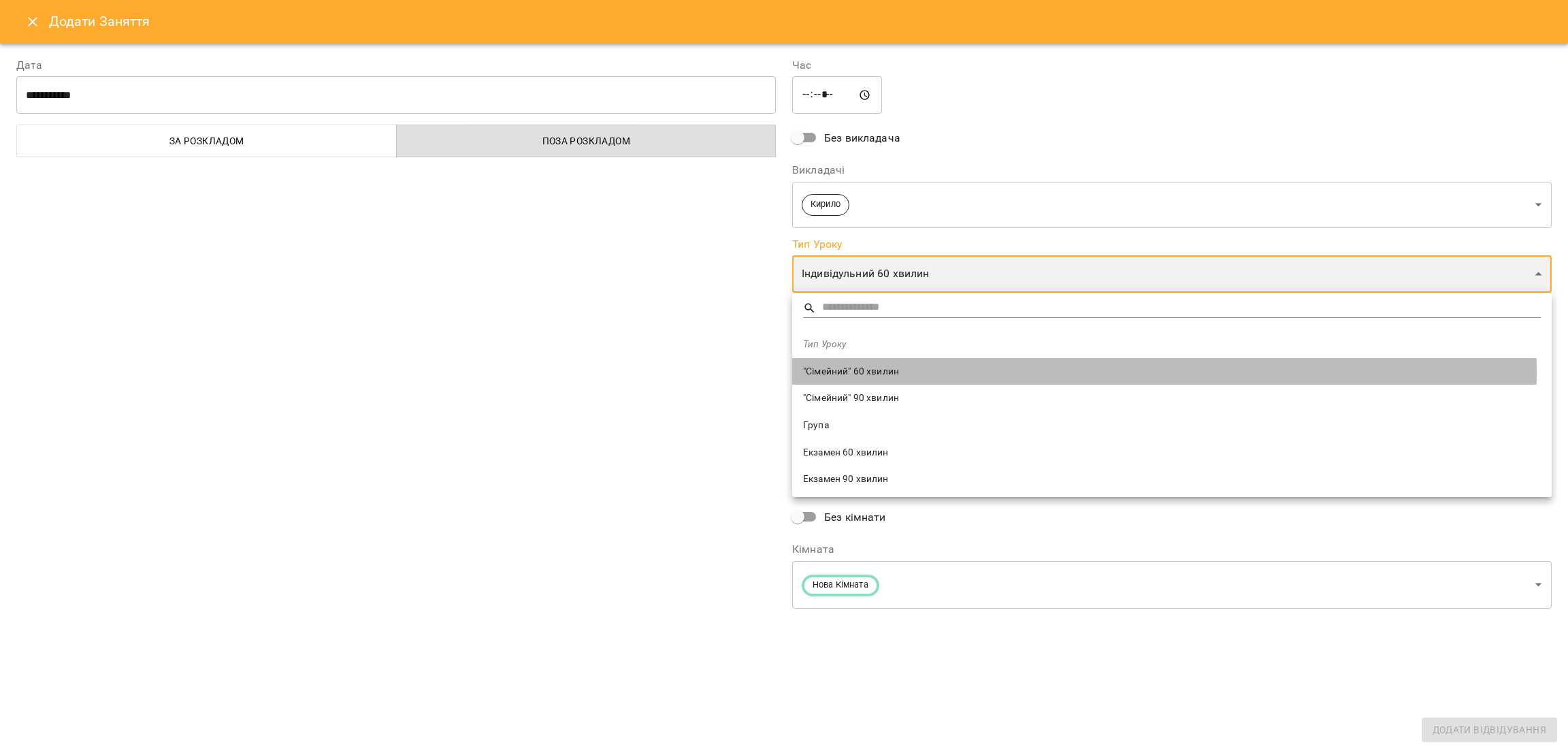
type input "**********"
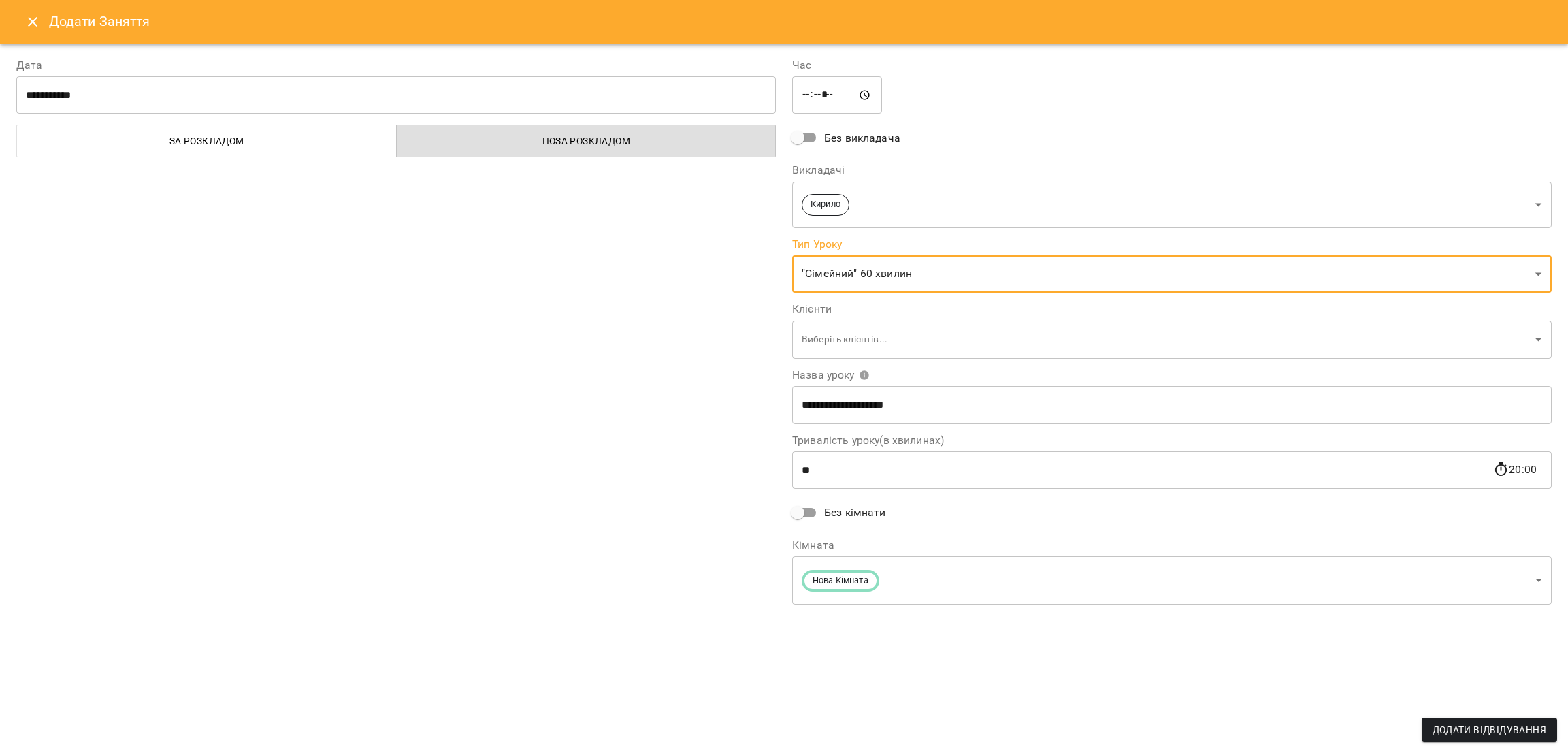
click at [928, 335] on body "For Business 1 UA [DATE] [DATE] [DATE] [DATE] [DATE] [DATE] Нд [DATE] 09 10 11 …" at bounding box center [784, 685] width 1568 height 1370
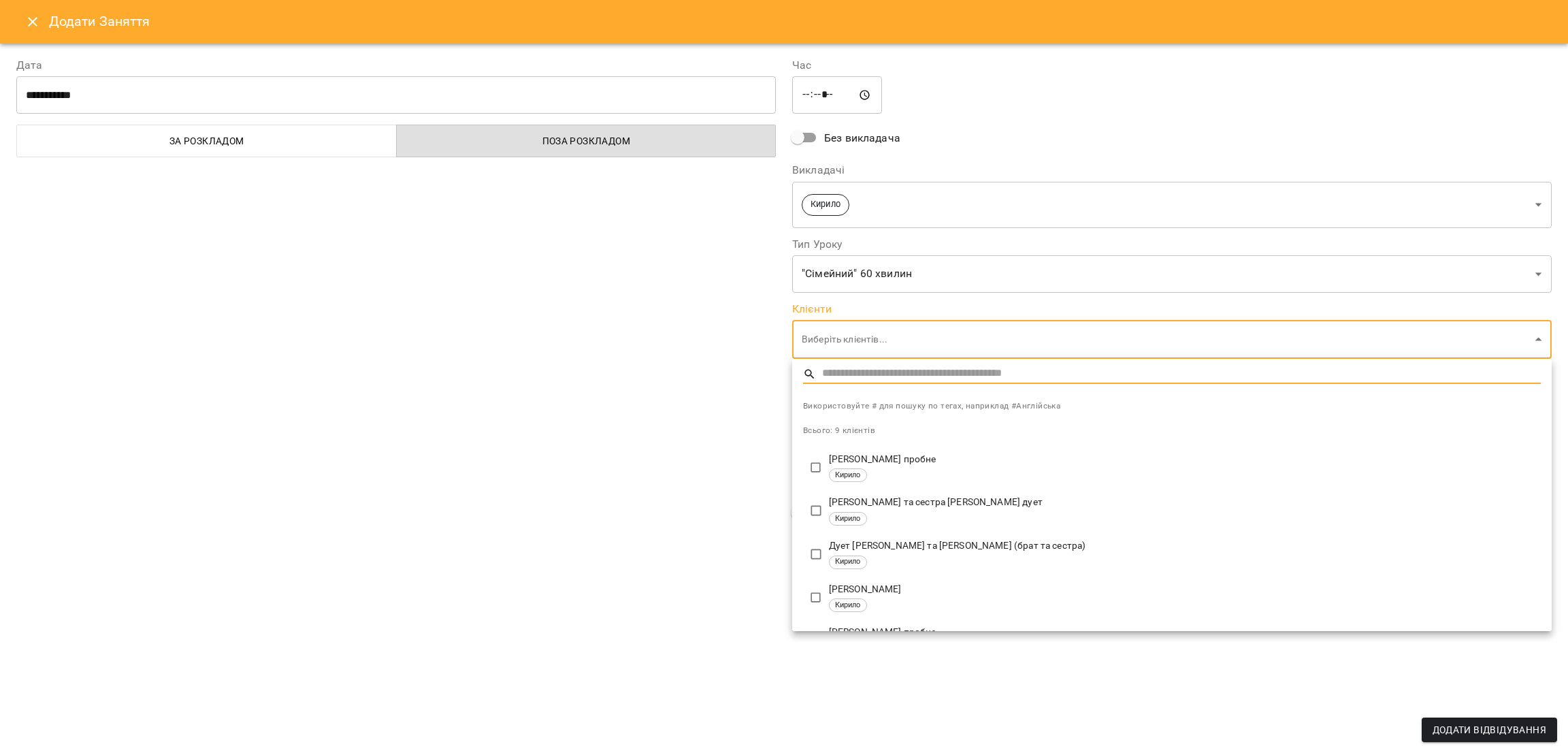
click at [977, 502] on p "[PERSON_NAME] та сестра [PERSON_NAME] дует" at bounding box center [1185, 502] width 712 height 14
type input "**********"
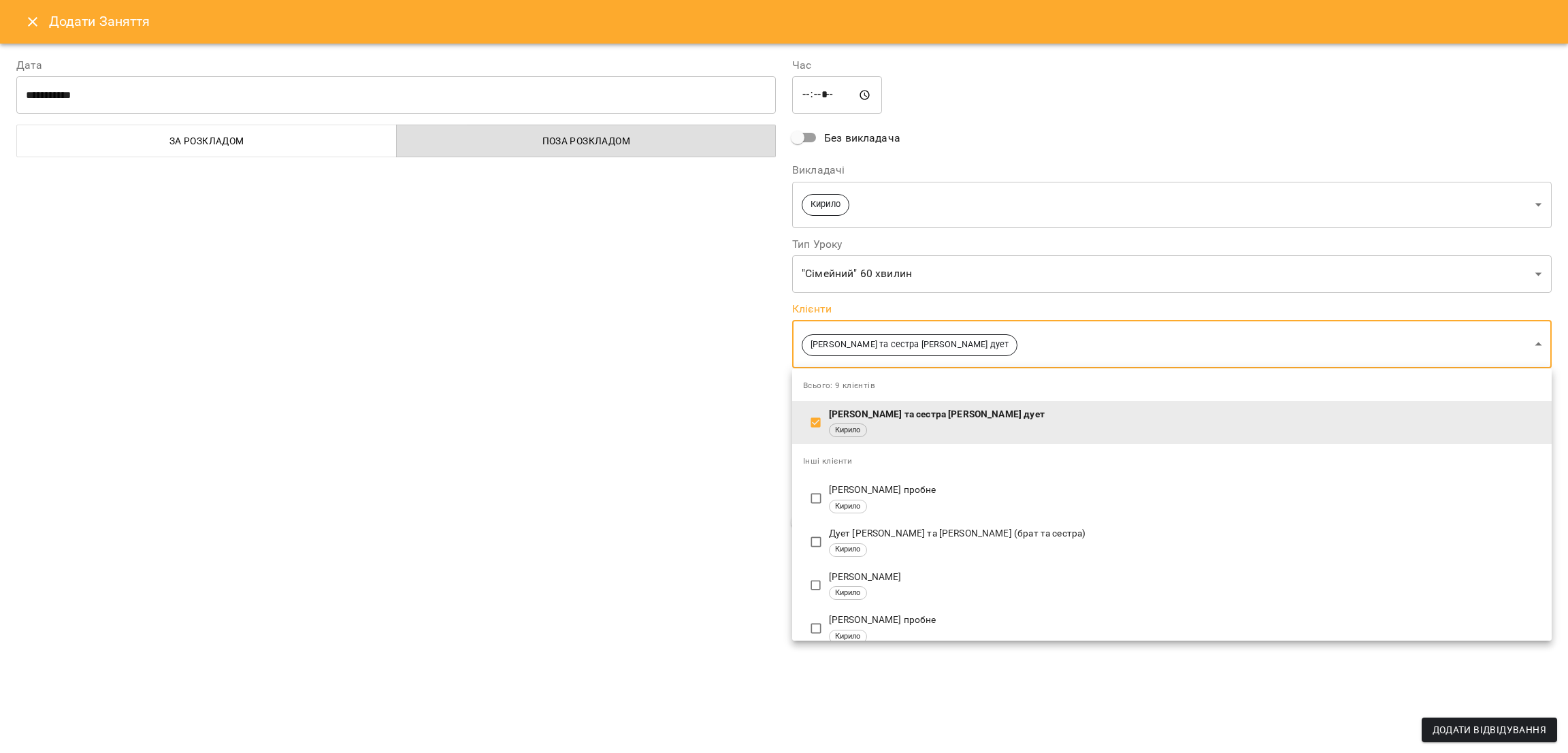
scroll to position [102, 0]
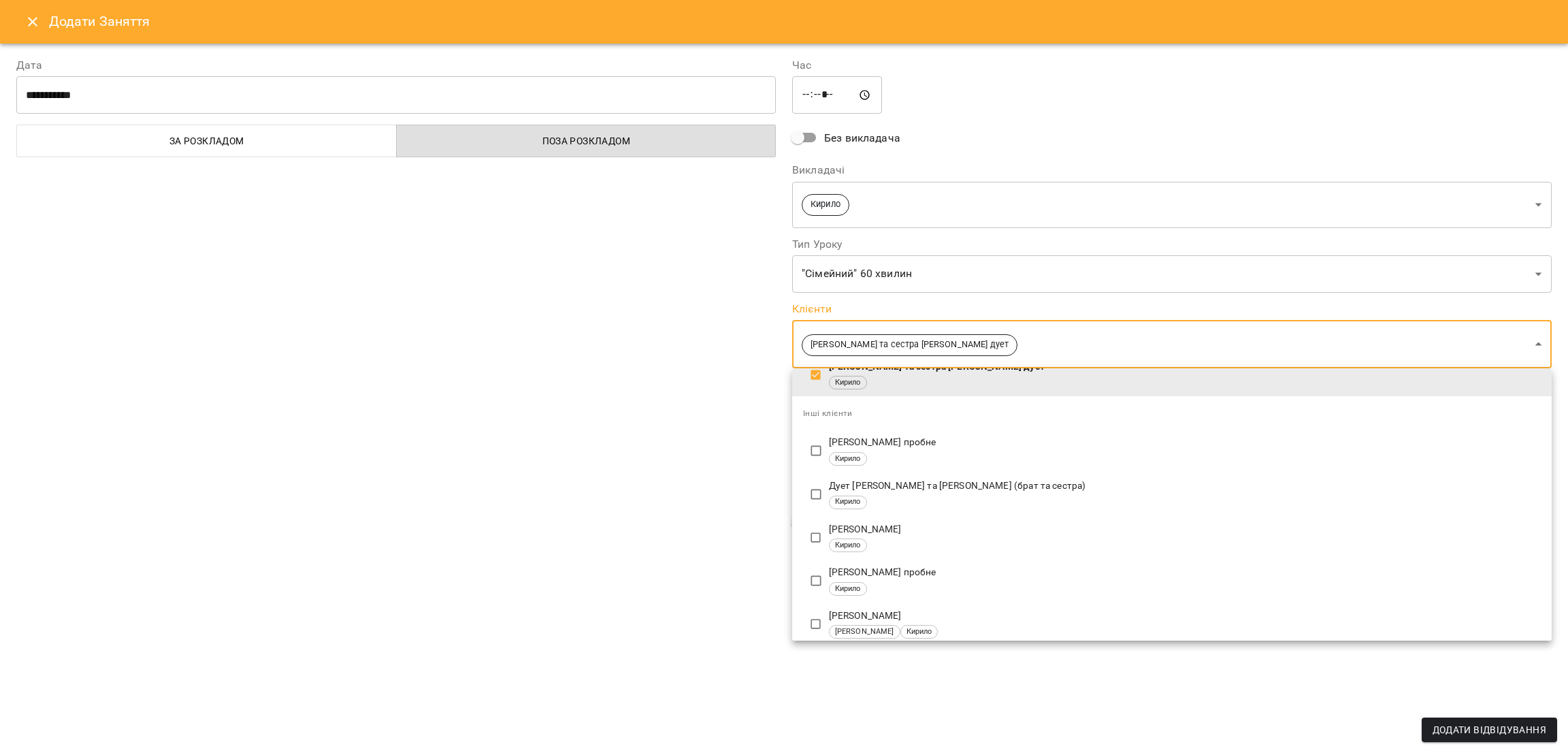
click at [746, 412] on div at bounding box center [784, 376] width 1568 height 753
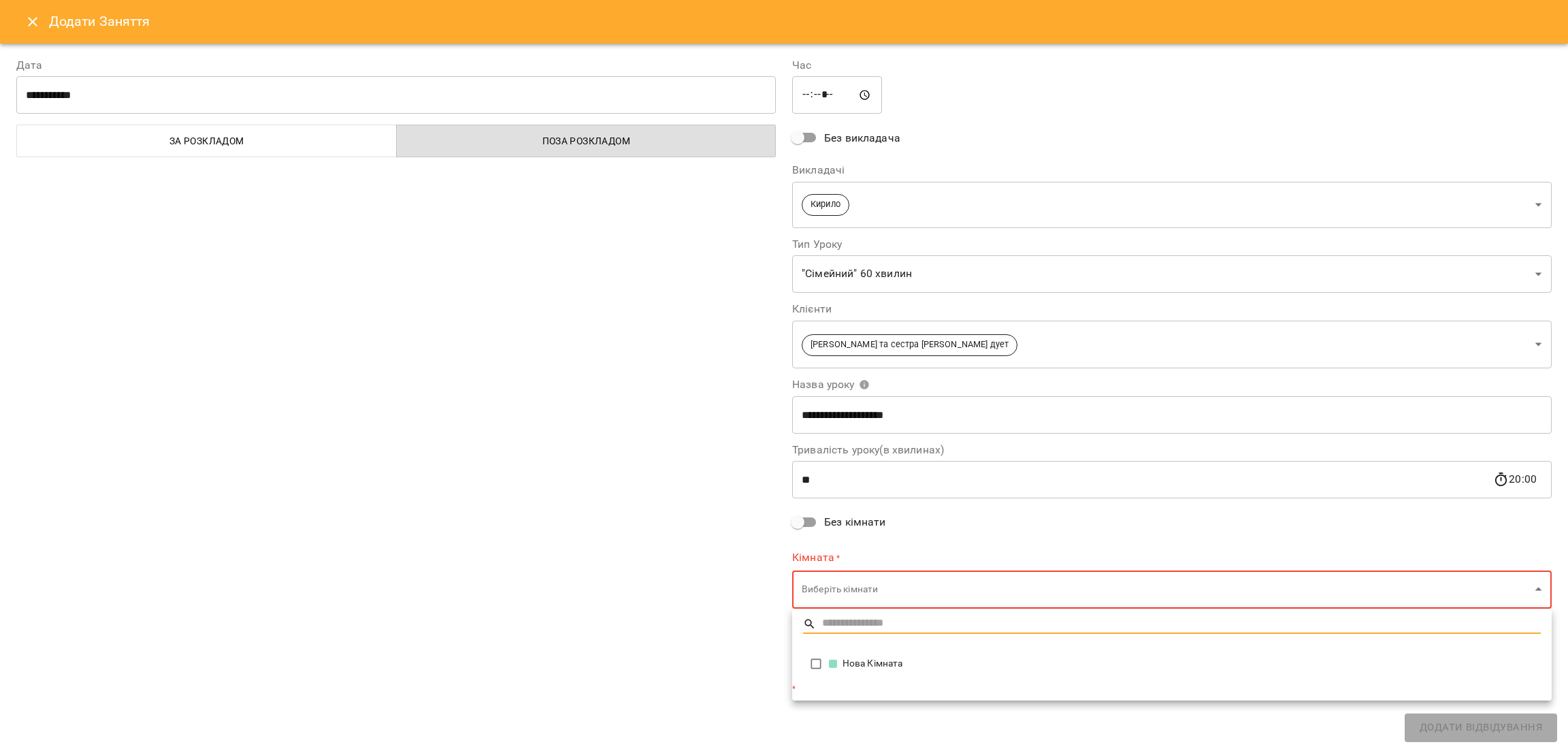
click at [838, 502] on body "For Business 1 UA [DATE] [DATE] [DATE] [DATE] [DATE] [DATE] Нд [DATE] 09 10 11 …" at bounding box center [784, 685] width 1568 height 1370
click at [838, 502] on div at bounding box center [784, 376] width 1568 height 753
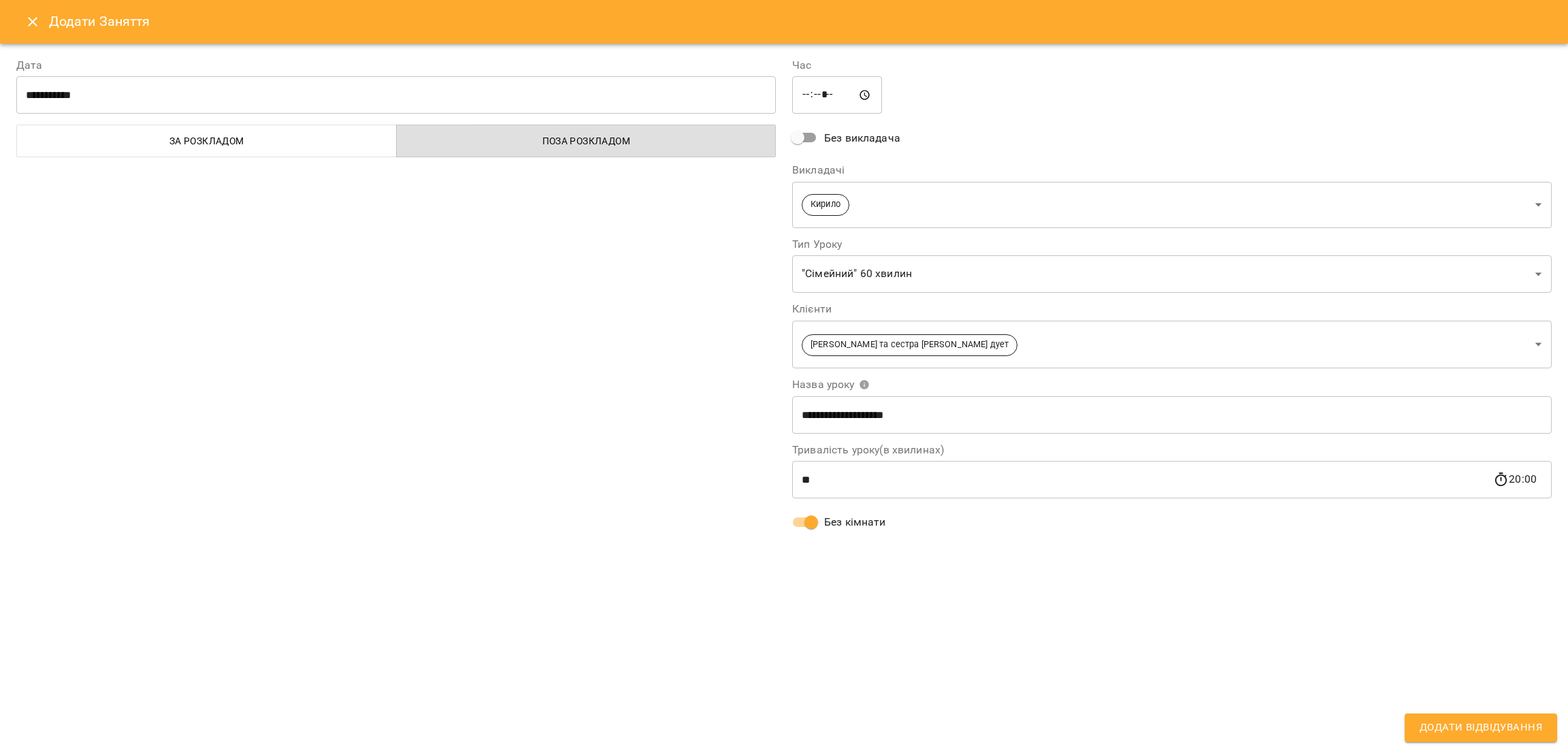
click at [1045, 502] on span "Додати Відвідування" at bounding box center [1481, 727] width 123 height 18
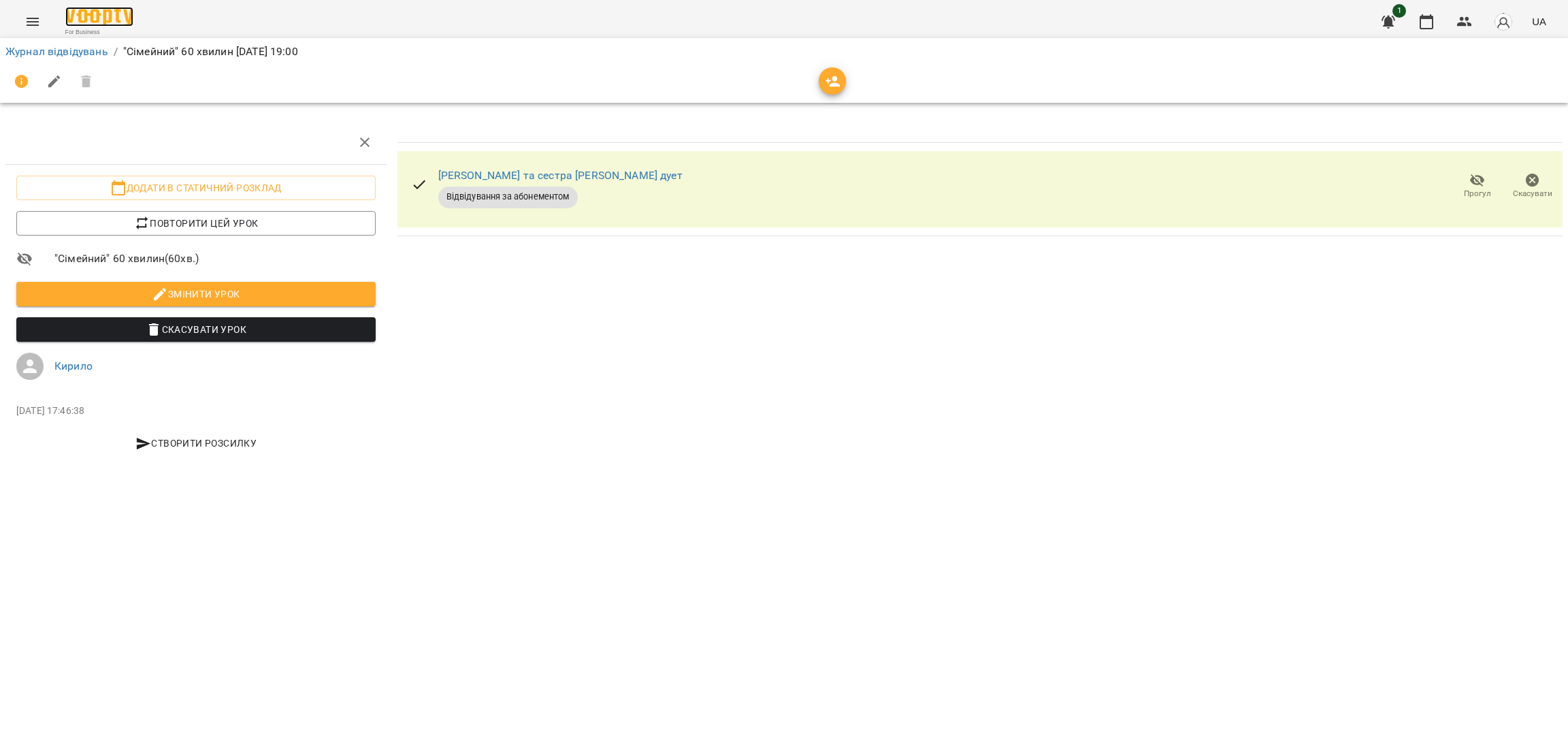
click at [121, 15] on img at bounding box center [99, 16] width 68 height 20
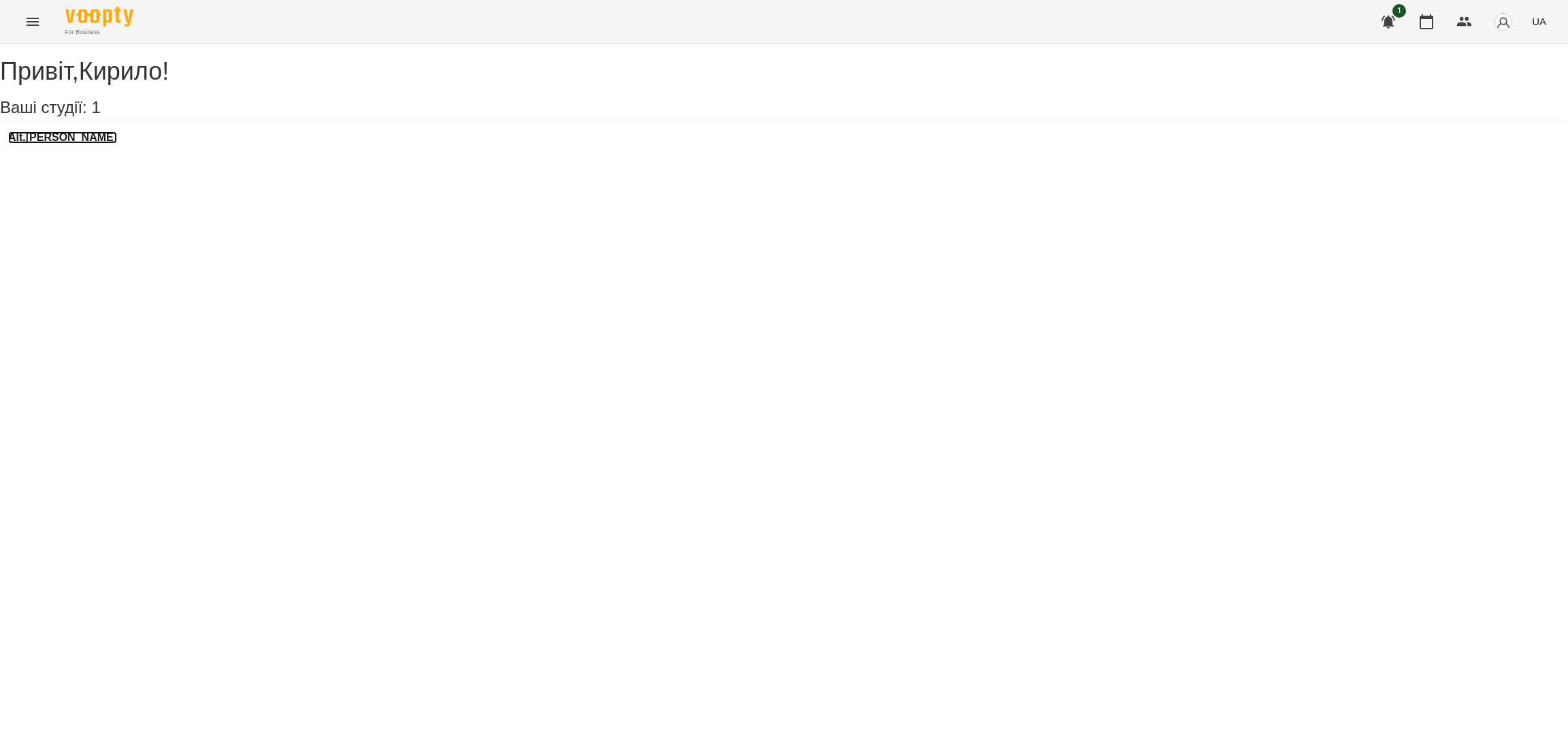
click at [58, 143] on h3 "Alt.[PERSON_NAME]" at bounding box center [62, 137] width 109 height 12
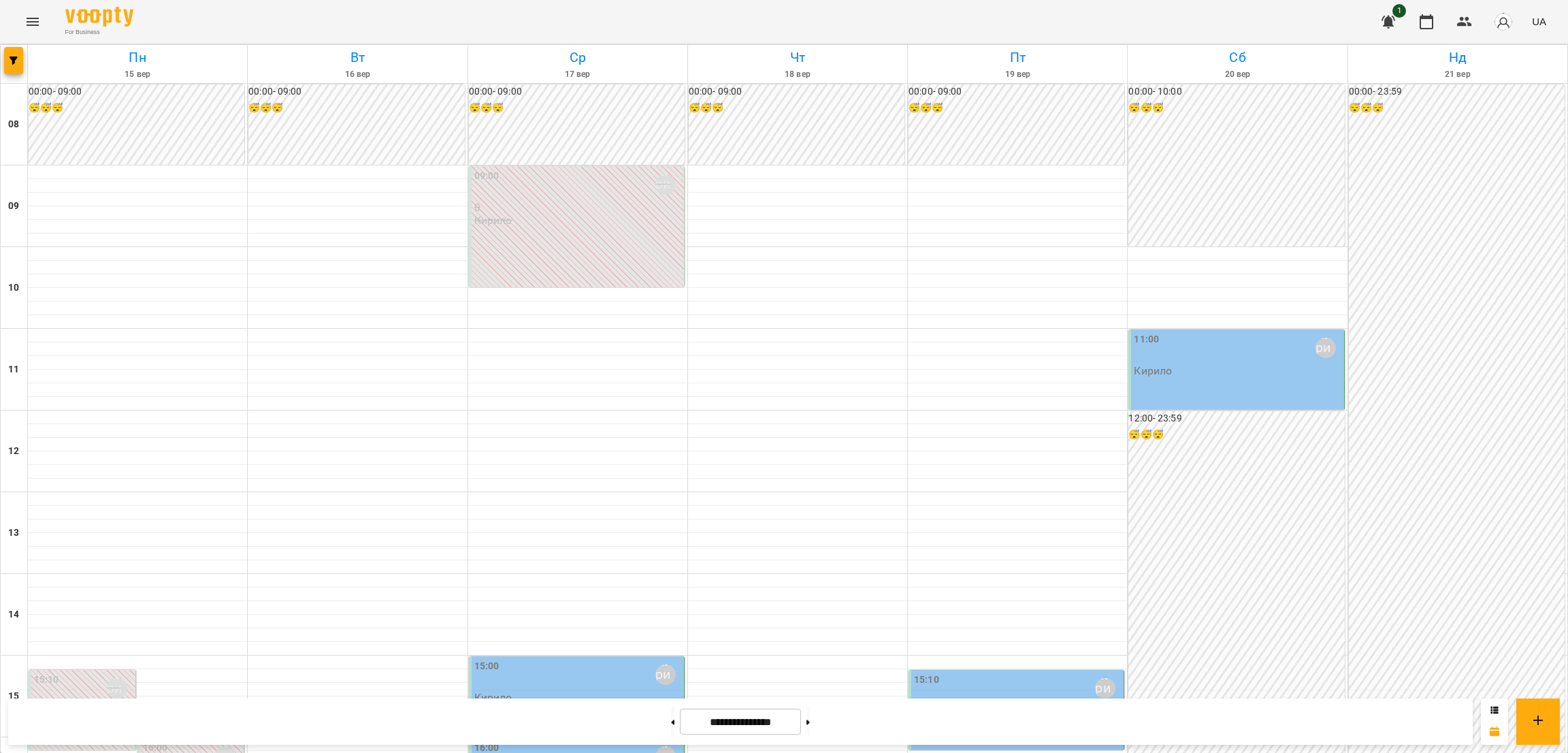
scroll to position [617, 0]
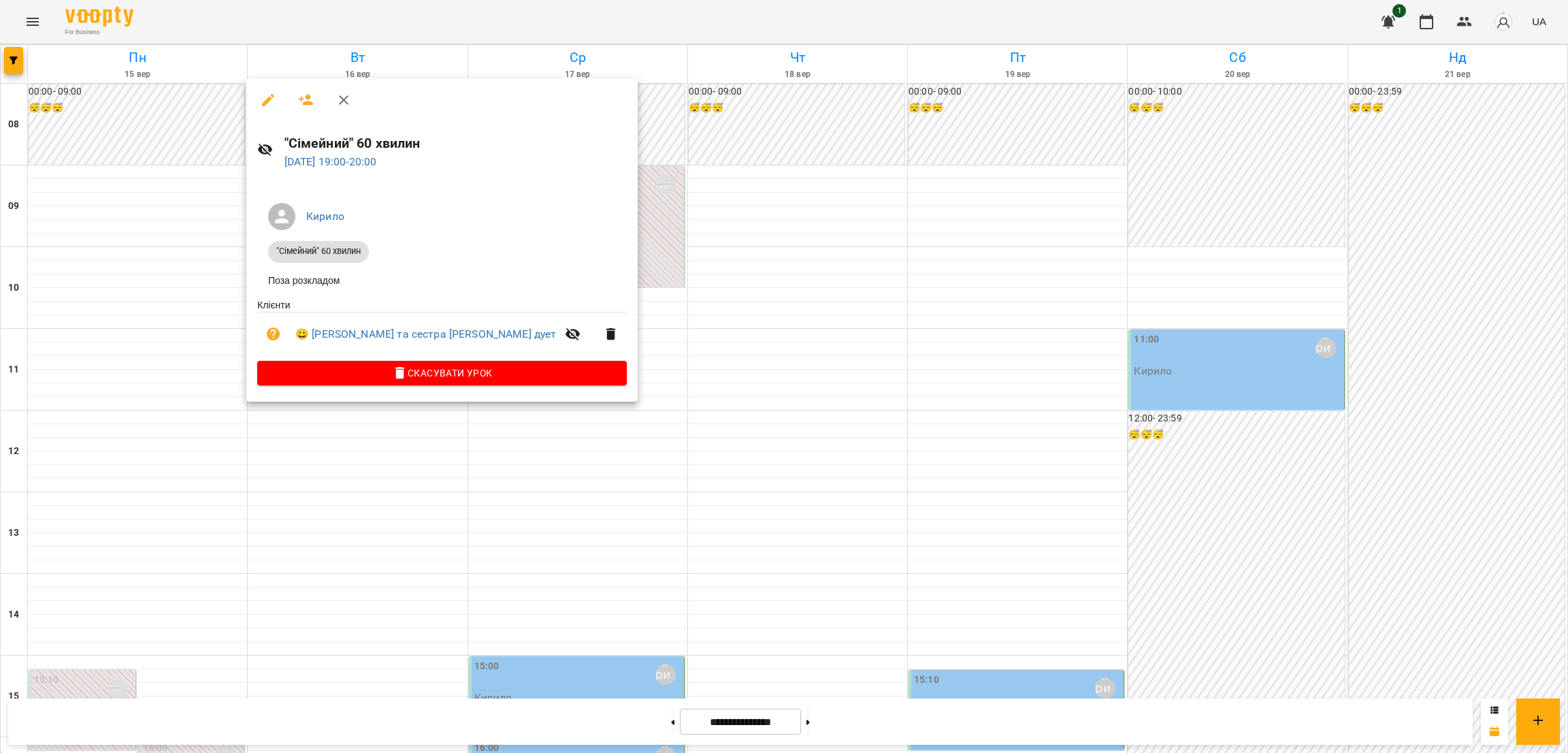
click at [736, 349] on div at bounding box center [784, 376] width 1568 height 753
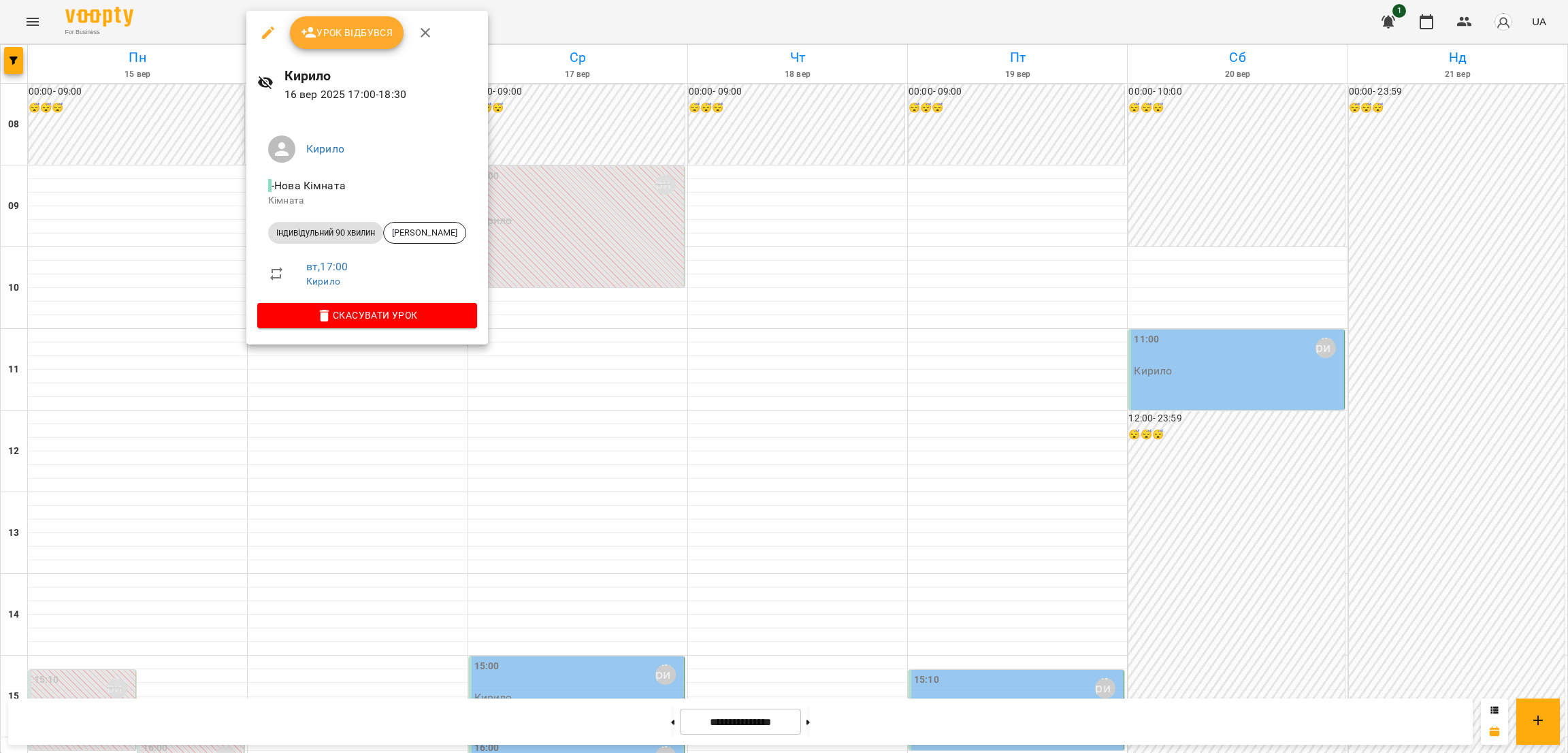
click at [673, 253] on div at bounding box center [784, 376] width 1568 height 753
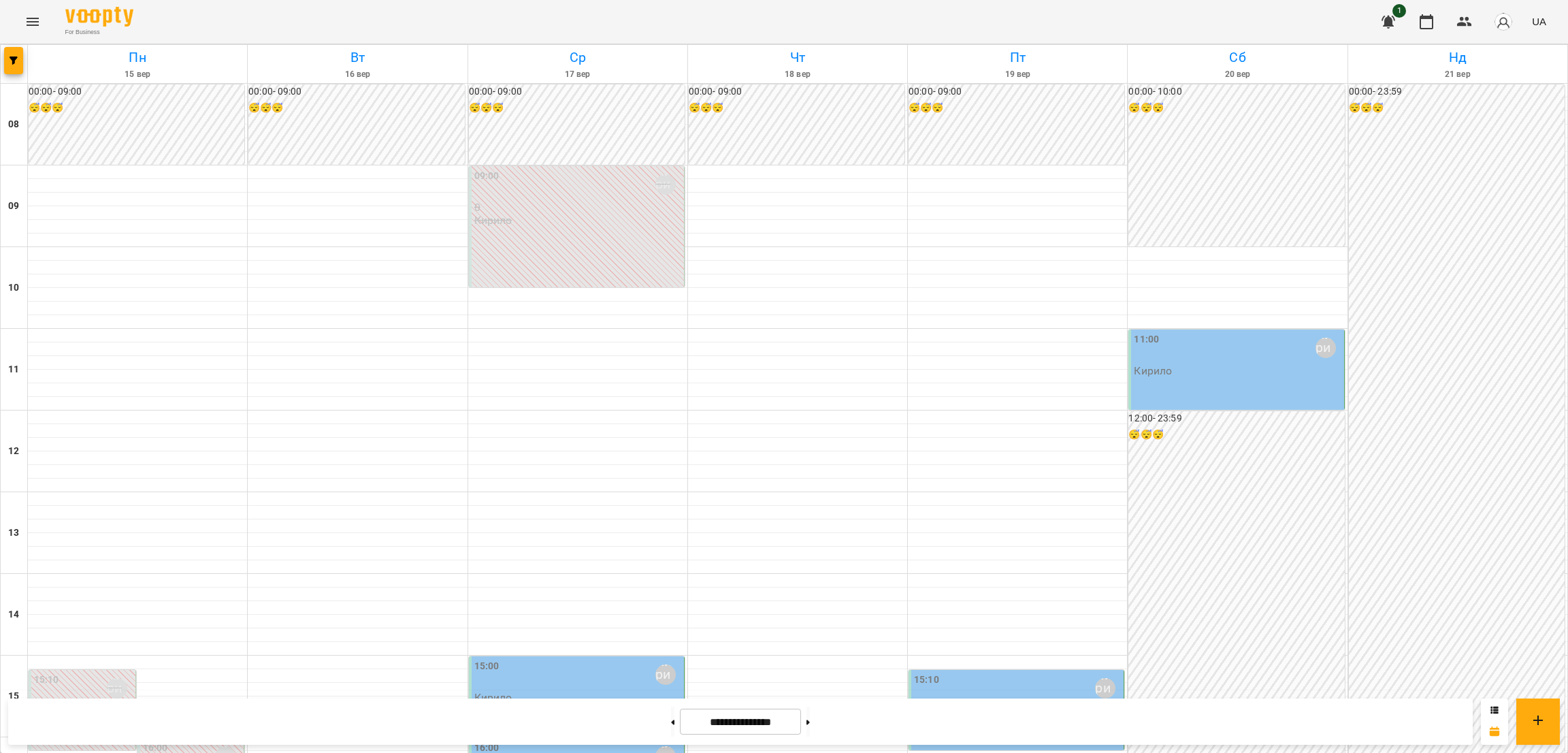
scroll to position [413, 0]
click at [104, 502] on div "0" at bounding box center [83, 711] width 99 height 12
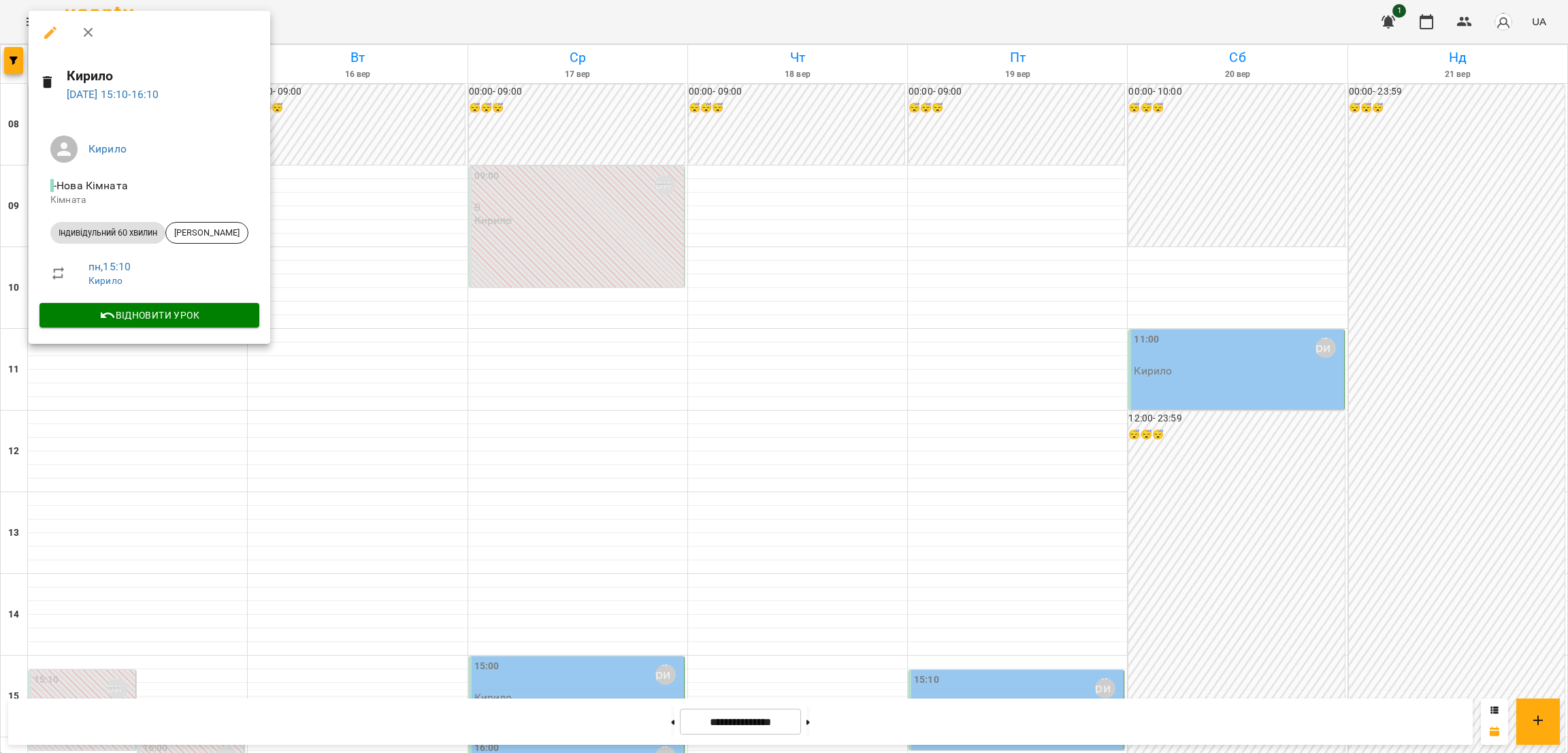
click at [548, 251] on div at bounding box center [784, 376] width 1568 height 753
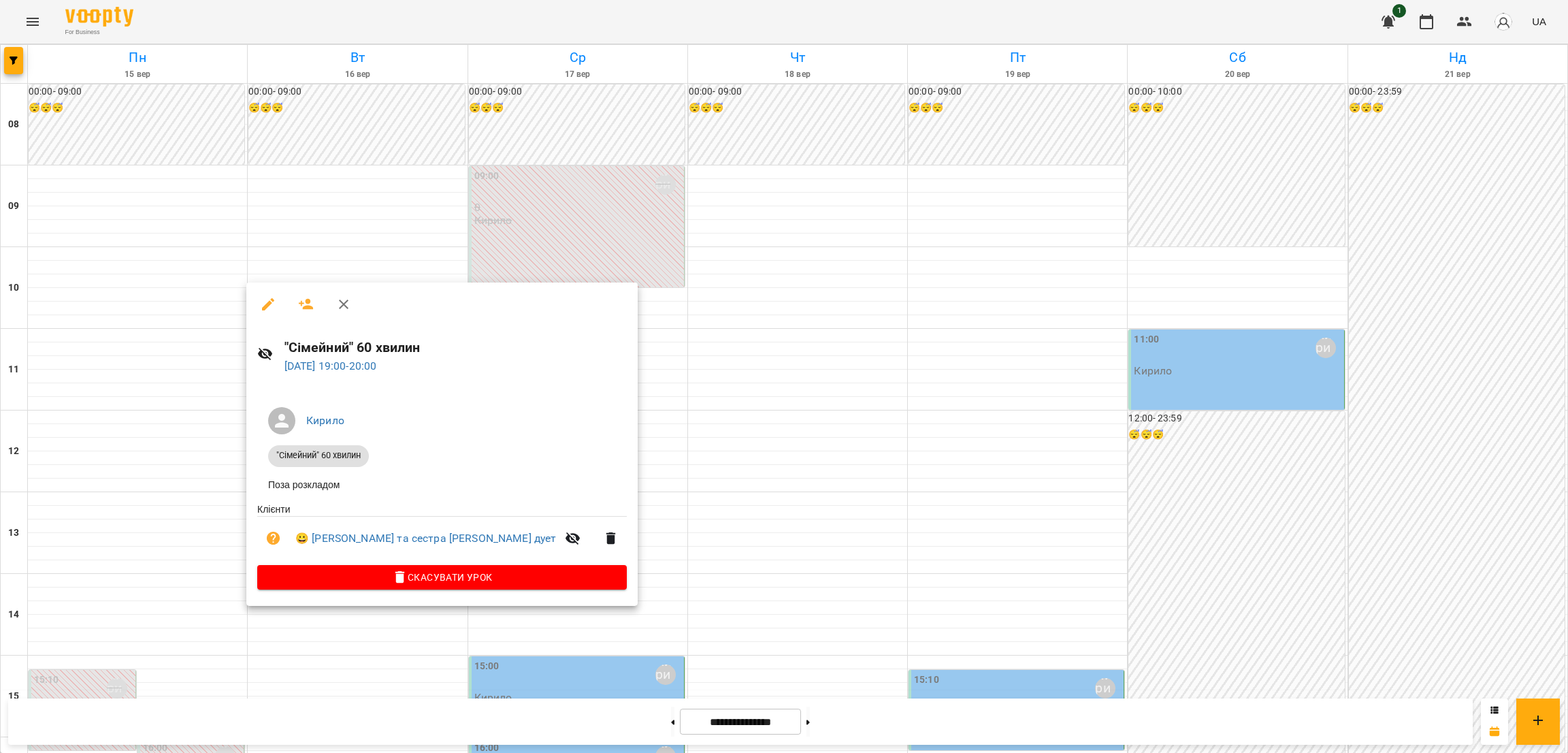
click at [748, 270] on div at bounding box center [784, 376] width 1568 height 753
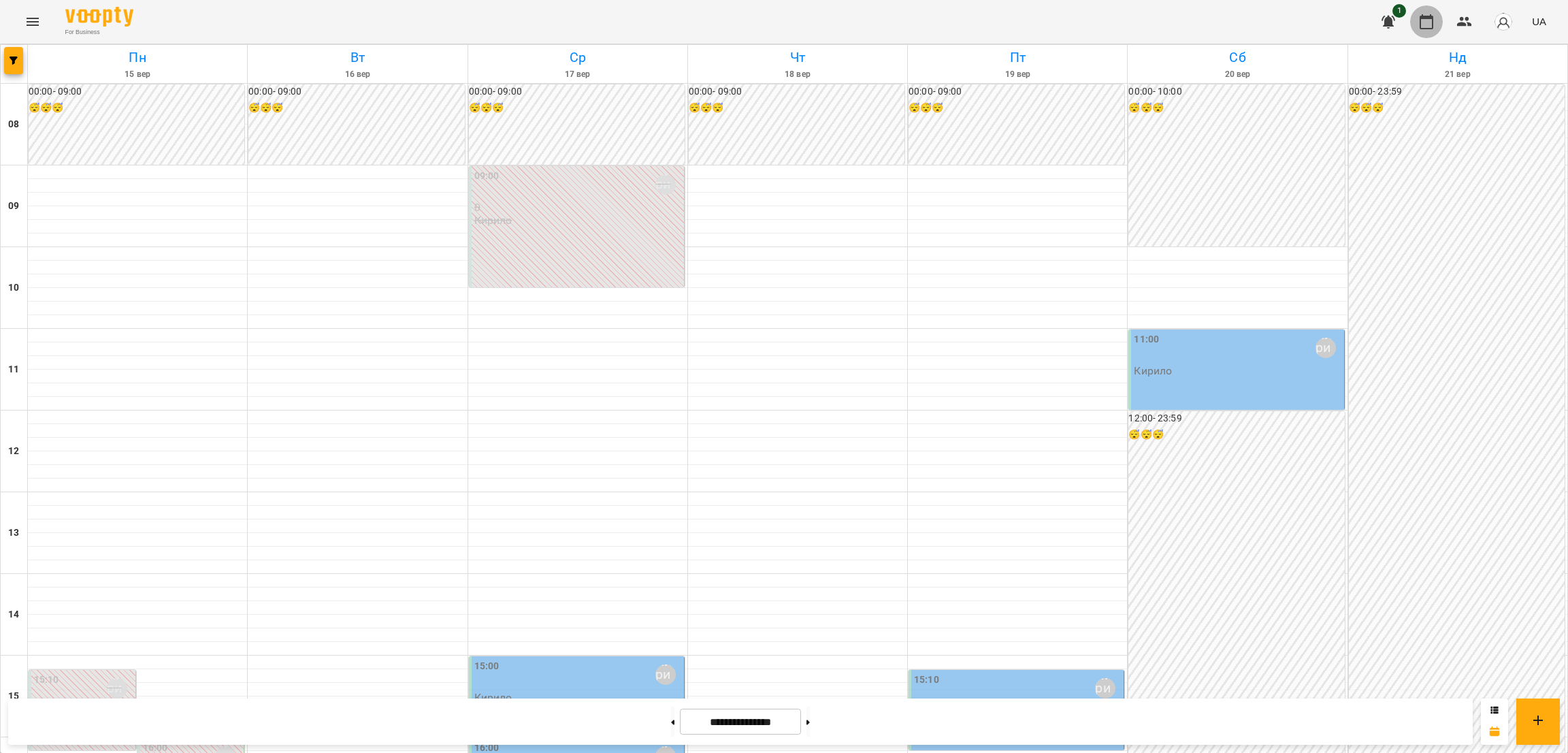
click at [1045, 20] on icon "button" at bounding box center [1426, 22] width 16 height 16
click at [1045, 24] on icon "button" at bounding box center [1464, 21] width 15 height 10
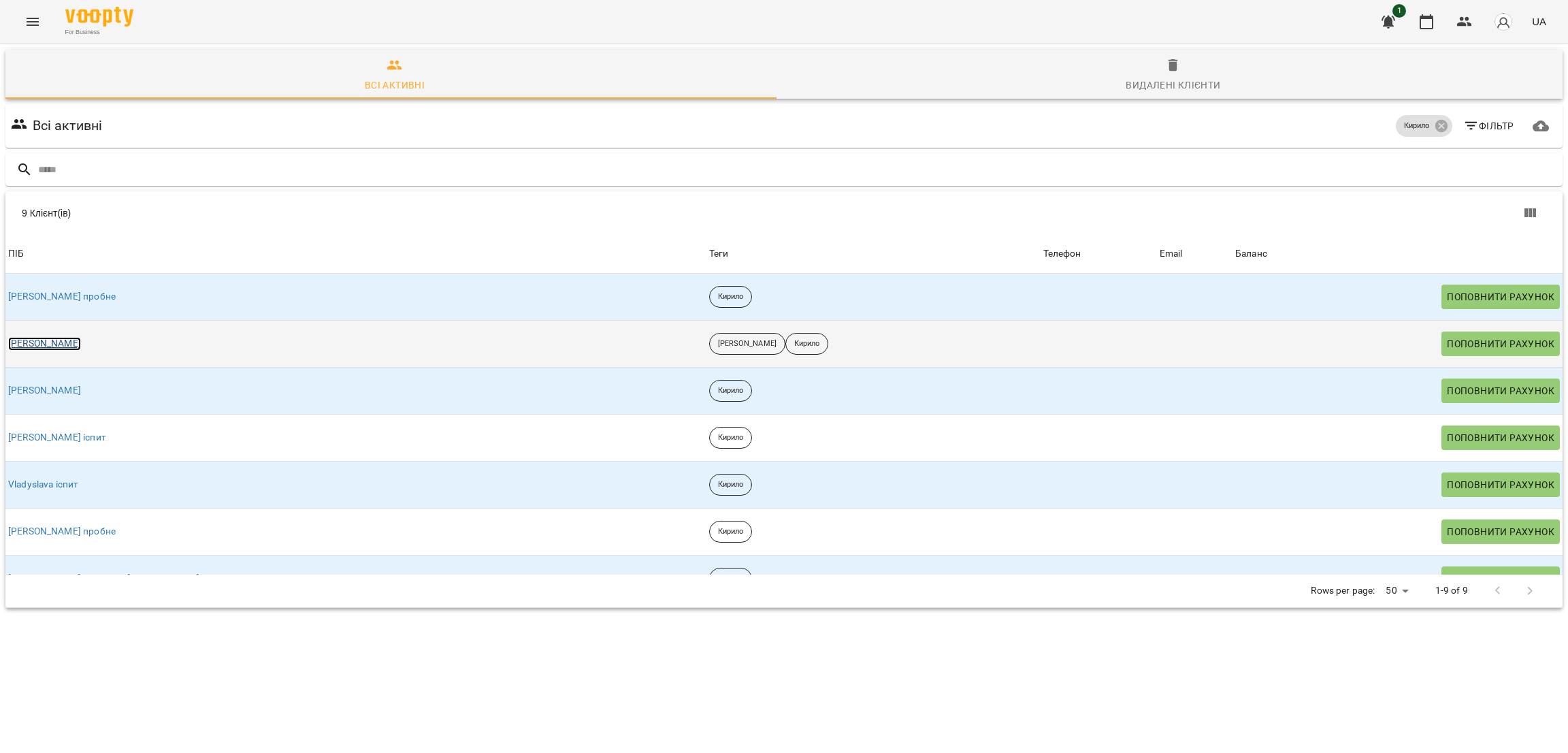
click at [45, 339] on link "[PERSON_NAME]" at bounding box center [45, 344] width 73 height 14
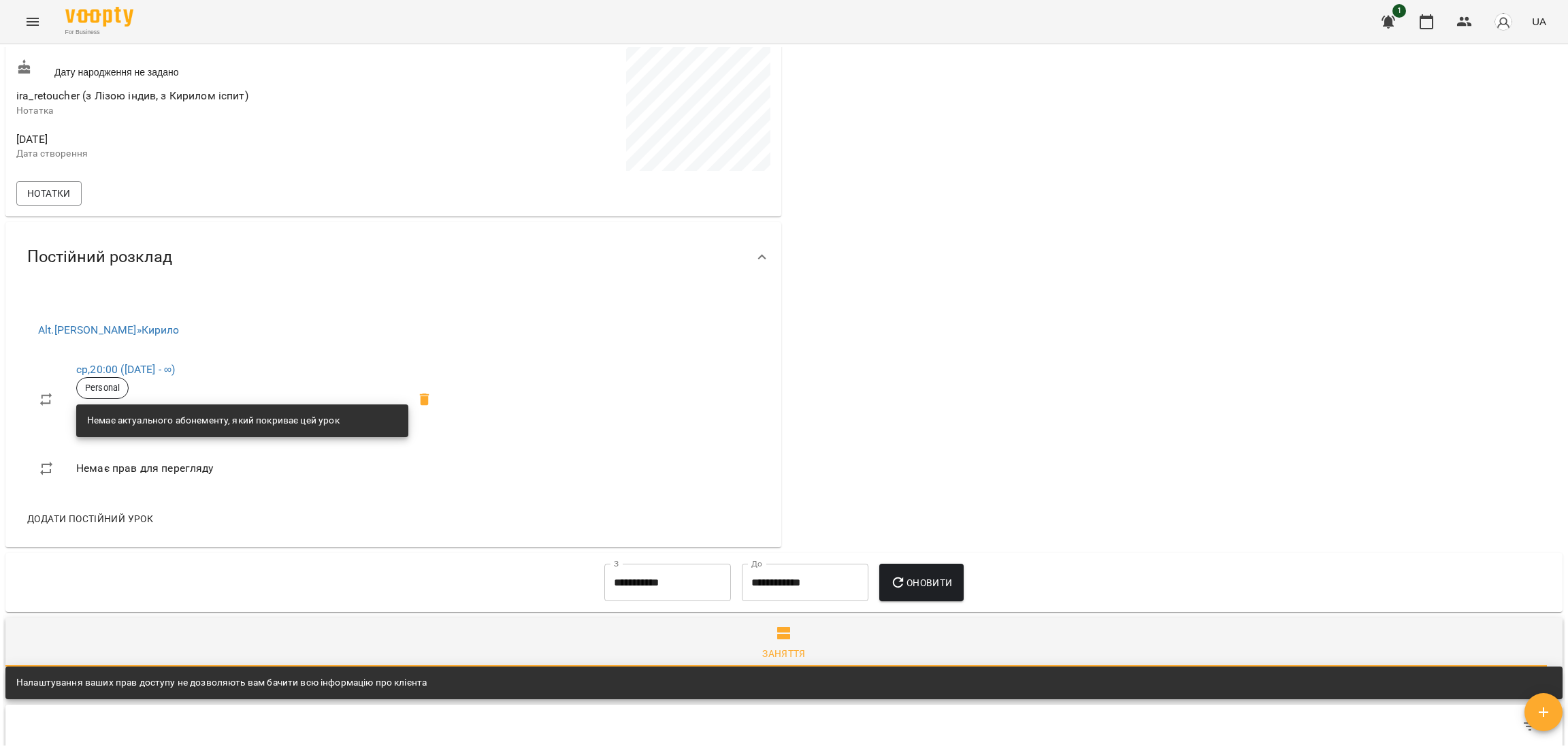
scroll to position [306, 0]
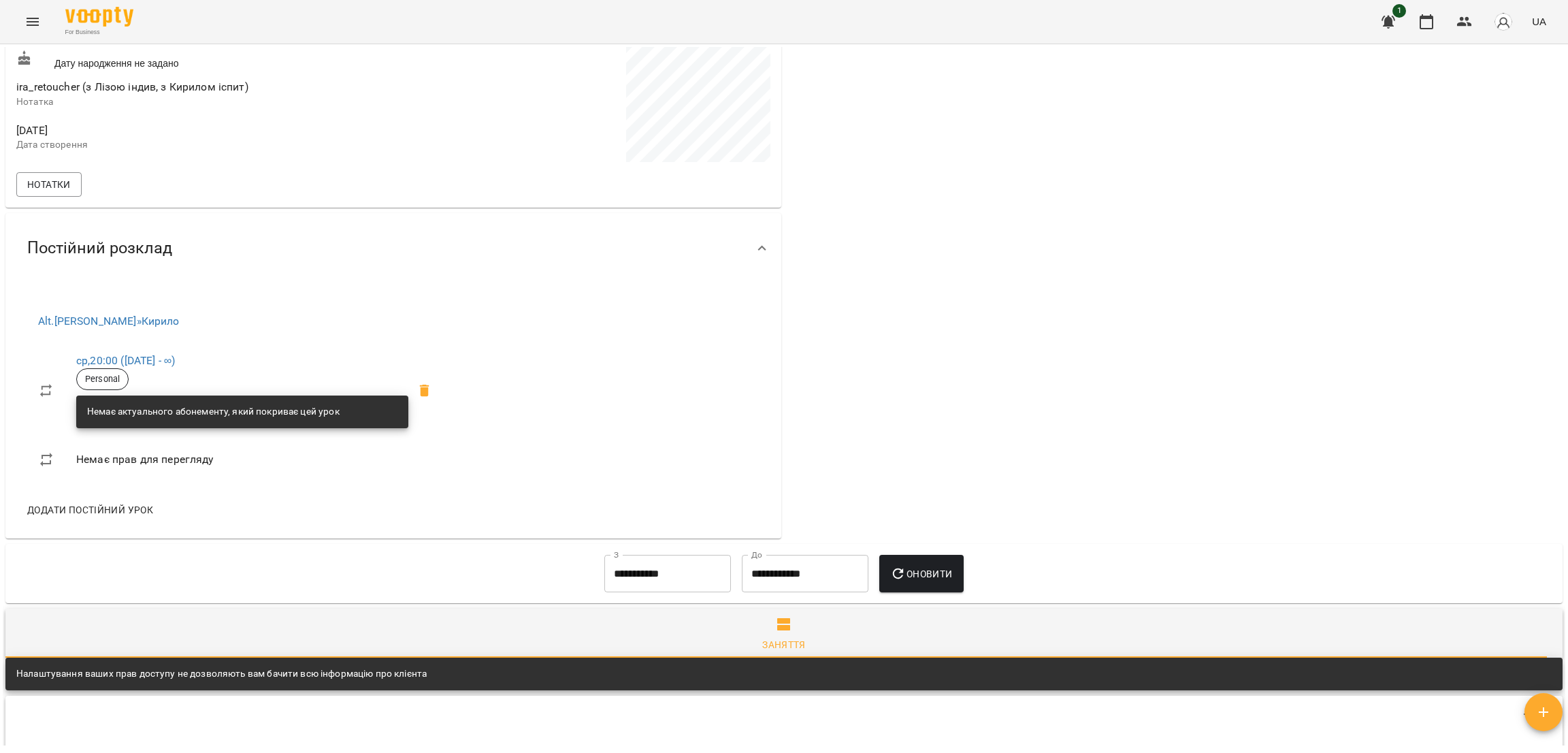
click at [100, 376] on span "Personal" at bounding box center [102, 379] width 51 height 12
click at [113, 373] on span "Personal" at bounding box center [102, 379] width 51 height 12
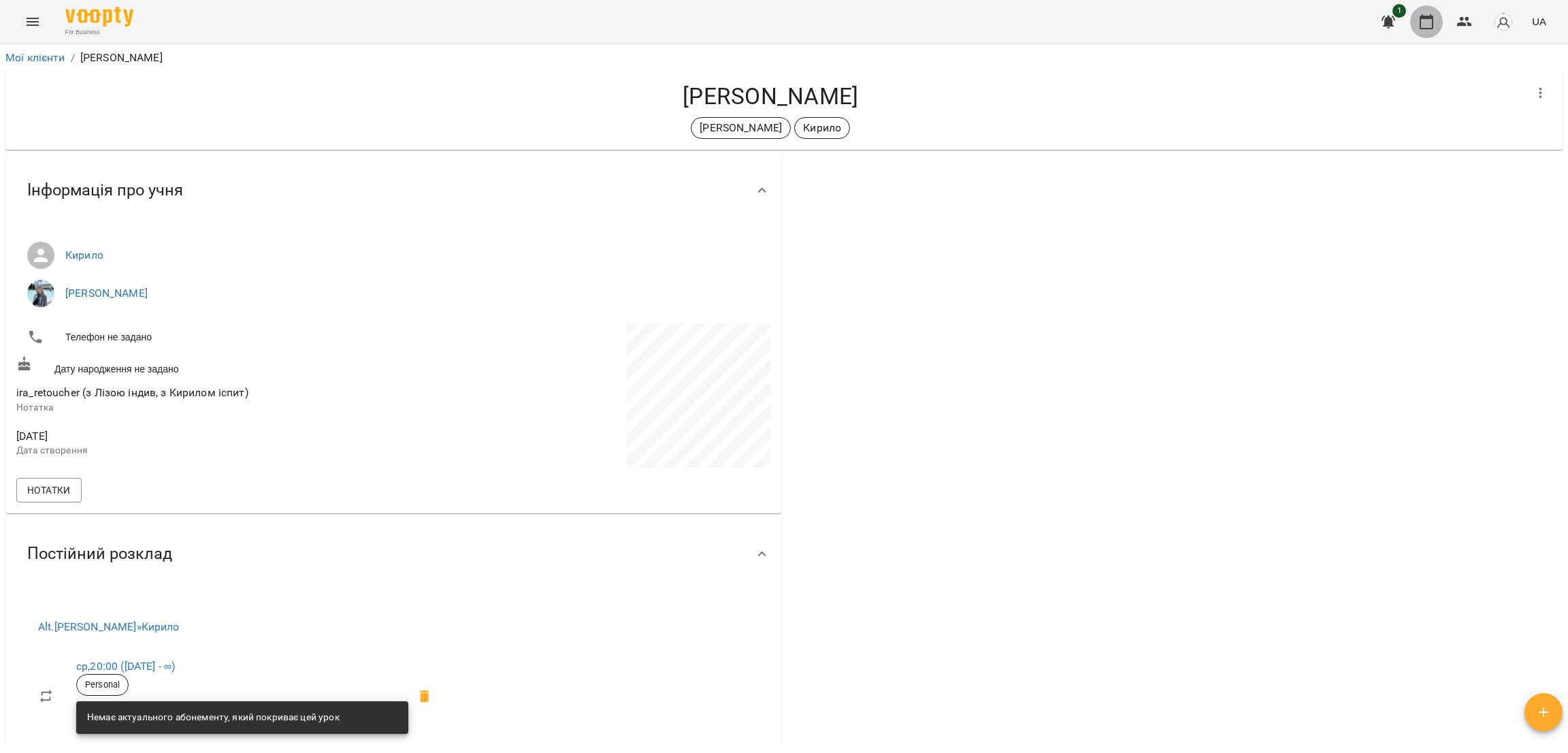
click at [1045, 25] on button "button" at bounding box center [1426, 21] width 33 height 33
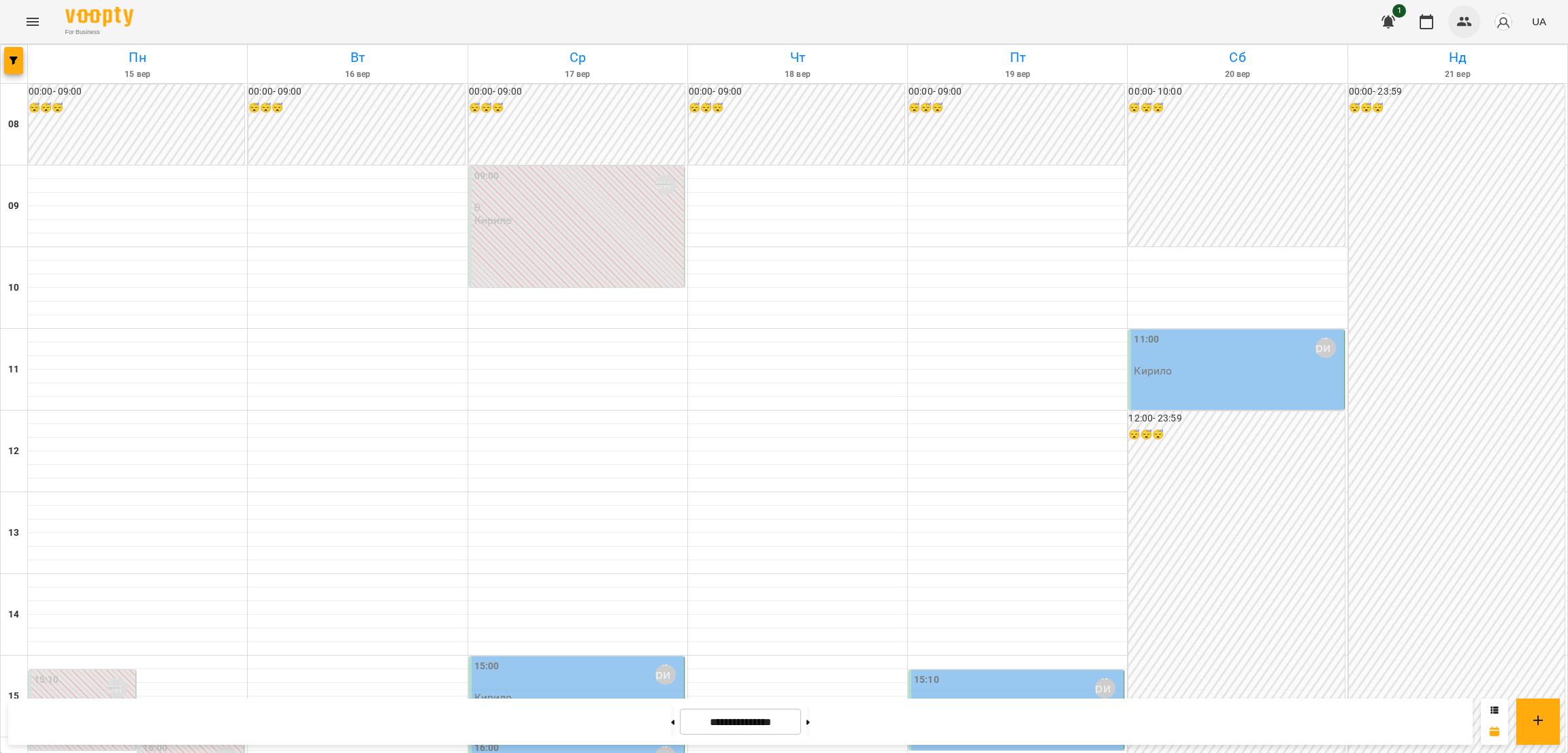
click at [1045, 15] on icon "button" at bounding box center [1464, 22] width 16 height 16
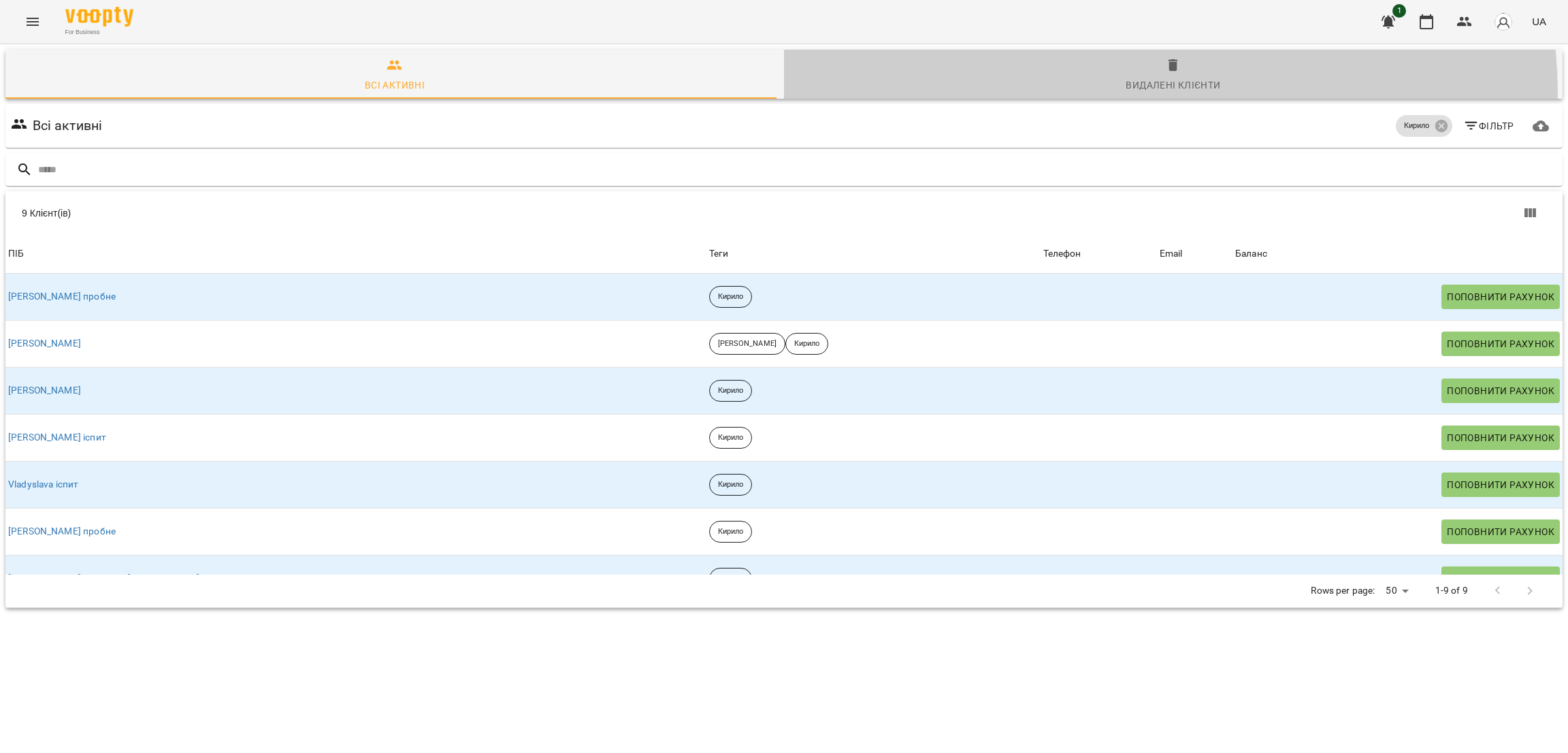
click at [1045, 92] on div "Видалені клієнти" at bounding box center [1173, 85] width 94 height 16
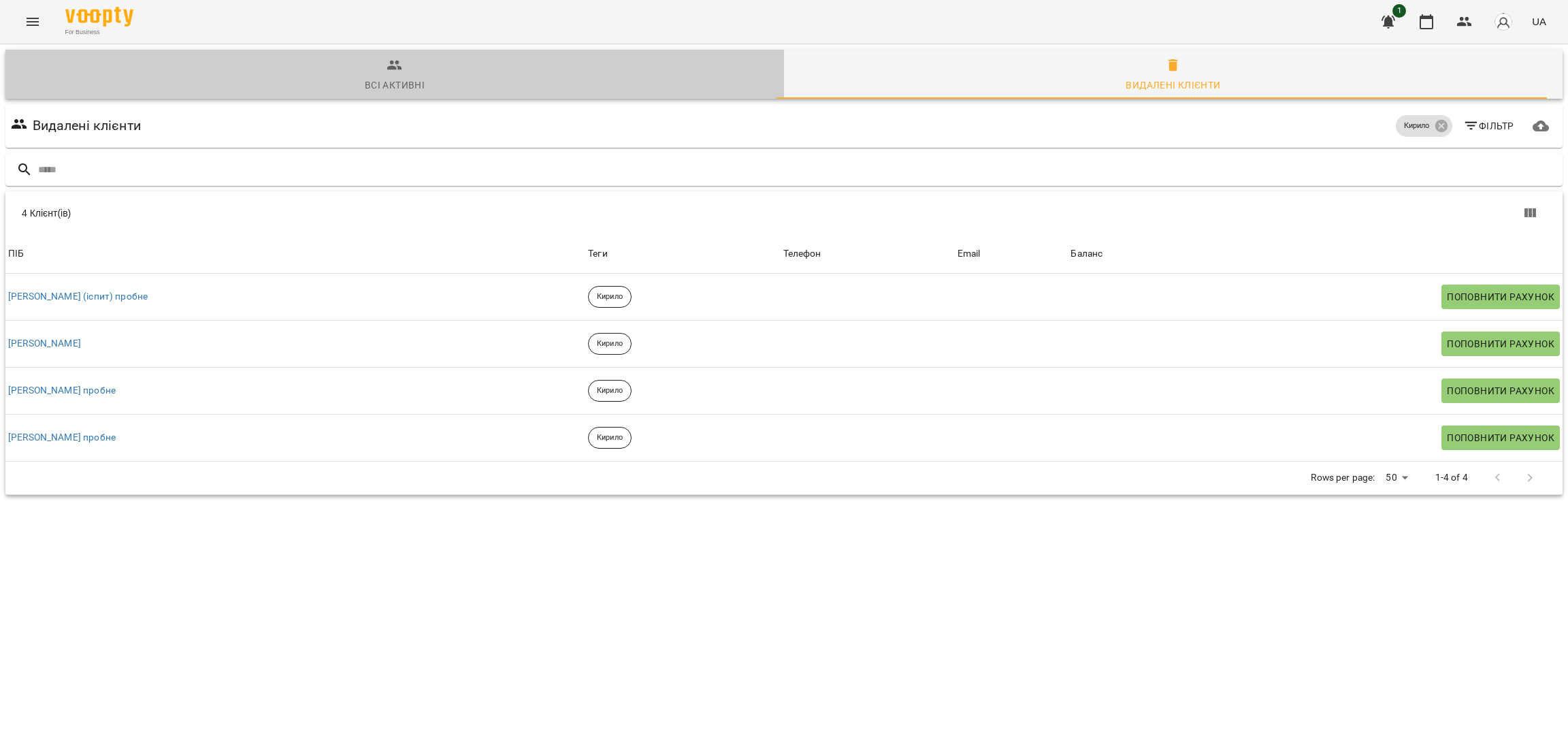
click at [675, 73] on span "Всі активні" at bounding box center [395, 75] width 762 height 37
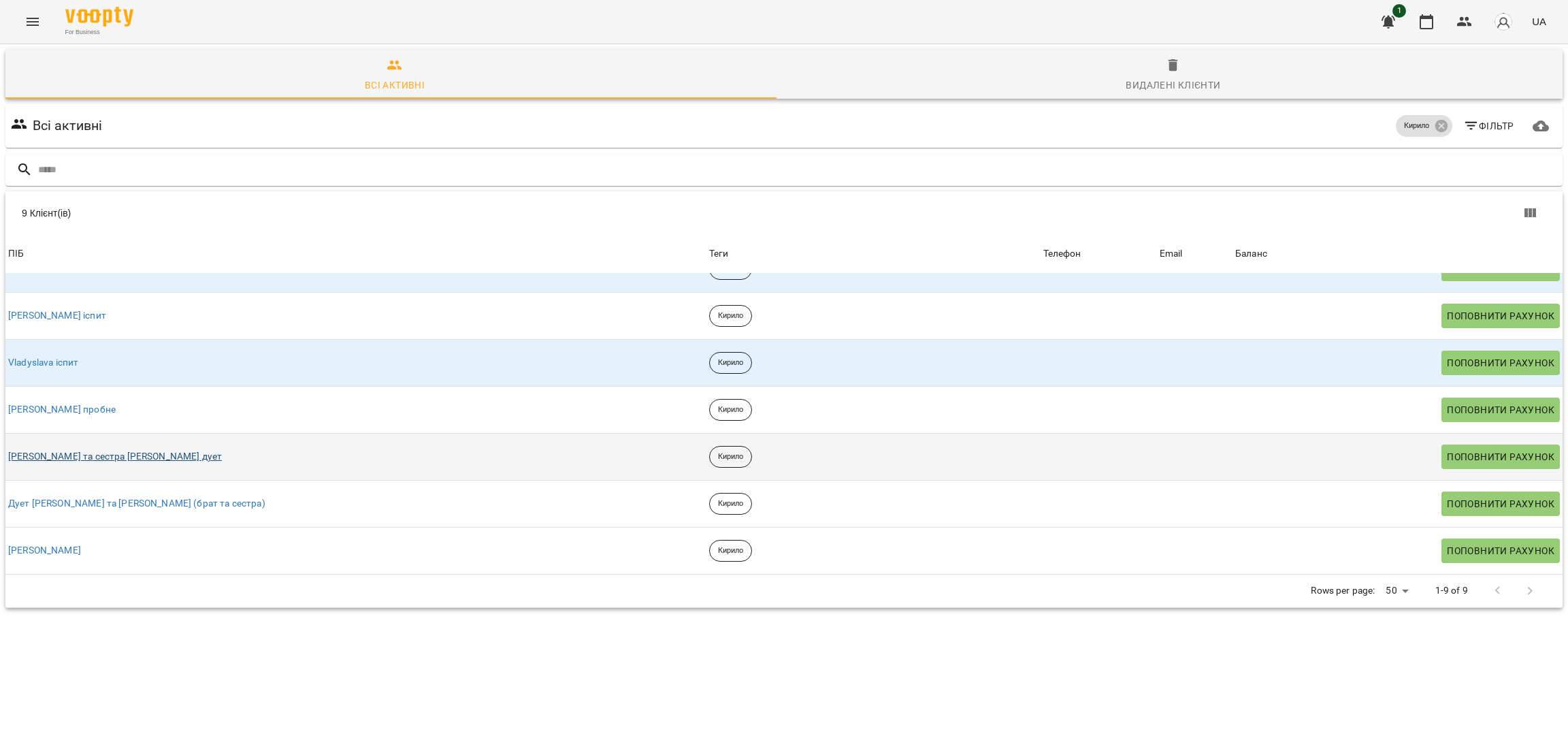
scroll to position [59, 0]
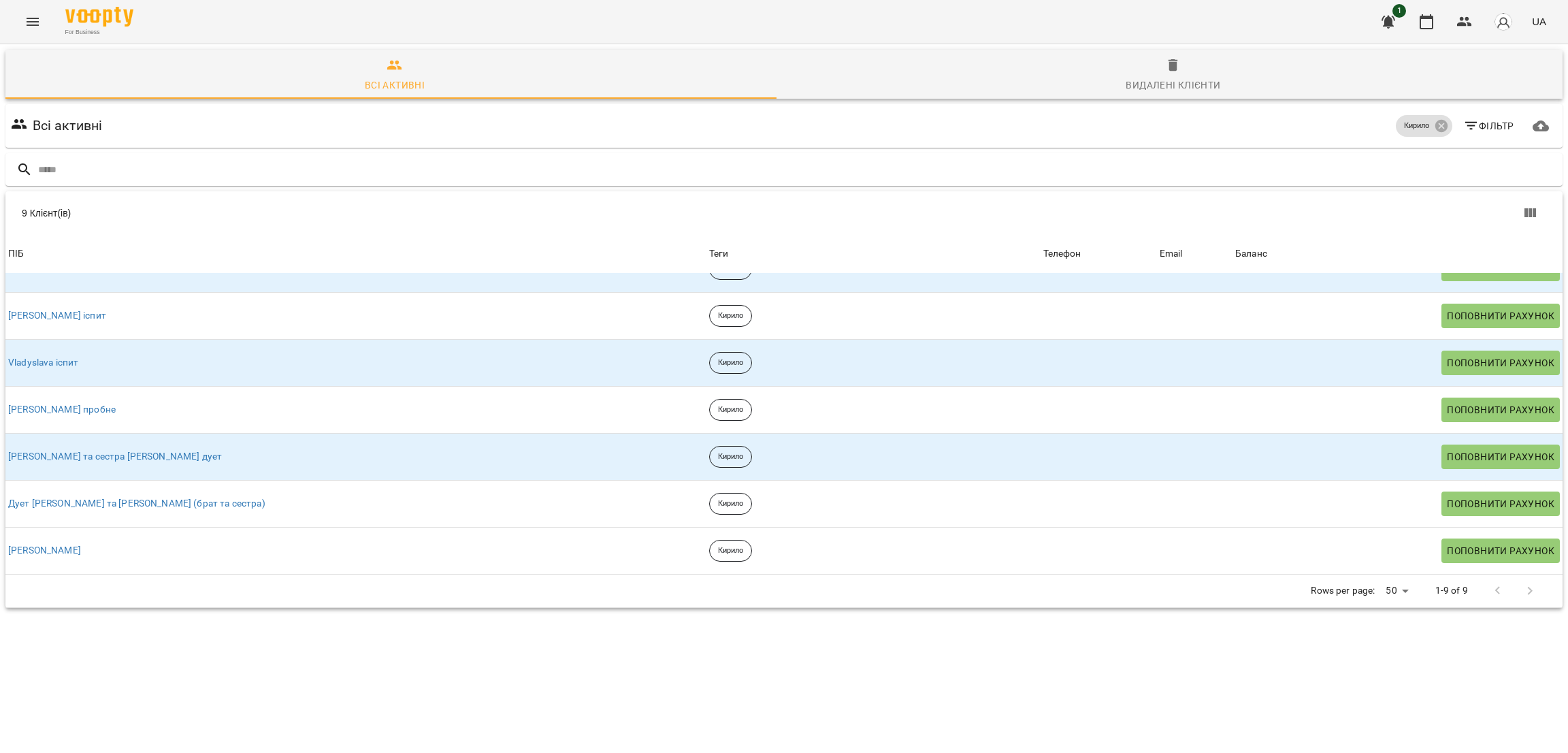
click at [1045, 502] on div at bounding box center [1513, 591] width 64 height 33
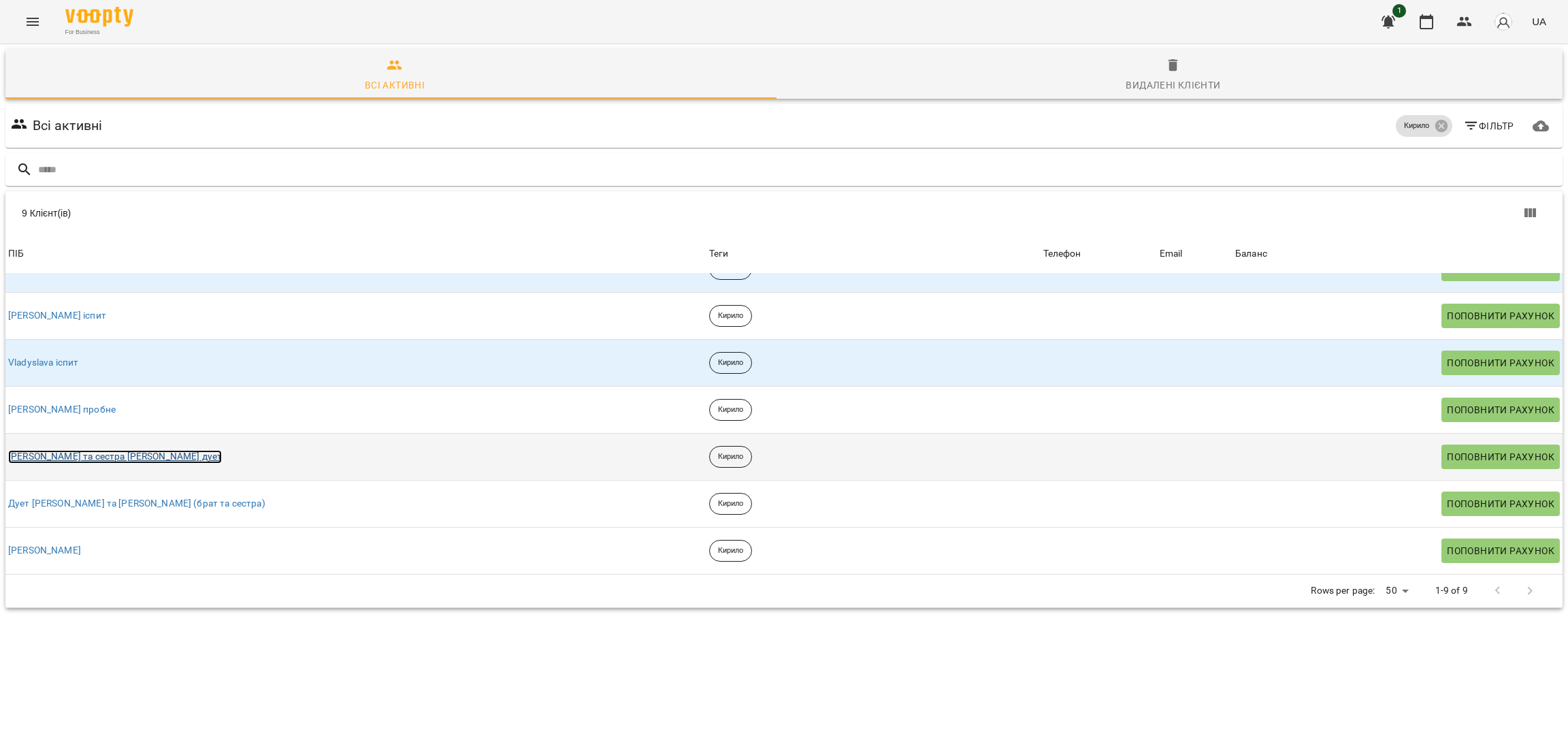
click at [124, 450] on link "[PERSON_NAME] та сестра [PERSON_NAME] дует" at bounding box center [115, 456] width 213 height 14
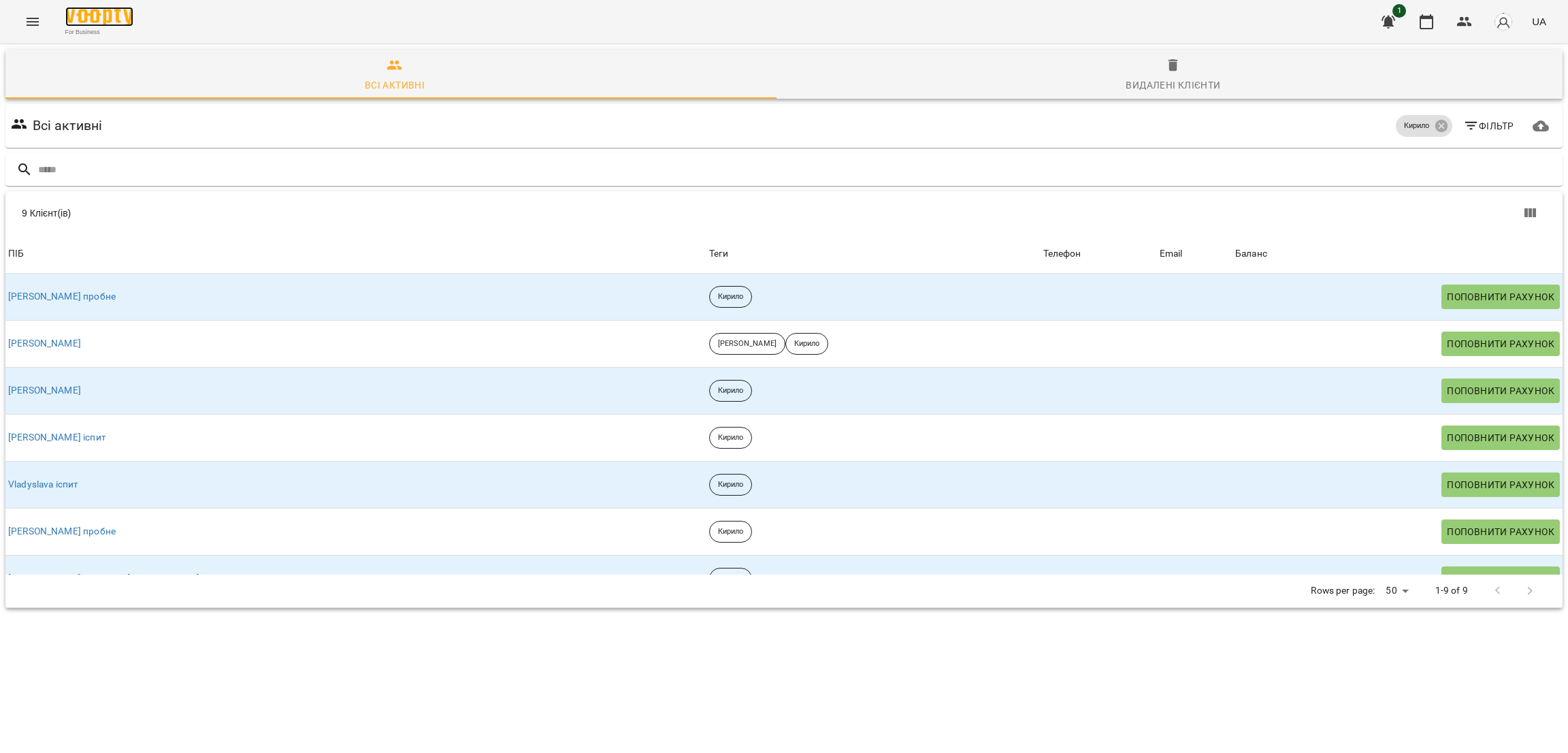
click at [123, 15] on img at bounding box center [99, 16] width 68 height 20
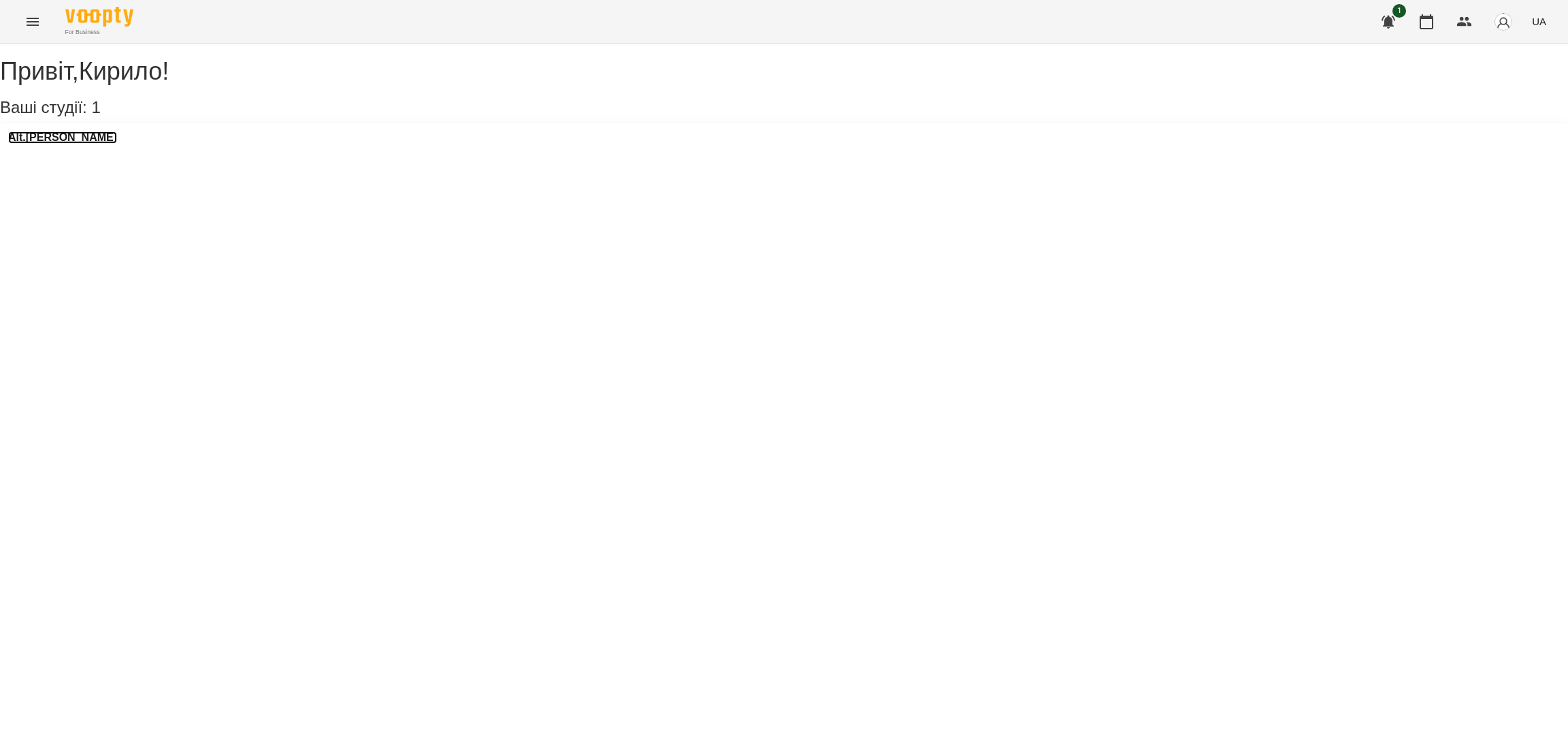
click at [54, 143] on h3 "Alt.[PERSON_NAME]" at bounding box center [62, 137] width 109 height 12
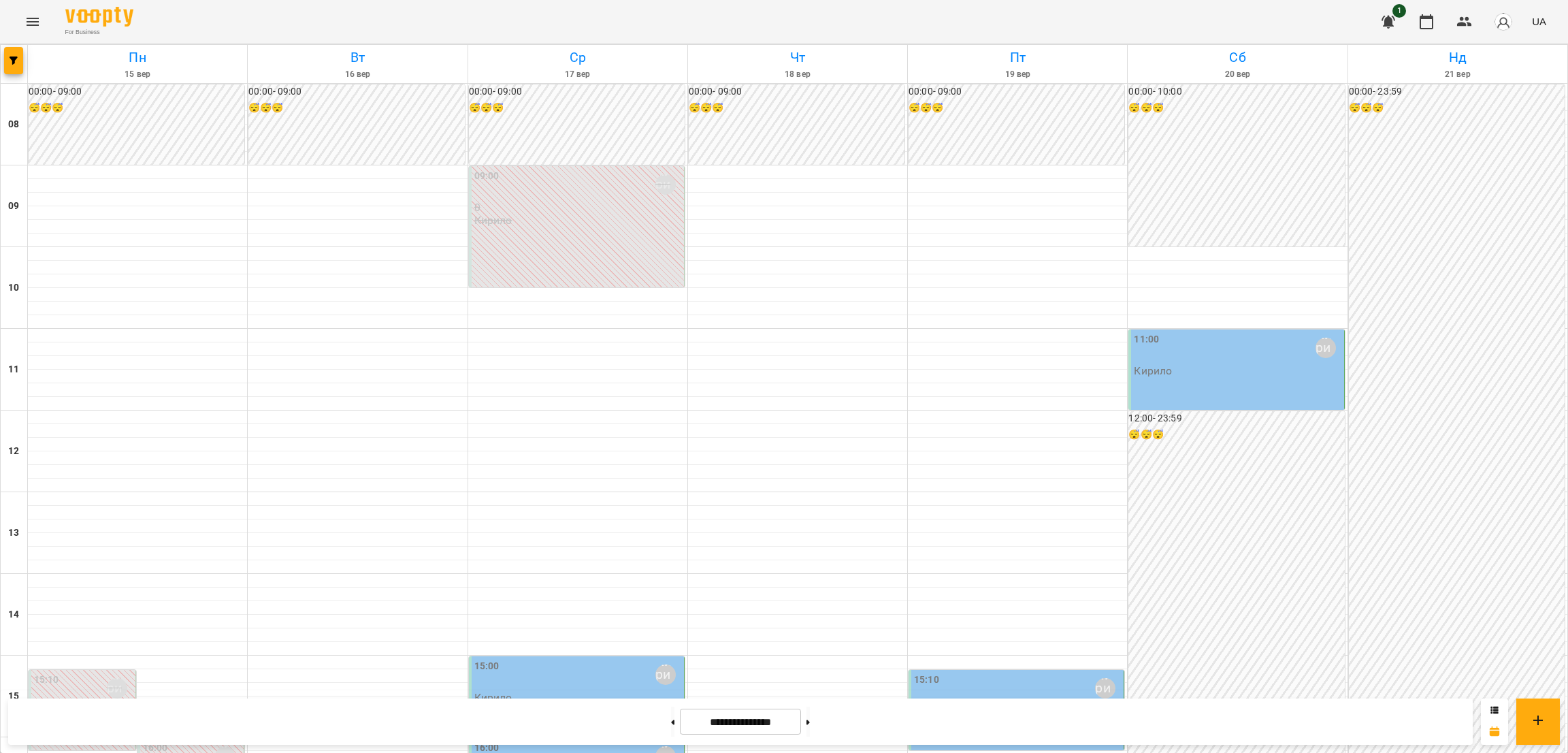
scroll to position [617, 0]
